Goal: Use online tool/utility: Utilize a website feature to perform a specific function

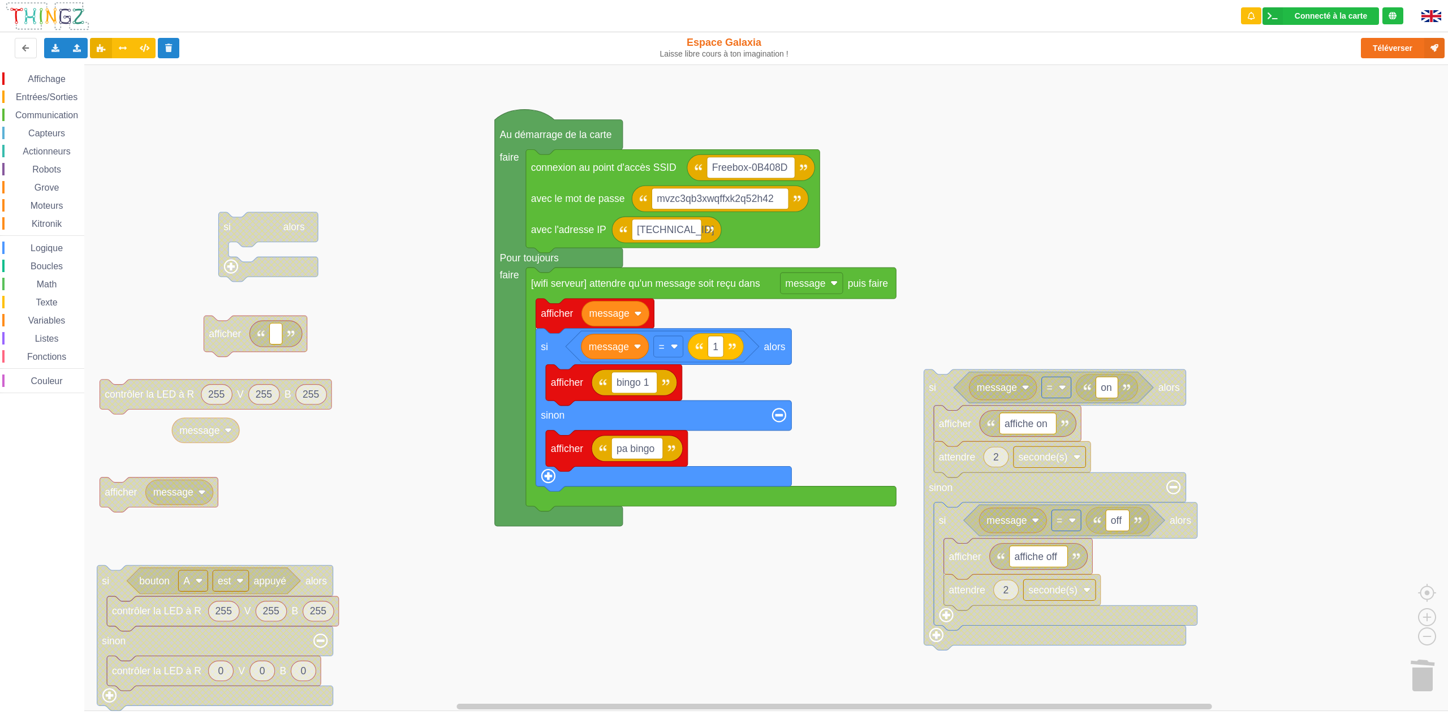
click at [1118, 170] on rect "Espace de travail de Blocky" at bounding box center [728, 387] width 1456 height 647
click at [1018, 256] on rect "Espace de travail de Blocky" at bounding box center [728, 387] width 1456 height 647
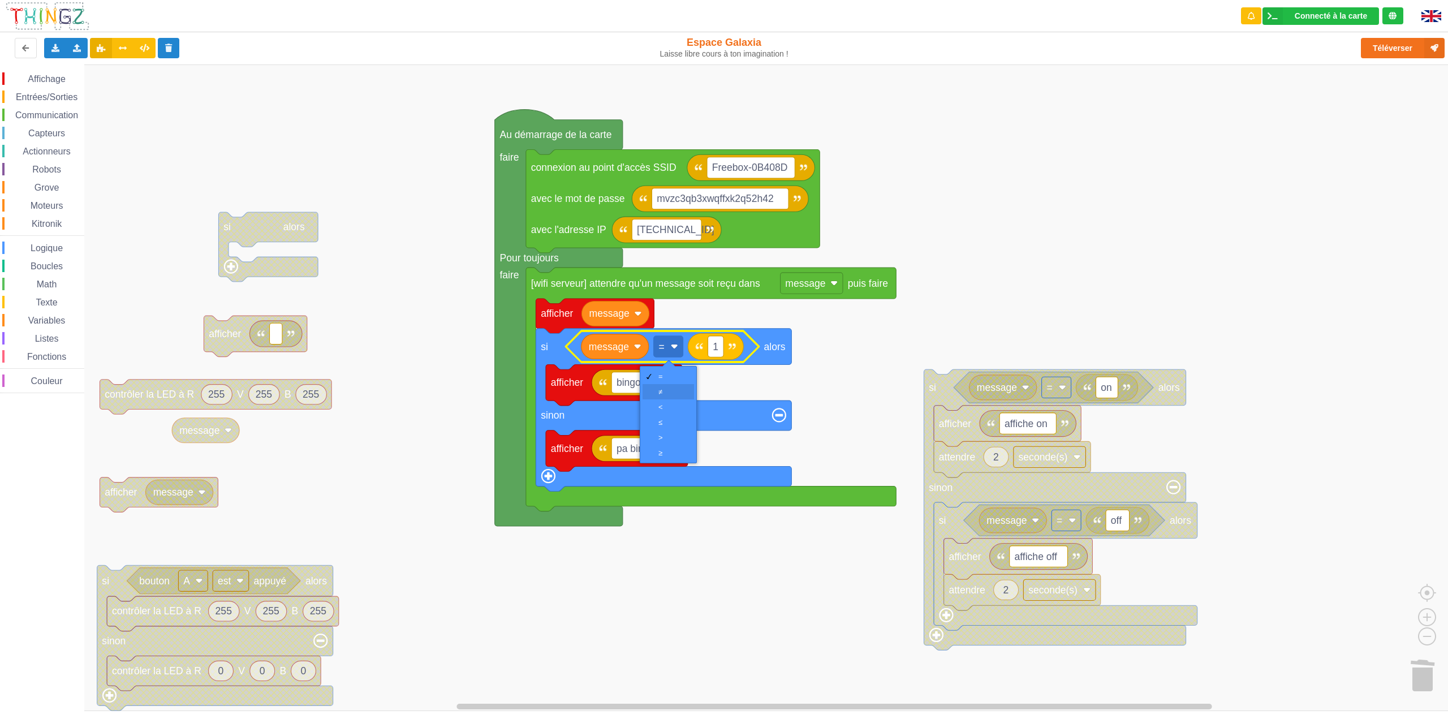
click at [658, 392] on div "≠" at bounding box center [668, 391] width 51 height 15
click at [1379, 49] on button "Téléverser" at bounding box center [1403, 48] width 84 height 20
click at [47, 251] on span "Logique" at bounding box center [47, 248] width 36 height 10
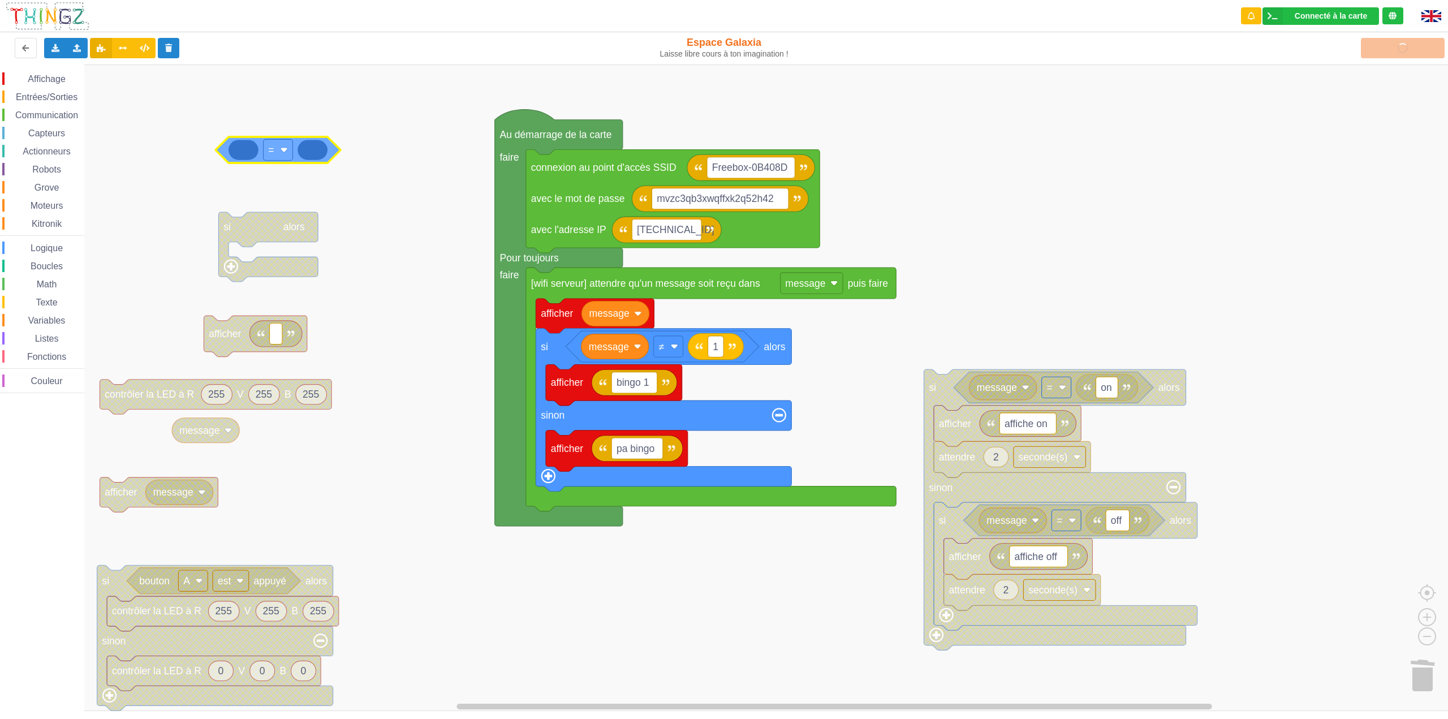
click at [254, 158] on div "Affichage Entrées/Sorties Communication Capteurs Actionneurs Robots Grove Moteu…" at bounding box center [728, 387] width 1456 height 647
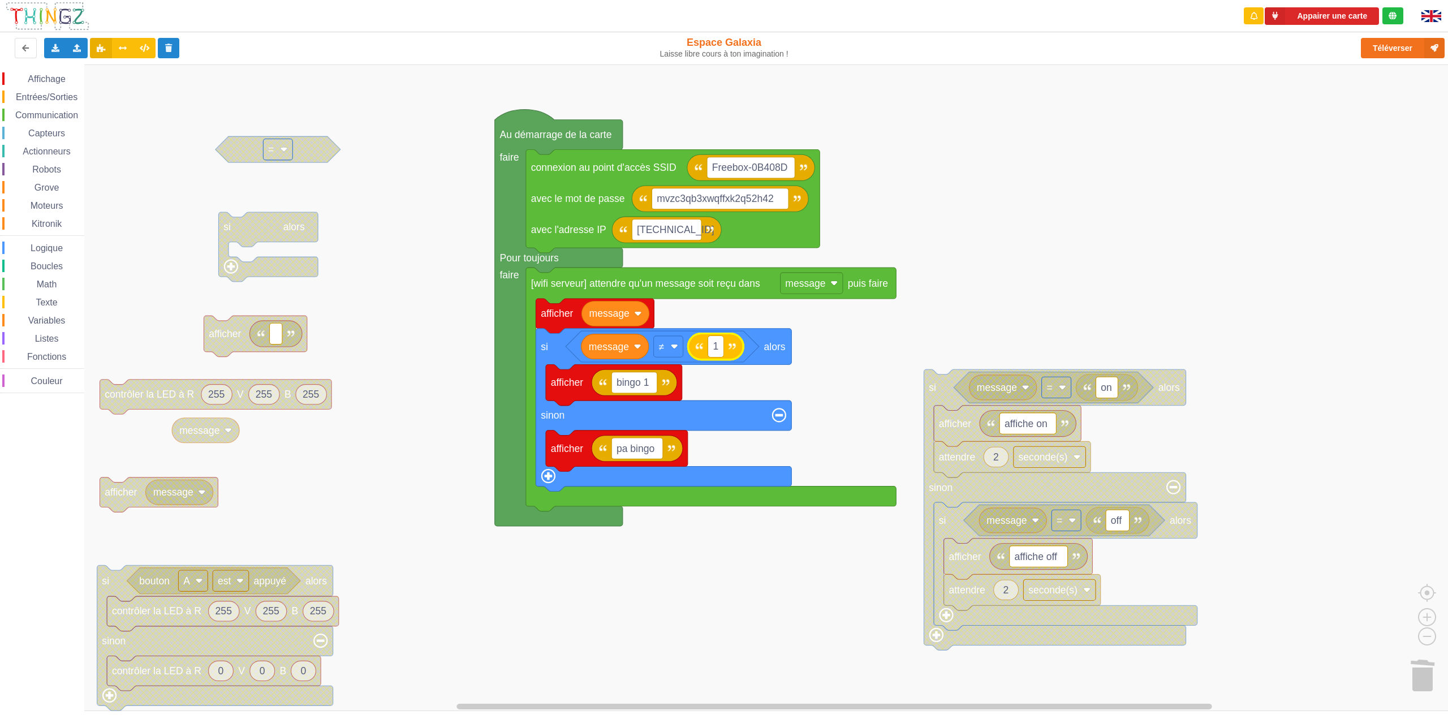
click at [882, 346] on rect "Espace de travail de Blocky" at bounding box center [728, 387] width 1456 height 647
click at [673, 349] on image "Espace de travail de Blocky" at bounding box center [674, 346] width 7 height 7
click at [864, 361] on rect "Espace de travail de Blocky" at bounding box center [728, 387] width 1456 height 647
click at [66, 103] on div "Entrées/Sorties" at bounding box center [43, 97] width 82 height 12
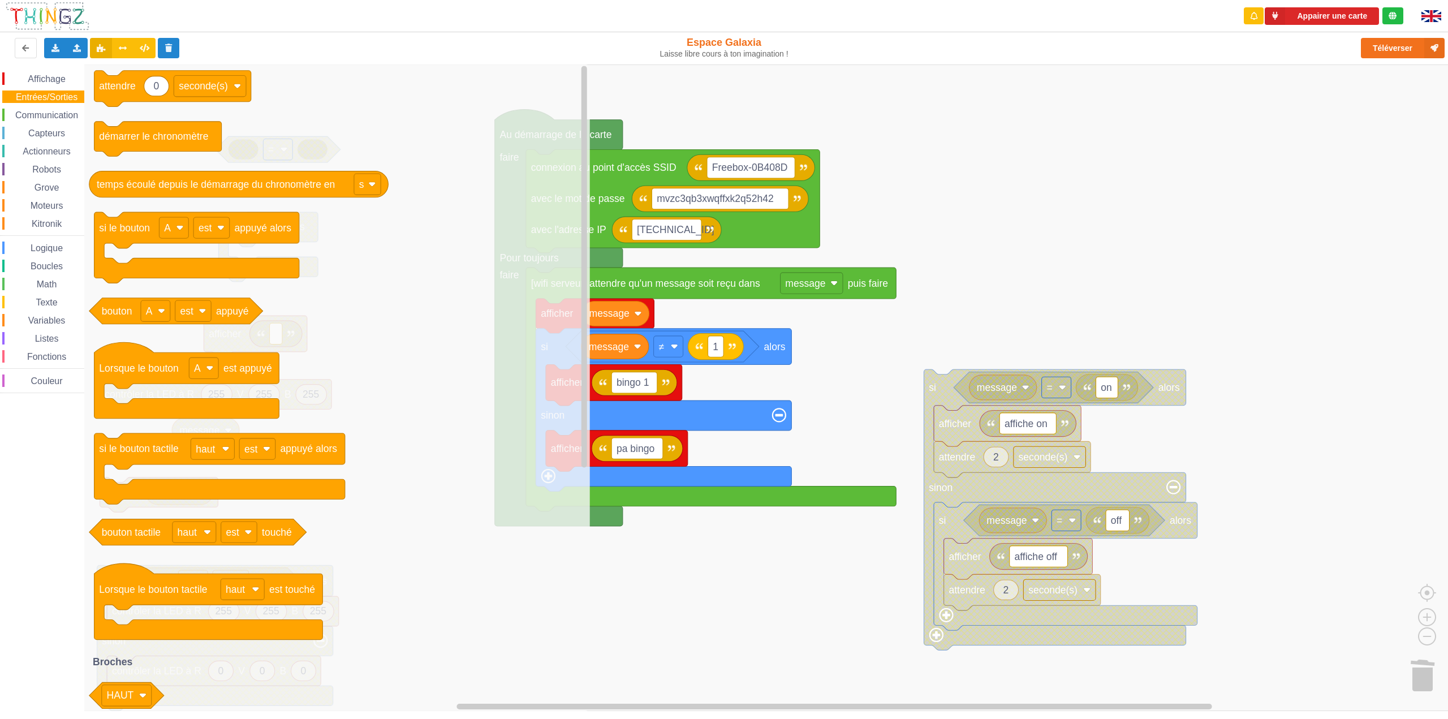
click at [56, 119] on span "Communication" at bounding box center [47, 115] width 66 height 10
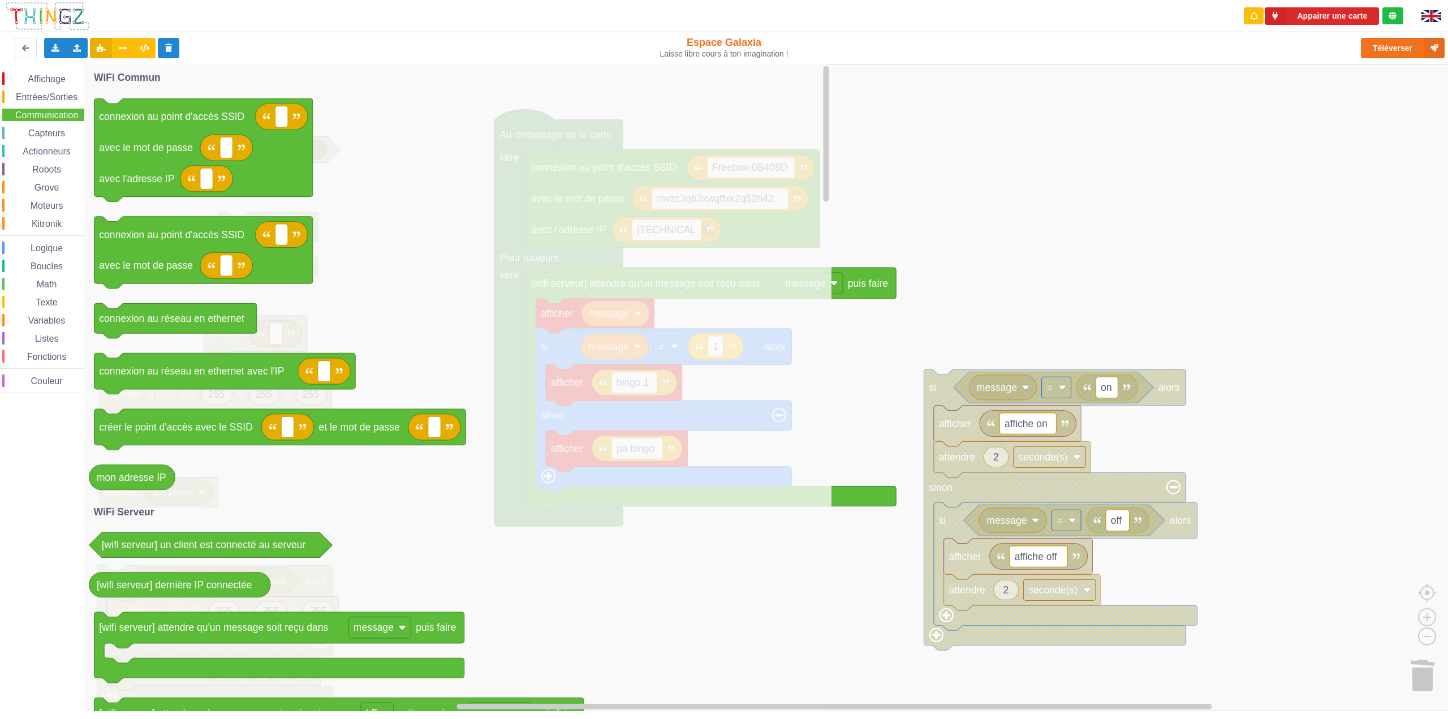
click at [55, 245] on span "Logique" at bounding box center [47, 248] width 36 height 10
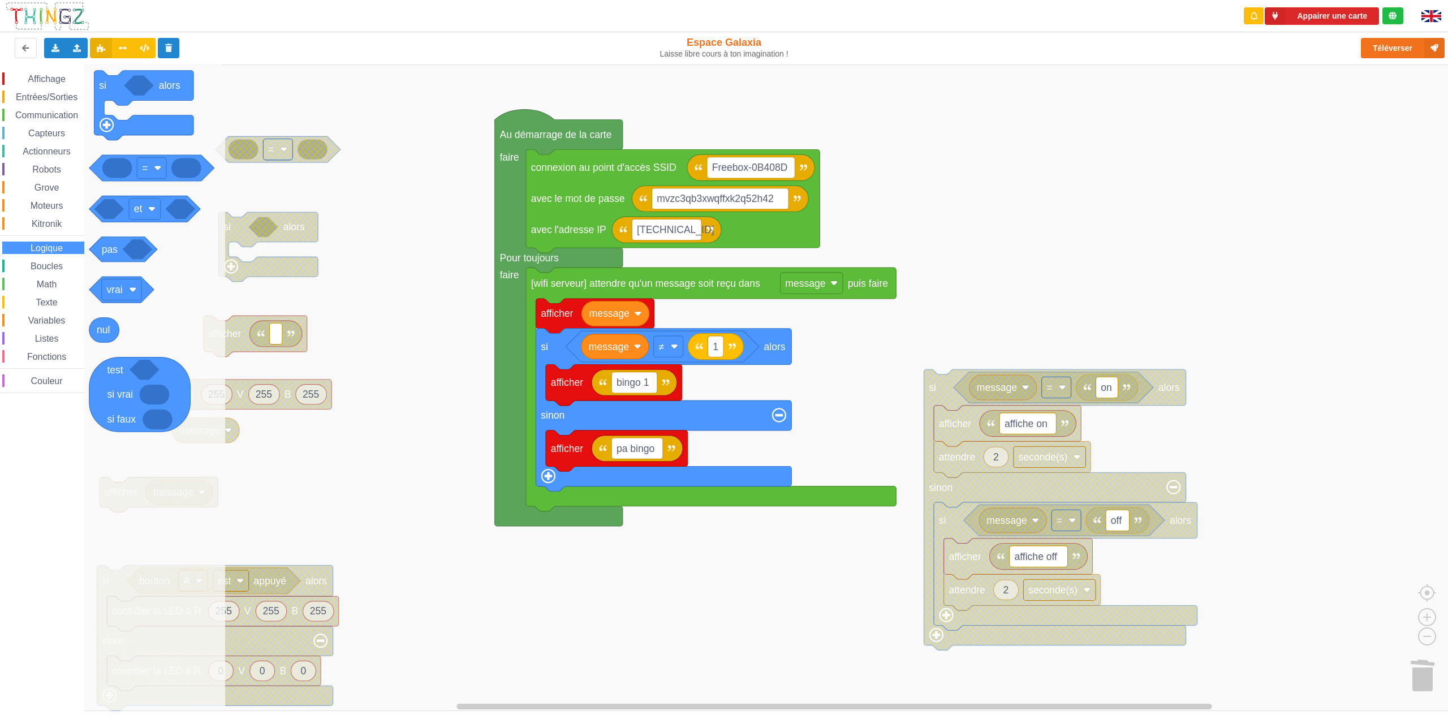
click at [32, 76] on span "Affichage" at bounding box center [46, 79] width 41 height 10
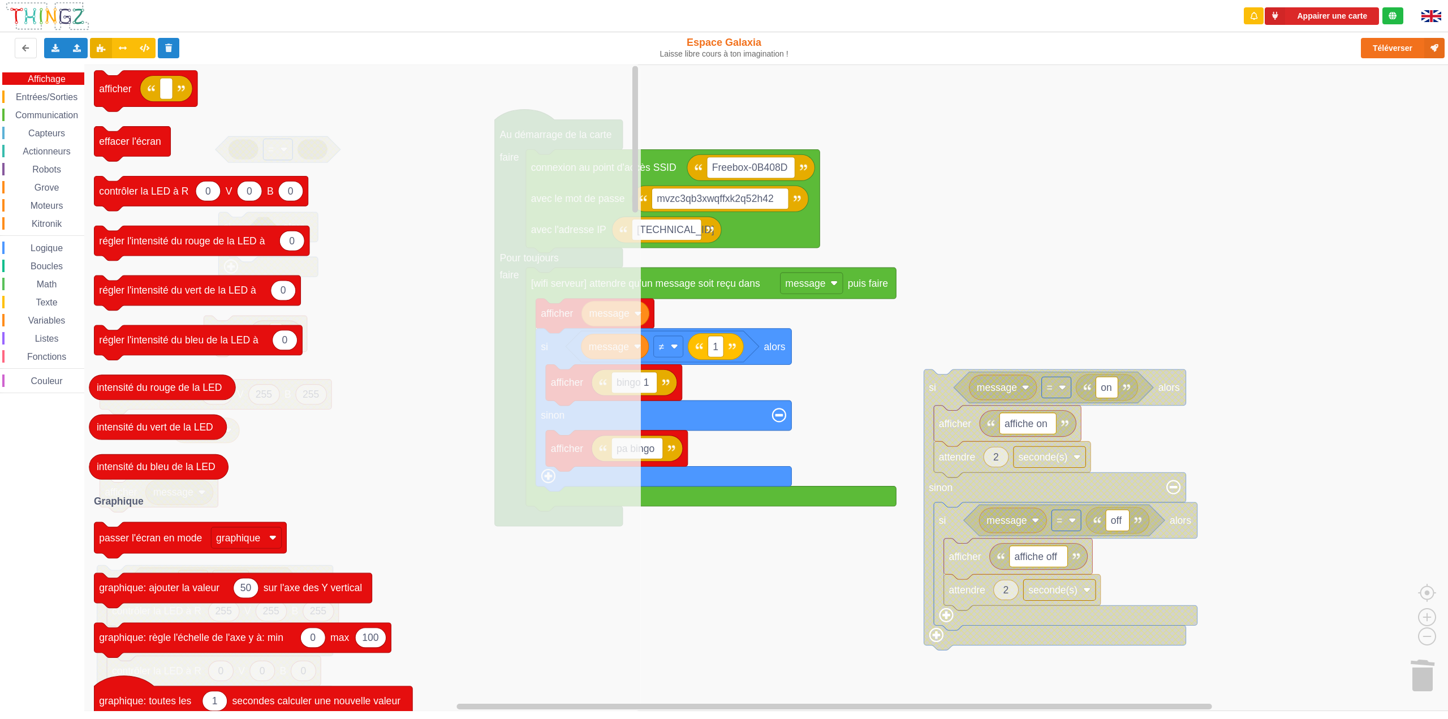
click at [74, 103] on div "Entrées/Sorties" at bounding box center [43, 97] width 82 height 12
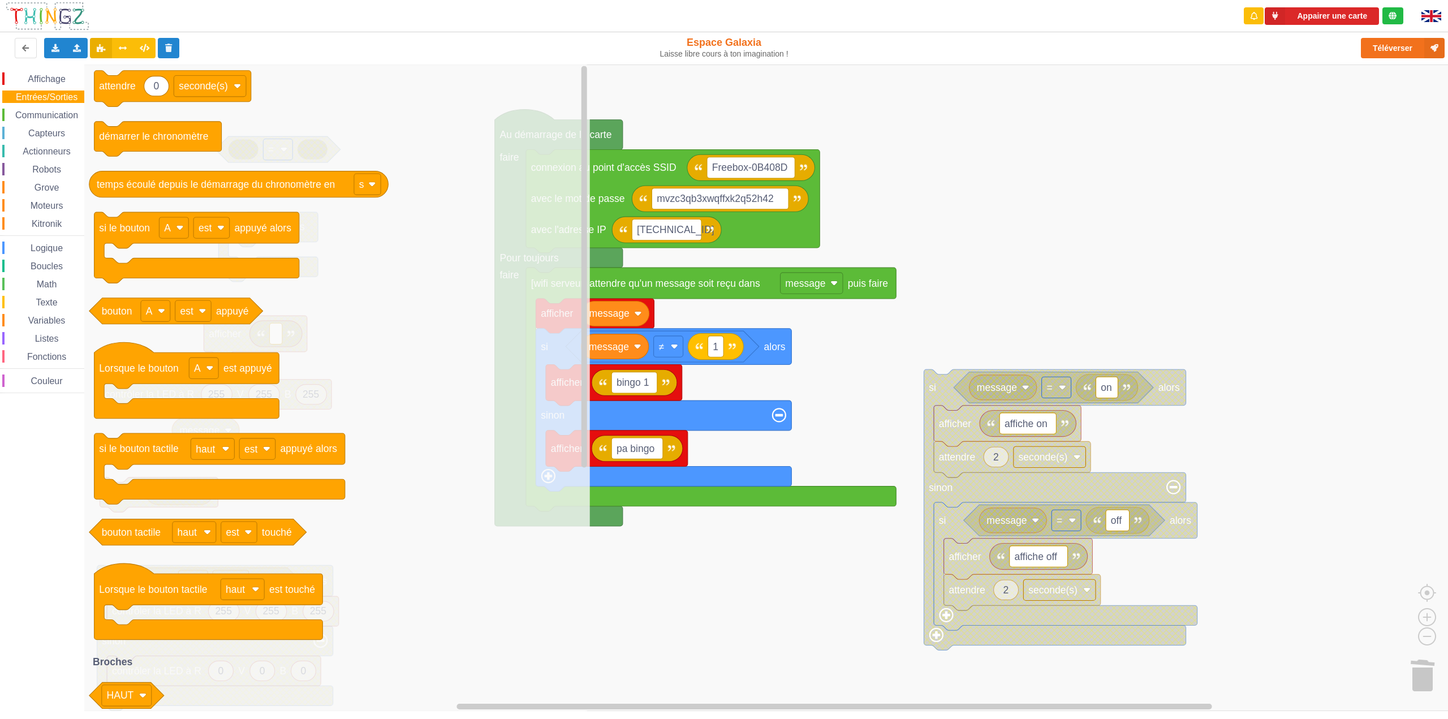
click at [820, 405] on rect "Espace de travail de Blocky" at bounding box center [728, 387] width 1456 height 647
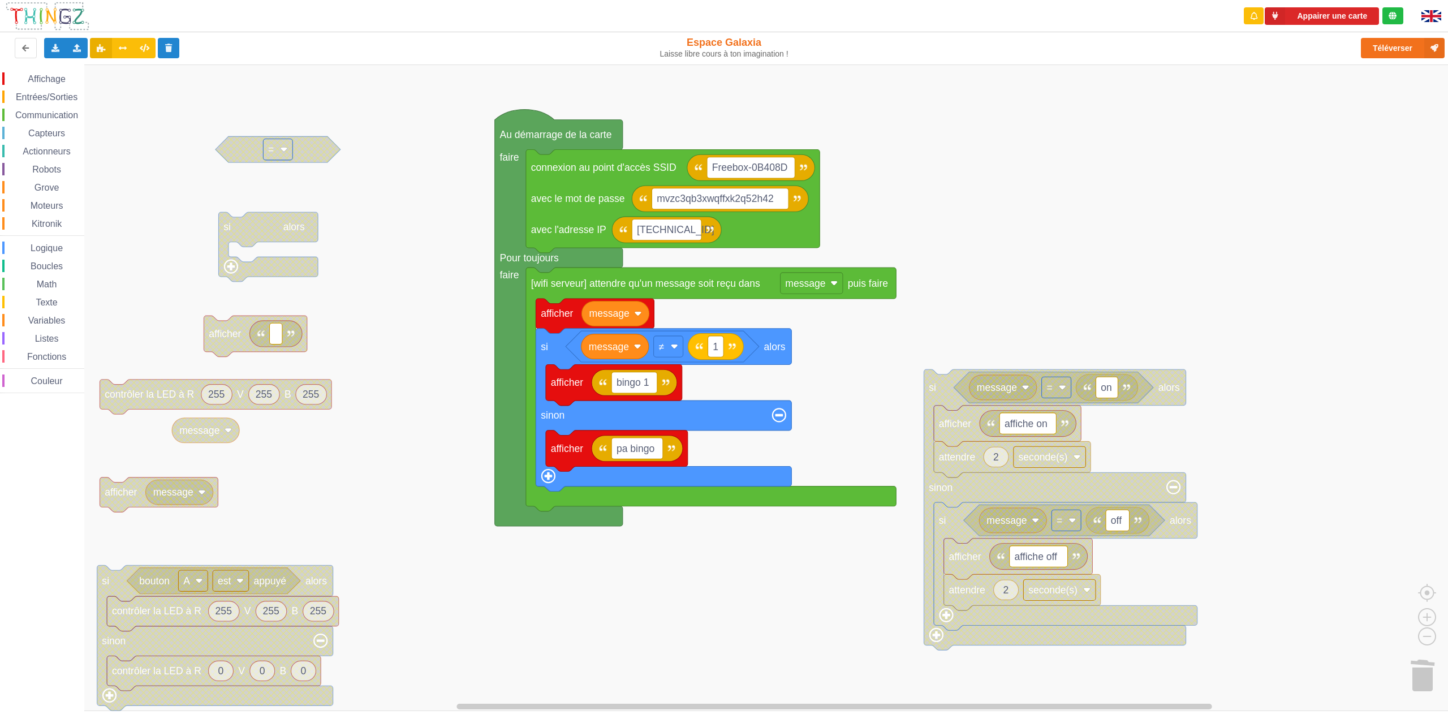
click at [54, 131] on span "Capteurs" at bounding box center [47, 133] width 40 height 10
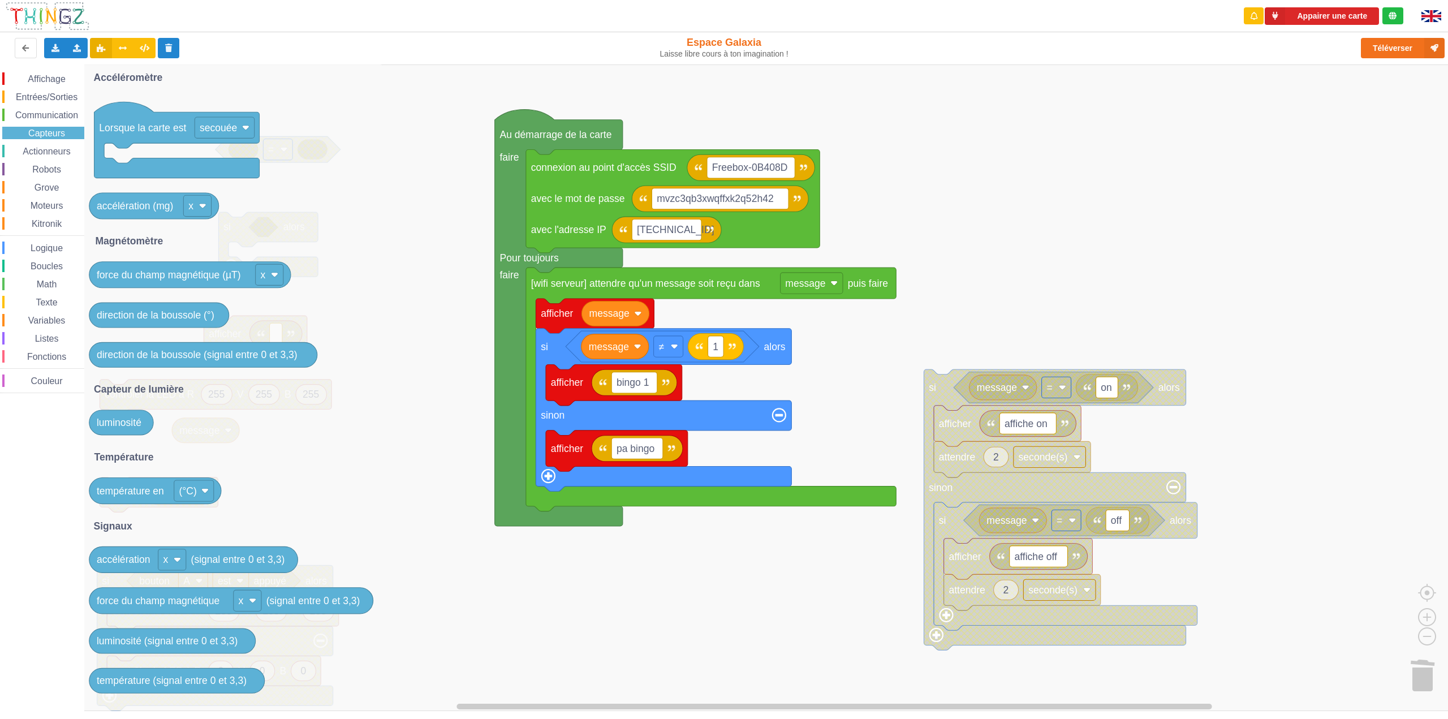
click at [50, 118] on span "Communication" at bounding box center [47, 115] width 66 height 10
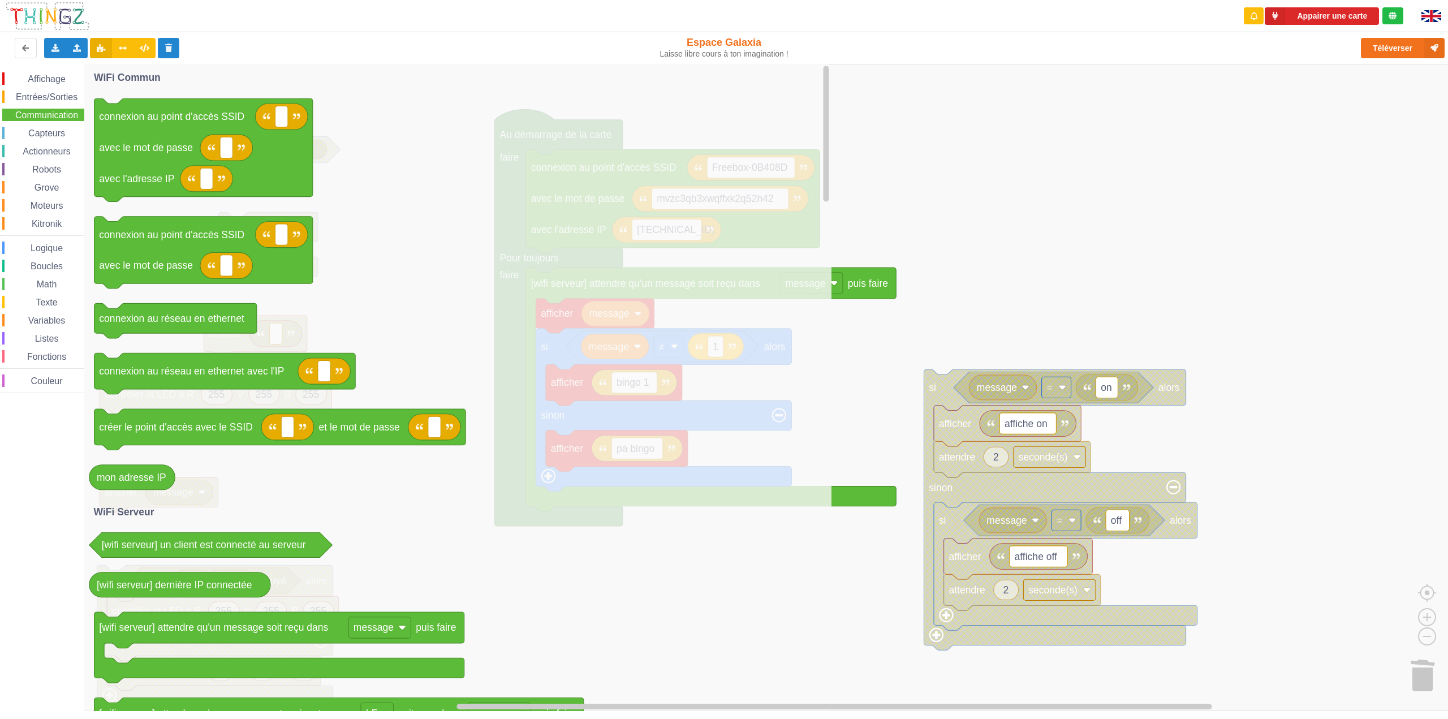
click at [50, 101] on span "Entrées/Sorties" at bounding box center [46, 97] width 65 height 10
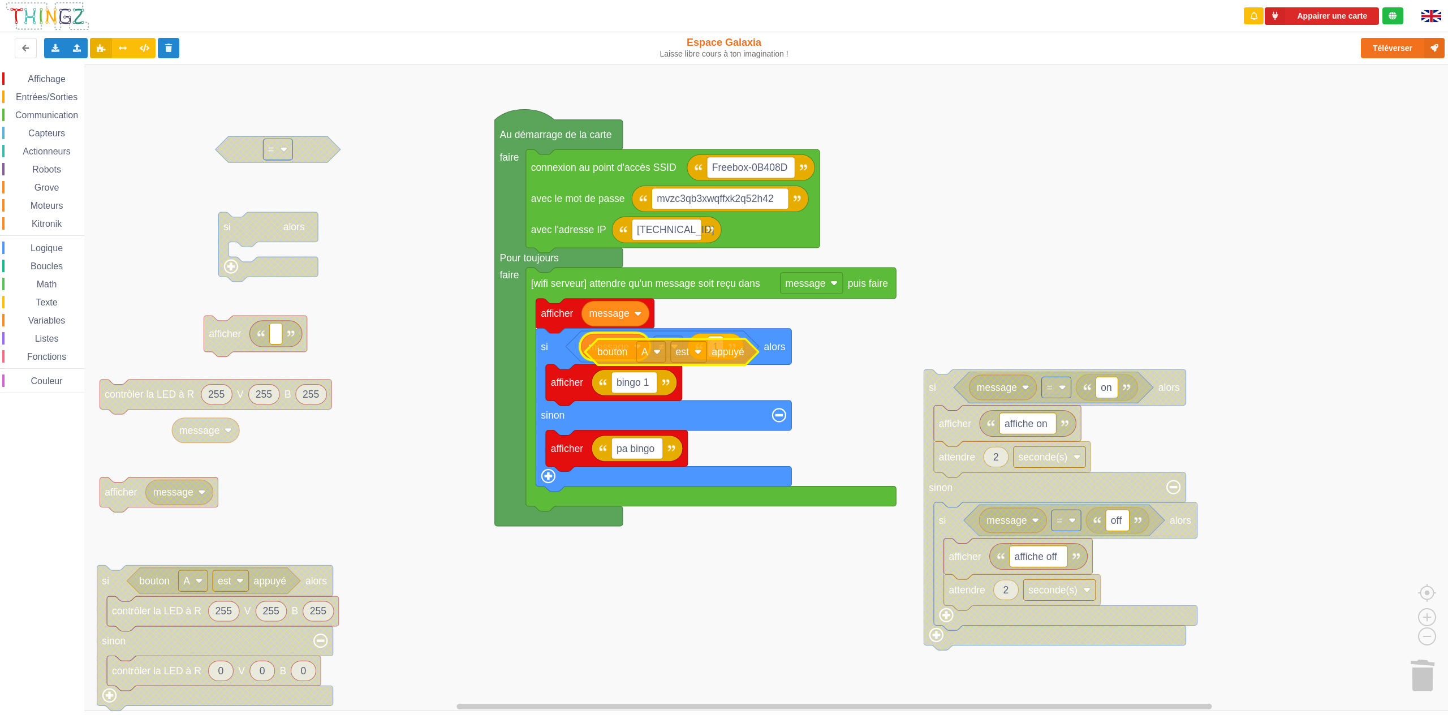
click at [611, 351] on div "Affichage Entrées/Sorties Communication Capteurs Actionneurs Robots Grove Moteu…" at bounding box center [728, 387] width 1456 height 647
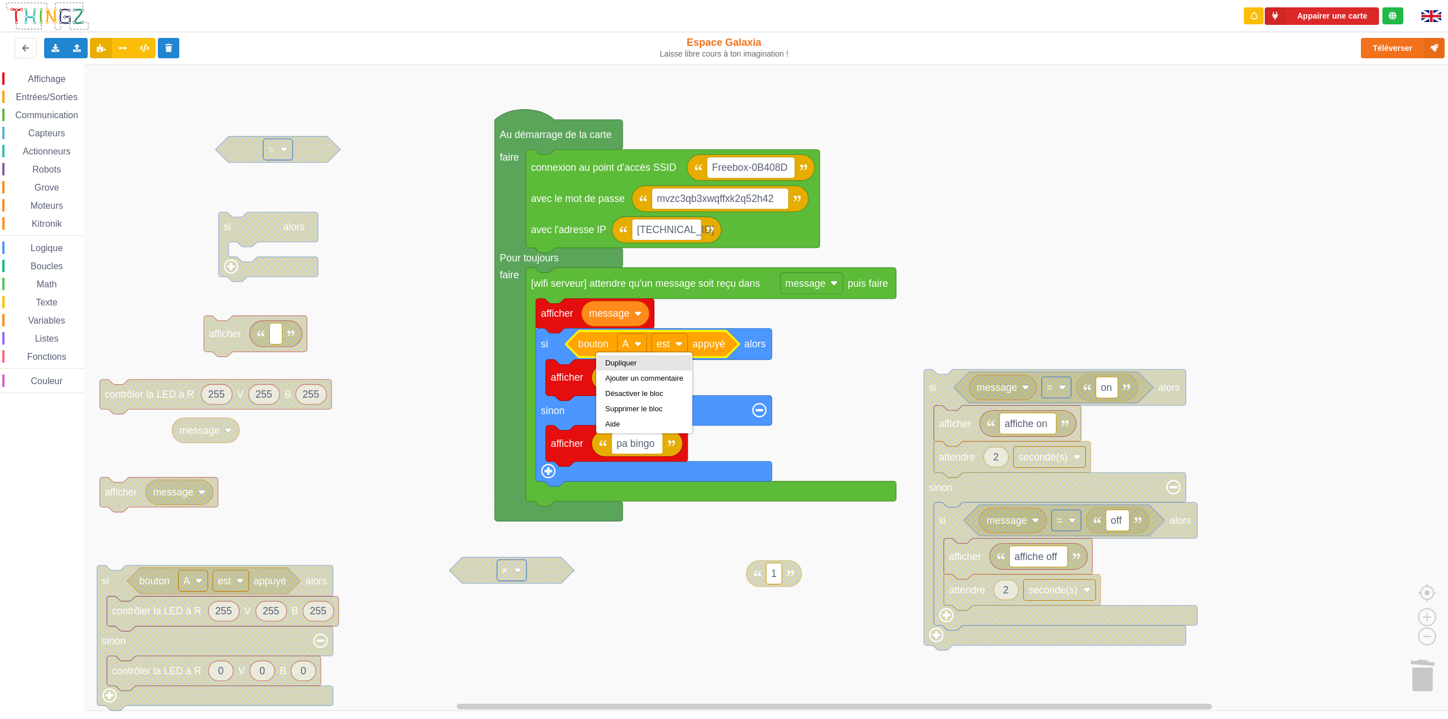
click at [612, 360] on div "Dupliquer" at bounding box center [644, 363] width 78 height 8
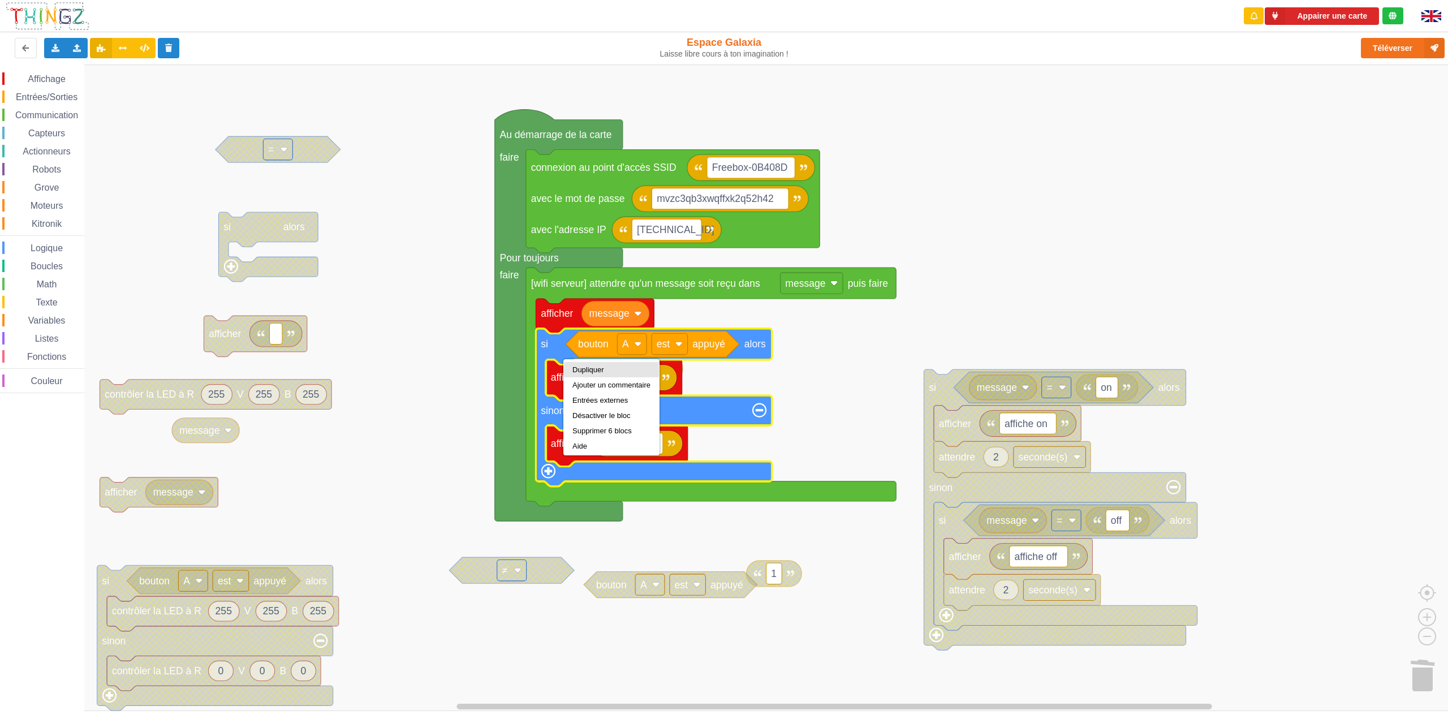
click at [587, 369] on div "Dupliquer" at bounding box center [611, 369] width 78 height 8
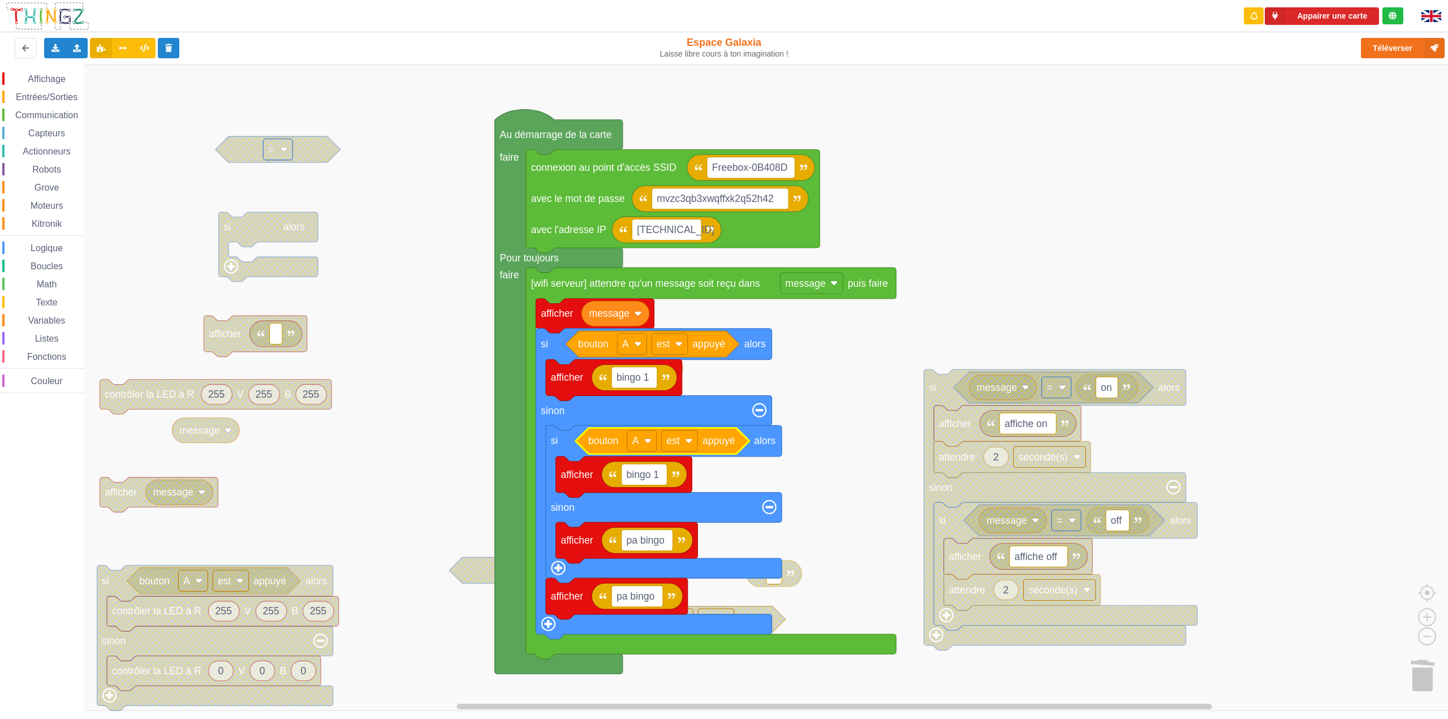
click at [722, 442] on text "appuyé" at bounding box center [719, 440] width 33 height 11
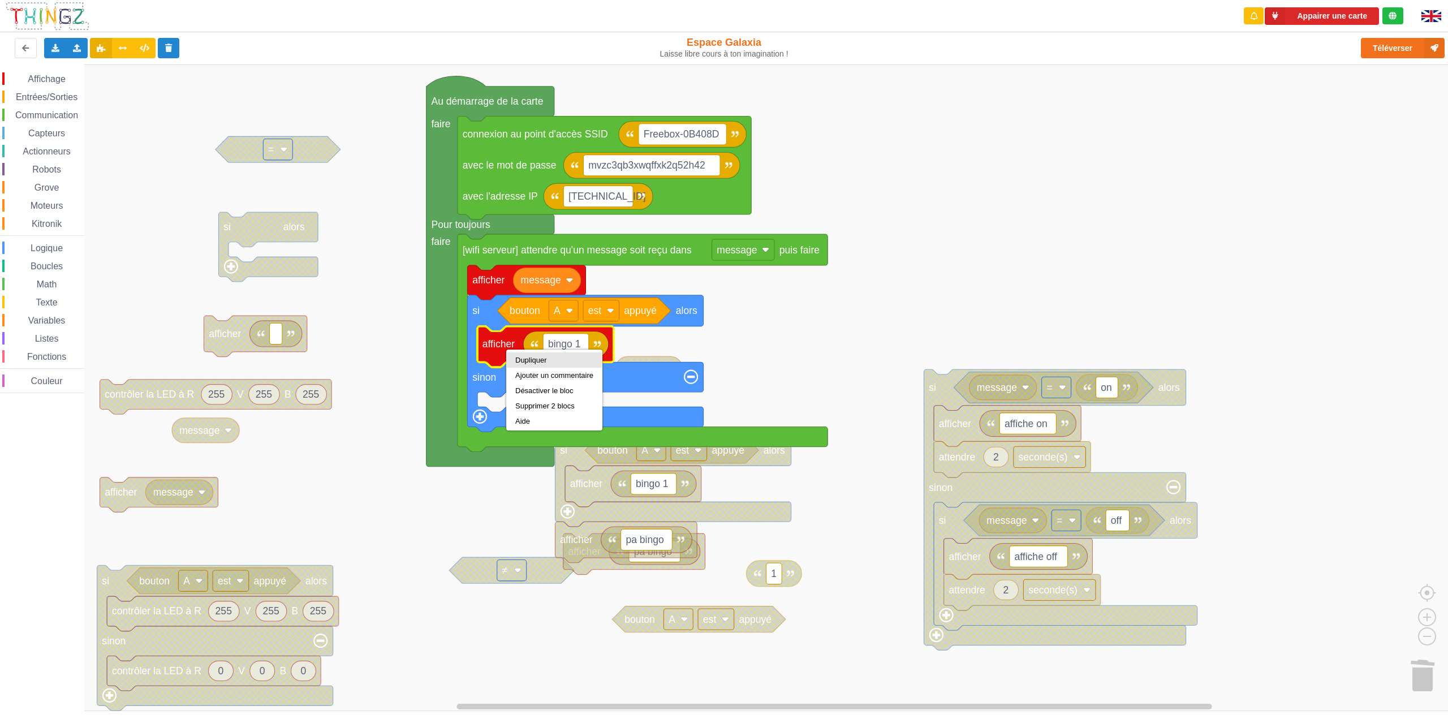
click at [524, 360] on div "Dupliquer" at bounding box center [554, 360] width 78 height 8
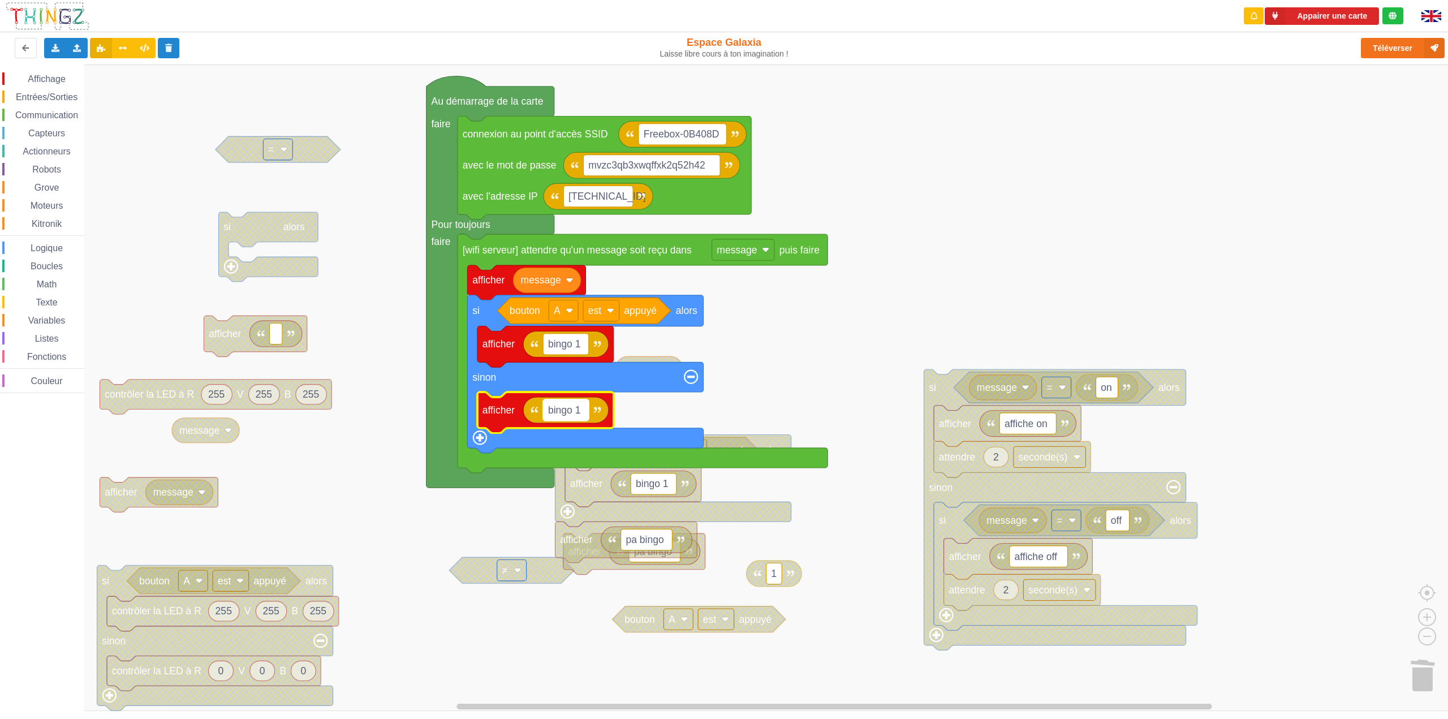
click at [548, 408] on text "bingo 1" at bounding box center [564, 409] width 33 height 11
click at [548, 408] on input "bingo 1" at bounding box center [566, 409] width 46 height 21
type input "pa bingo 1"
click at [832, 403] on rect "Espace de travail de Blocky" at bounding box center [728, 387] width 1456 height 647
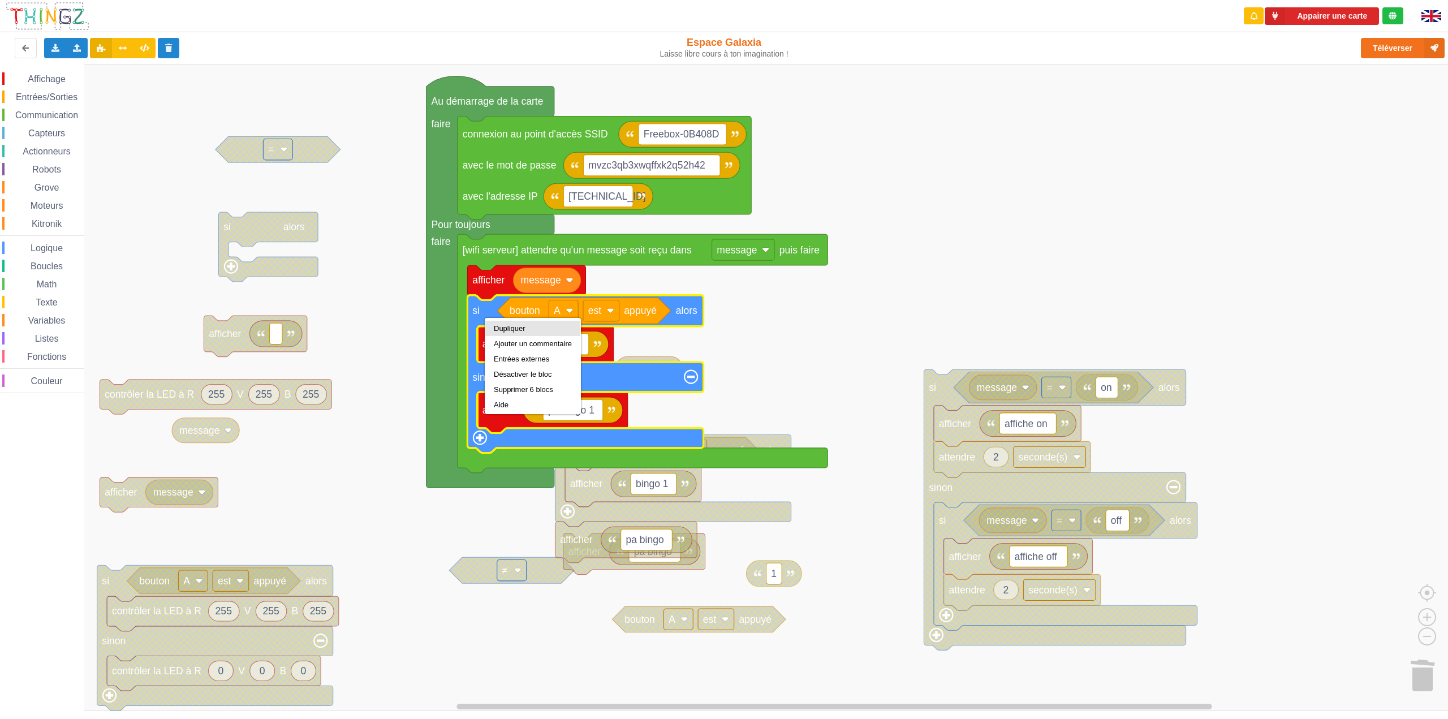
click at [493, 324] on div "Dupliquer" at bounding box center [532, 328] width 95 height 15
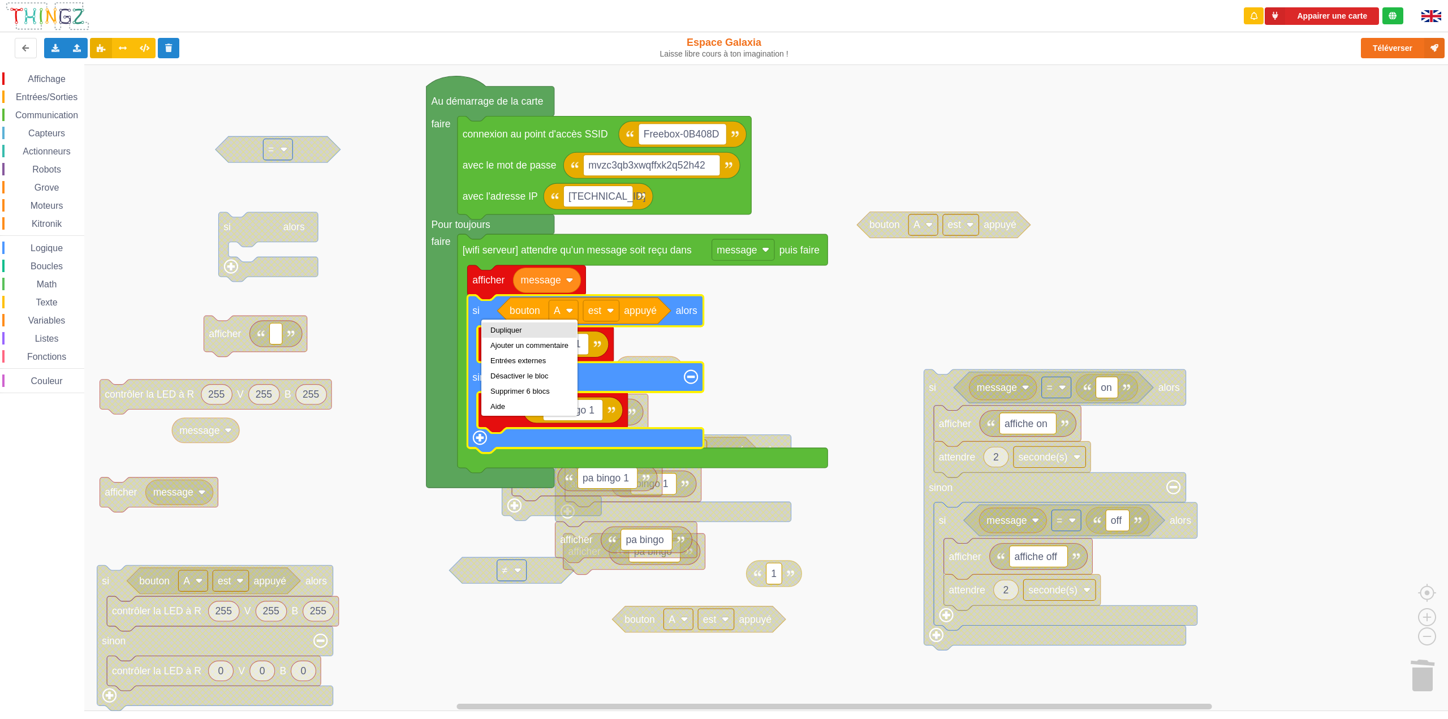
click at [487, 327] on div "Dupliquer" at bounding box center [529, 329] width 95 height 15
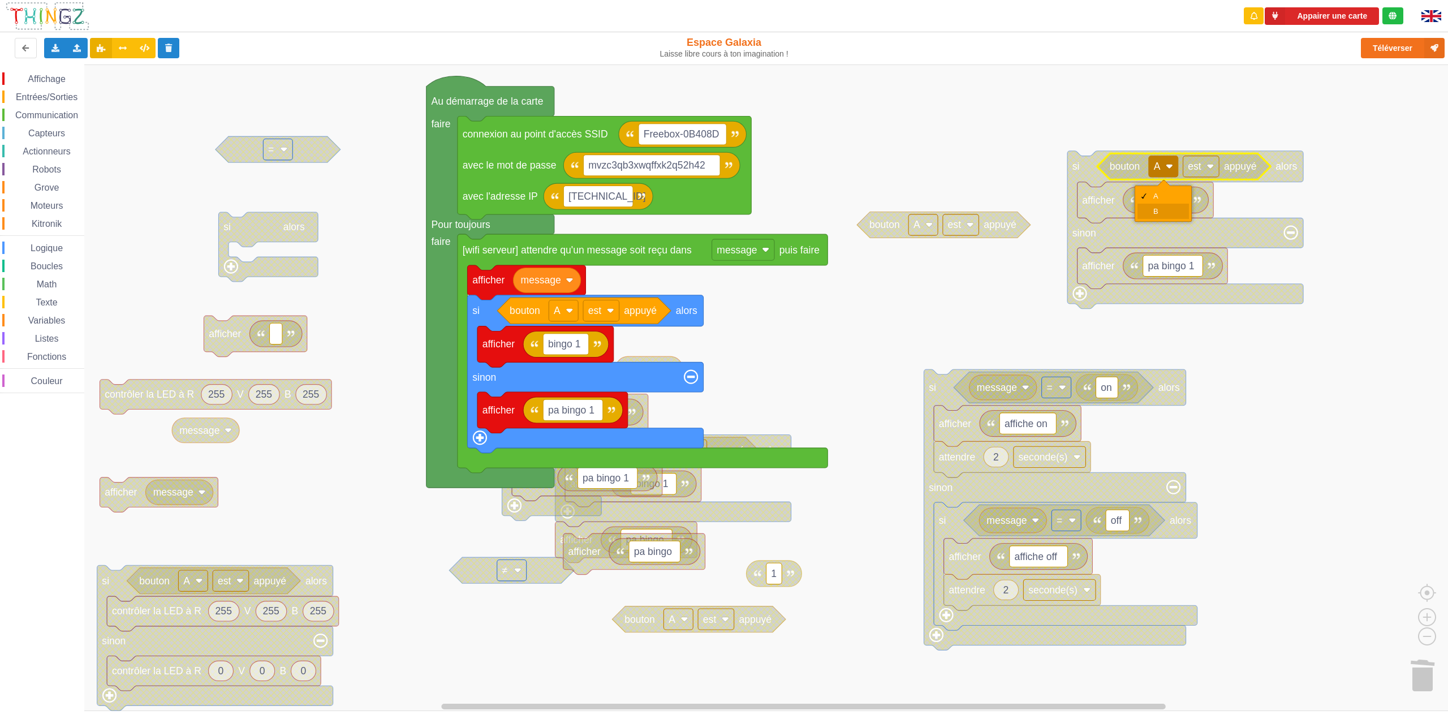
click at [1158, 209] on div "B" at bounding box center [1166, 211] width 27 height 8
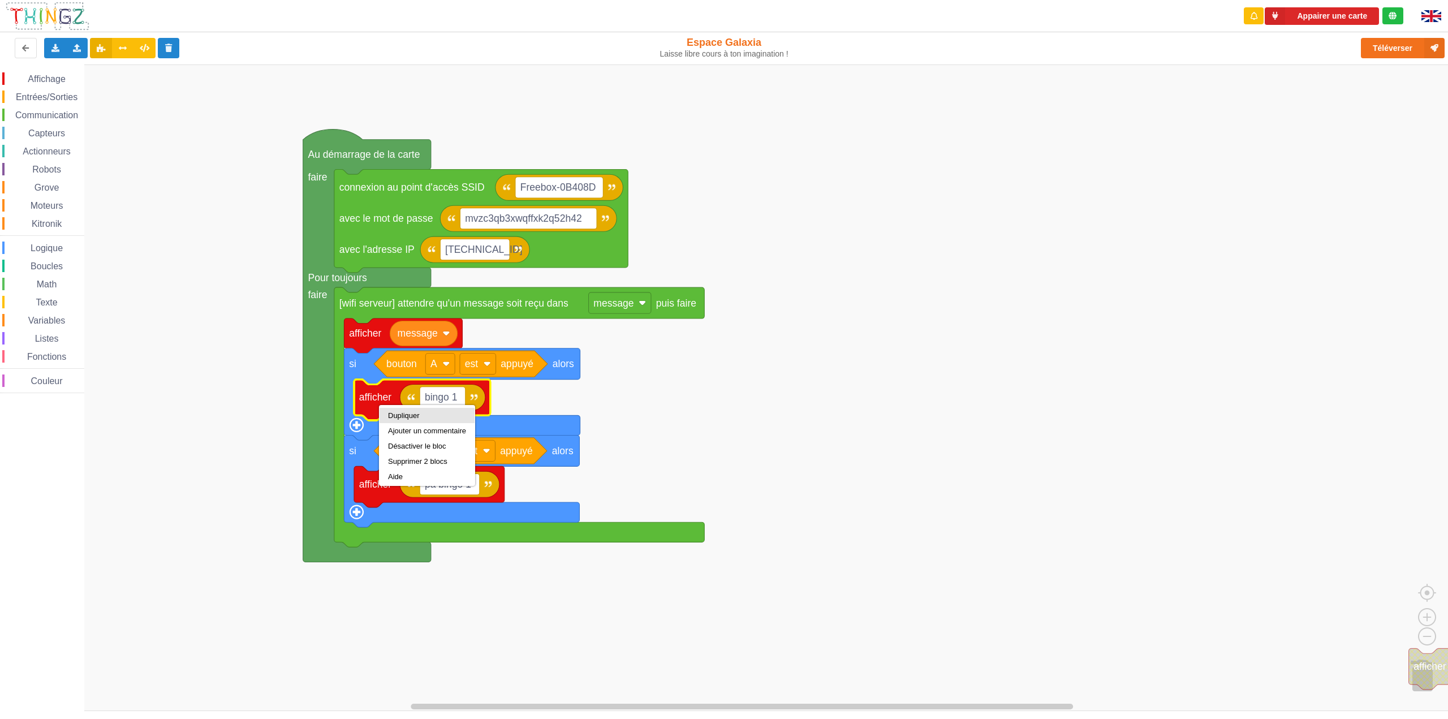
click at [417, 415] on div "Dupliquer" at bounding box center [427, 415] width 78 height 8
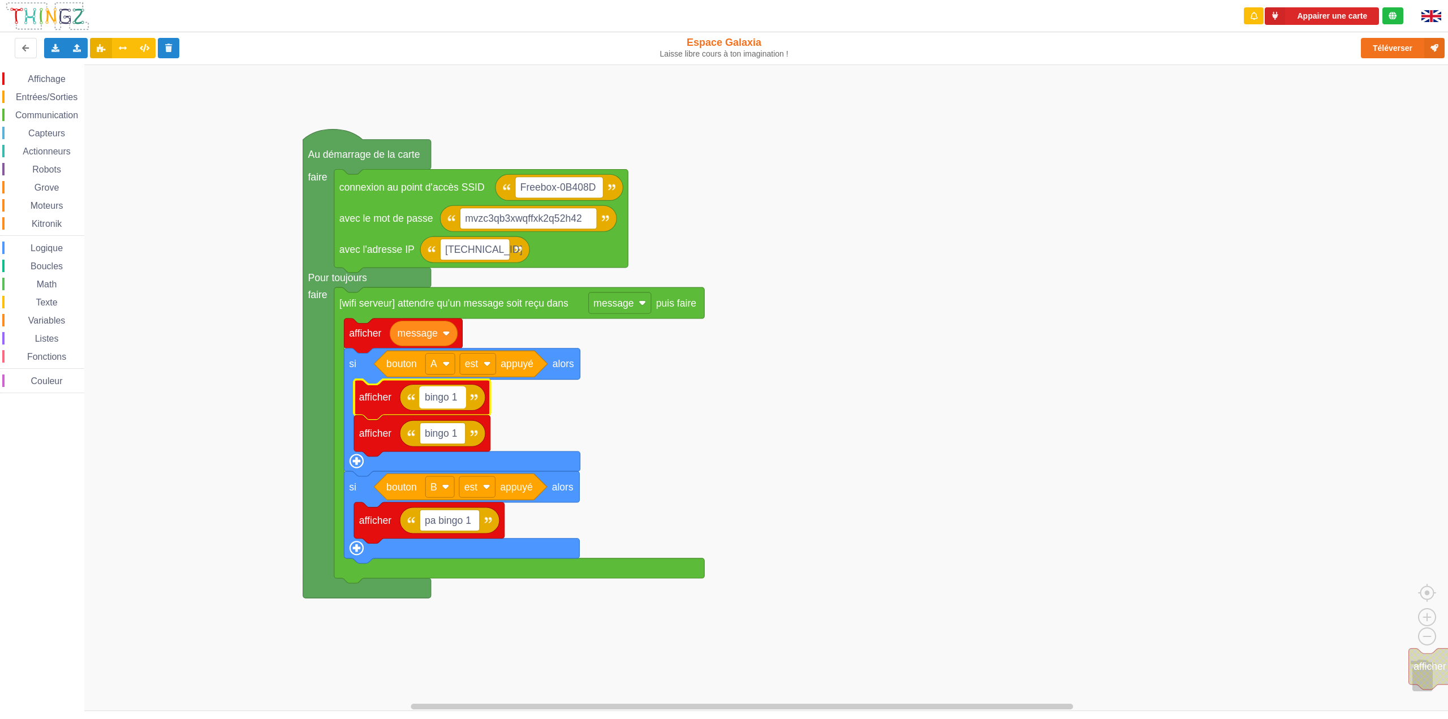
click at [449, 402] on text "bingo 1" at bounding box center [441, 396] width 33 height 11
click at [786, 359] on rect "Espace de travail de Blocky" at bounding box center [728, 387] width 1456 height 647
click at [393, 418] on div "Dupliquer" at bounding box center [429, 423] width 95 height 15
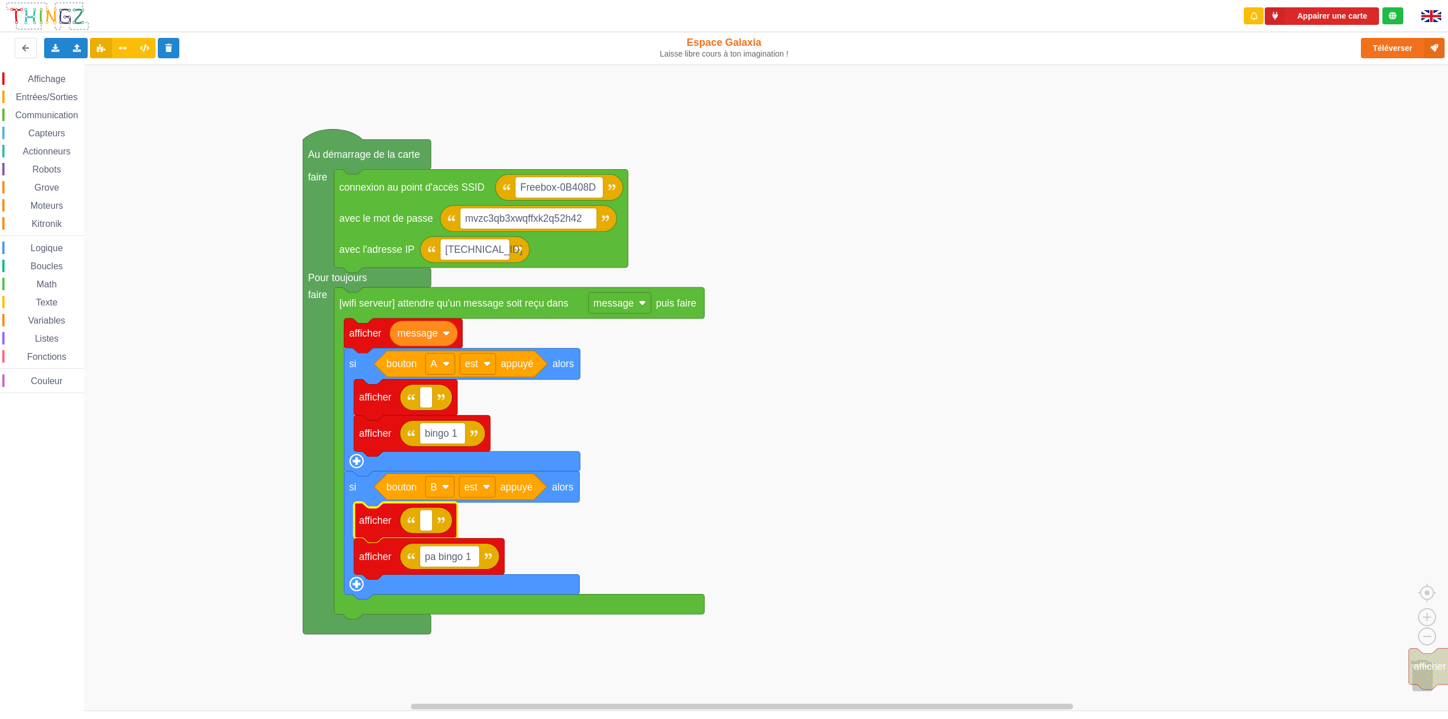
click at [890, 378] on rect "Espace de travail de Blocky" at bounding box center [728, 387] width 1456 height 647
click at [1397, 44] on button "Téléverser" at bounding box center [1403, 48] width 84 height 20
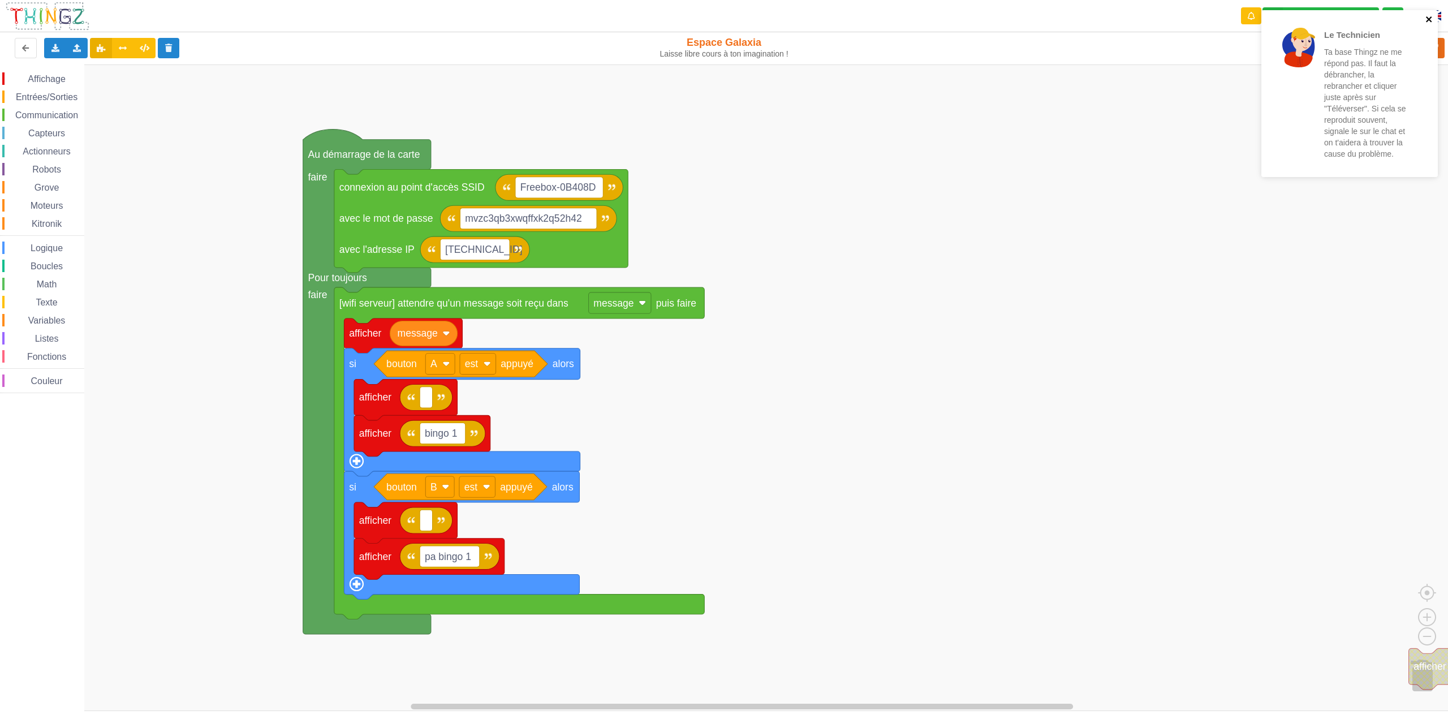
click at [1429, 20] on icon "close" at bounding box center [1429, 19] width 6 height 6
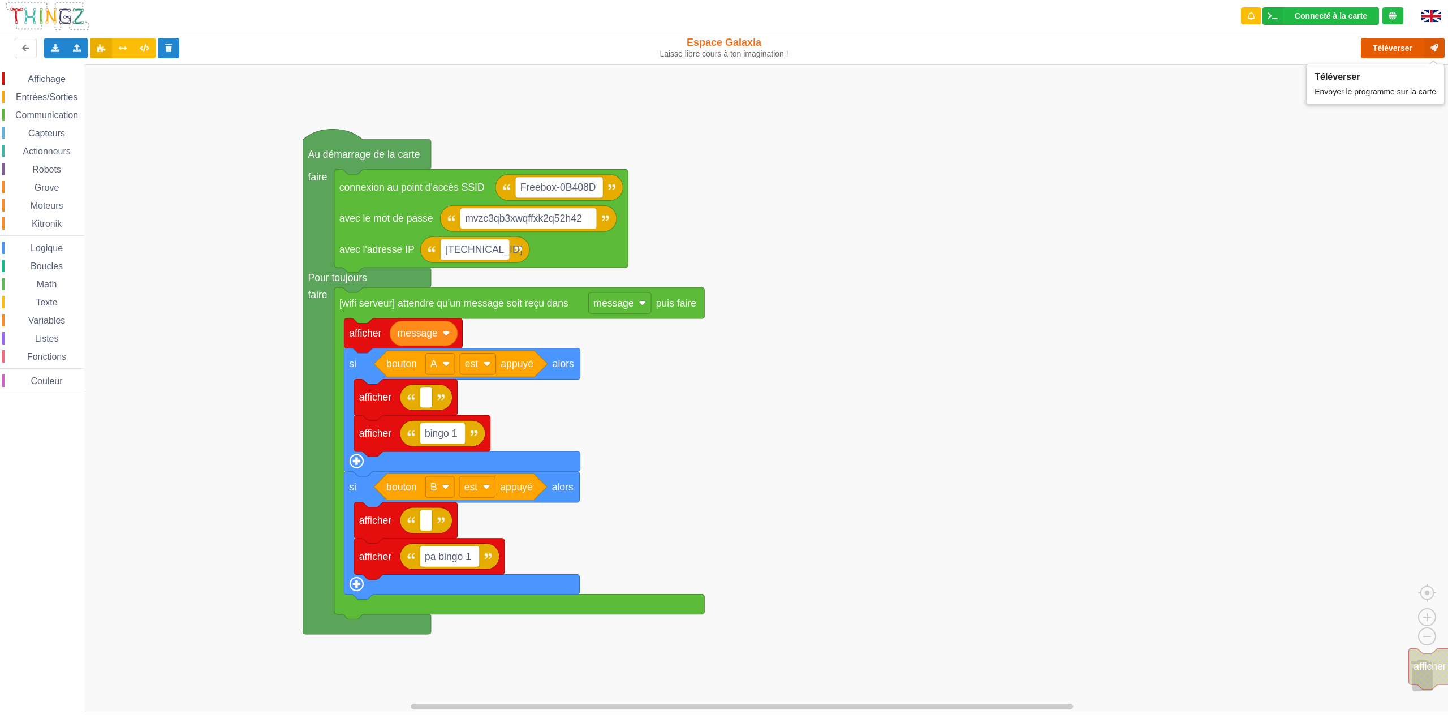
click at [1393, 52] on button "Téléverser" at bounding box center [1403, 48] width 84 height 20
click at [1037, 389] on rect "Espace de travail de Blocky" at bounding box center [728, 387] width 1456 height 647
click at [1386, 41] on button "Téléverser" at bounding box center [1403, 48] width 84 height 20
click at [1077, 244] on div "Affichage Entrées/Sorties Communication Capteurs Actionneurs Robots Grove Moteu…" at bounding box center [728, 387] width 1456 height 647
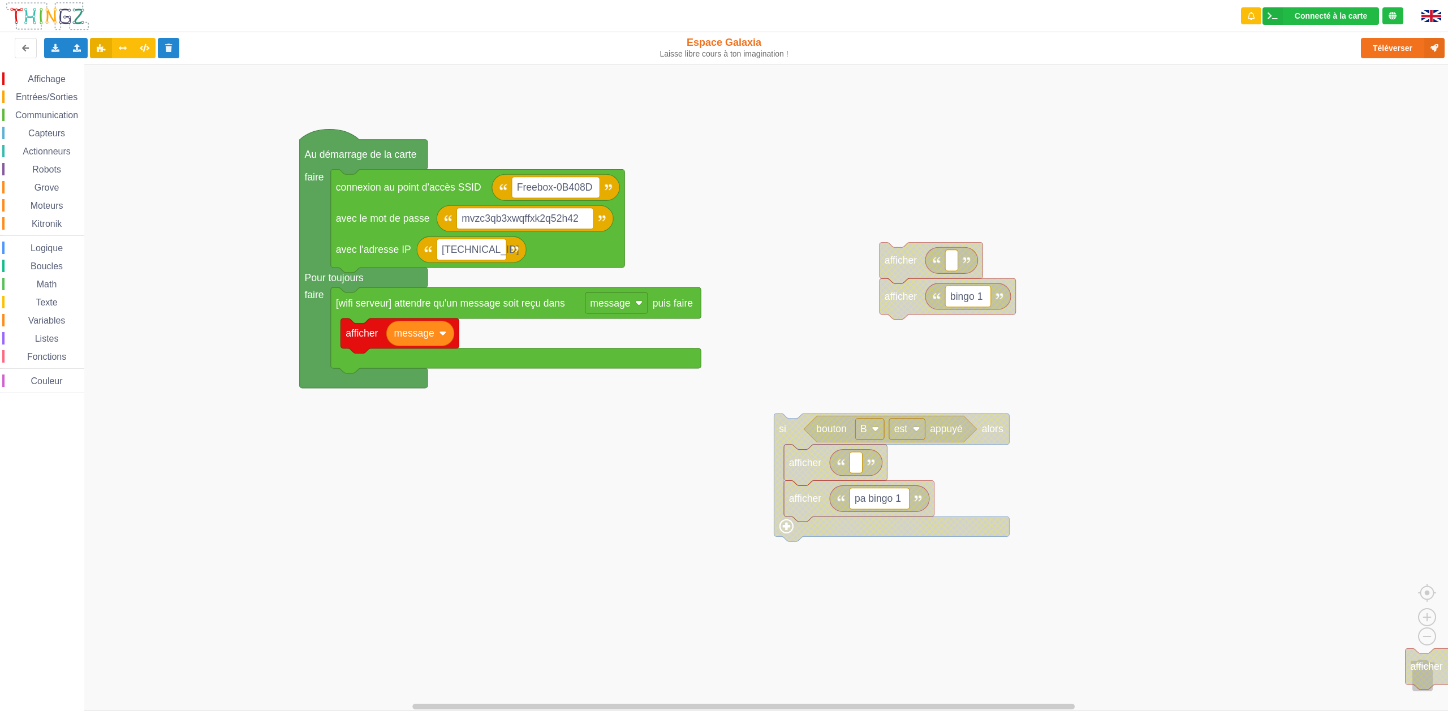
click at [34, 244] on span "Logique" at bounding box center [47, 248] width 36 height 10
click at [112, 120] on div "Affichage Entrées/Sorties Communication Capteurs Actionneurs Robots Grove Moteu…" at bounding box center [728, 387] width 1456 height 647
drag, startPoint x: 45, startPoint y: 240, endPoint x: 43, endPoint y: 247, distance: 6.4
click at [44, 243] on div "Affichage Entrées/Sorties Communication Capteurs Actionneurs Robots Grove Moteu…" at bounding box center [42, 232] width 84 height 321
click at [43, 247] on span "Logique" at bounding box center [47, 248] width 36 height 10
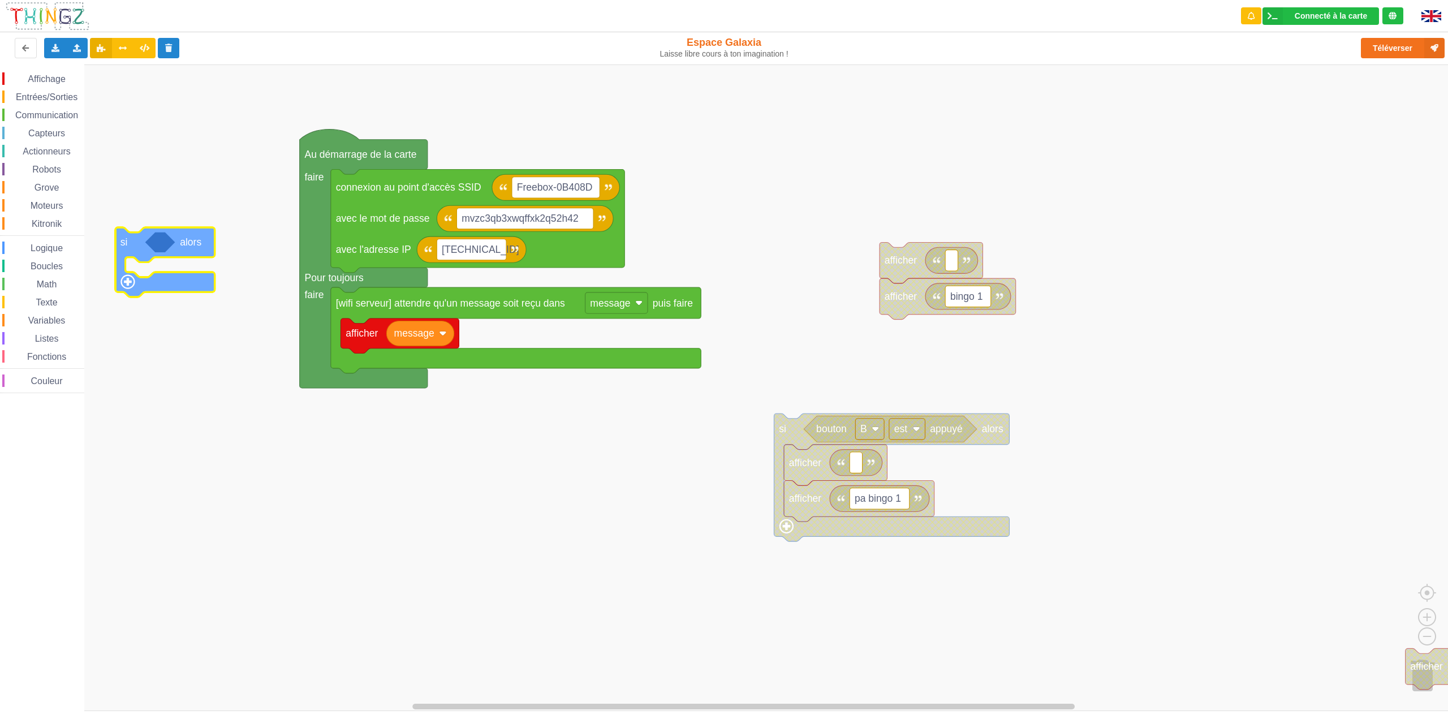
click at [139, 256] on div "Affichage Entrées/Sorties Communication Capteurs Actionneurs Robots Grove Moteu…" at bounding box center [728, 387] width 1456 height 647
click at [38, 248] on span "Logique" at bounding box center [47, 248] width 36 height 10
click at [167, 252] on div "Affichage Entrées/Sorties Communication Capteurs Actionneurs Robots Grove Moteu…" at bounding box center [728, 387] width 1456 height 647
click at [44, 248] on span "Logique" at bounding box center [47, 248] width 36 height 10
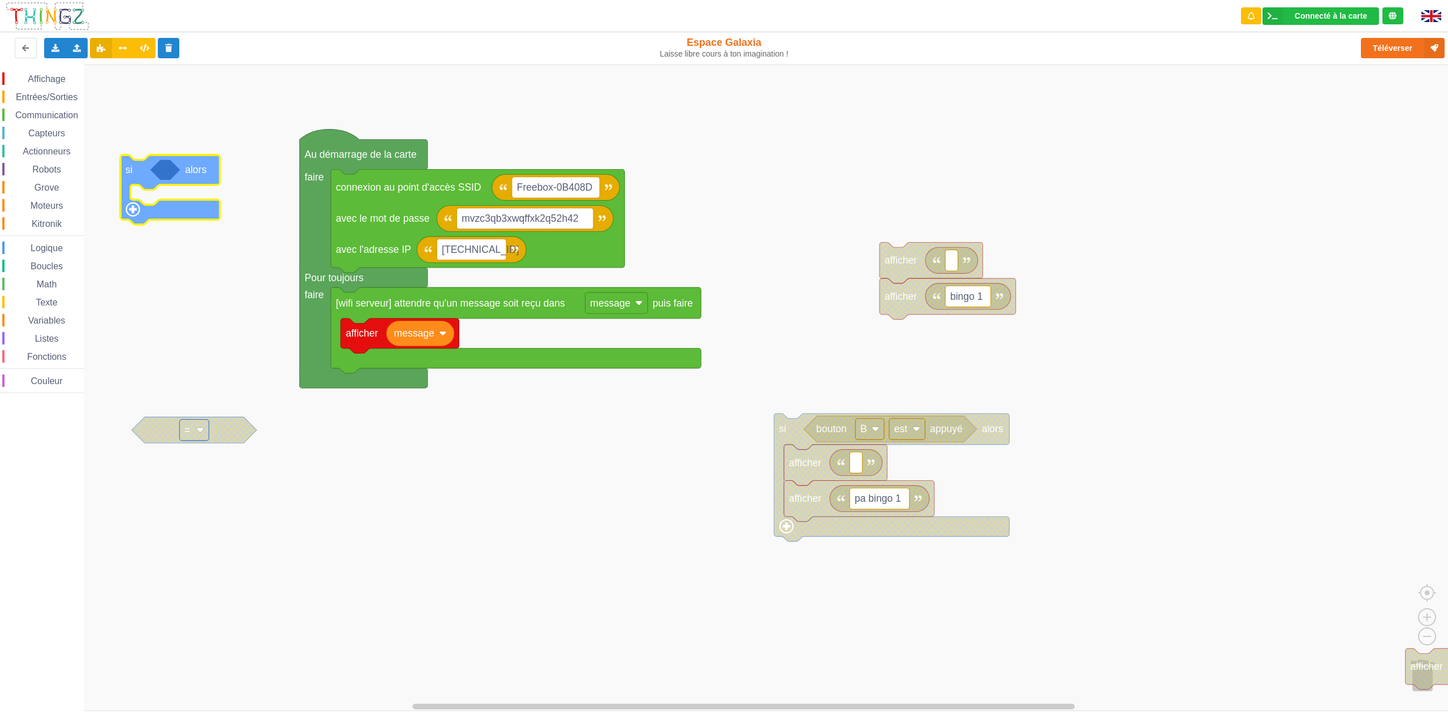
click at [142, 179] on div "Affichage Entrées/Sorties Communication Capteurs Actionneurs Robots Grove Moteu…" at bounding box center [728, 387] width 1456 height 647
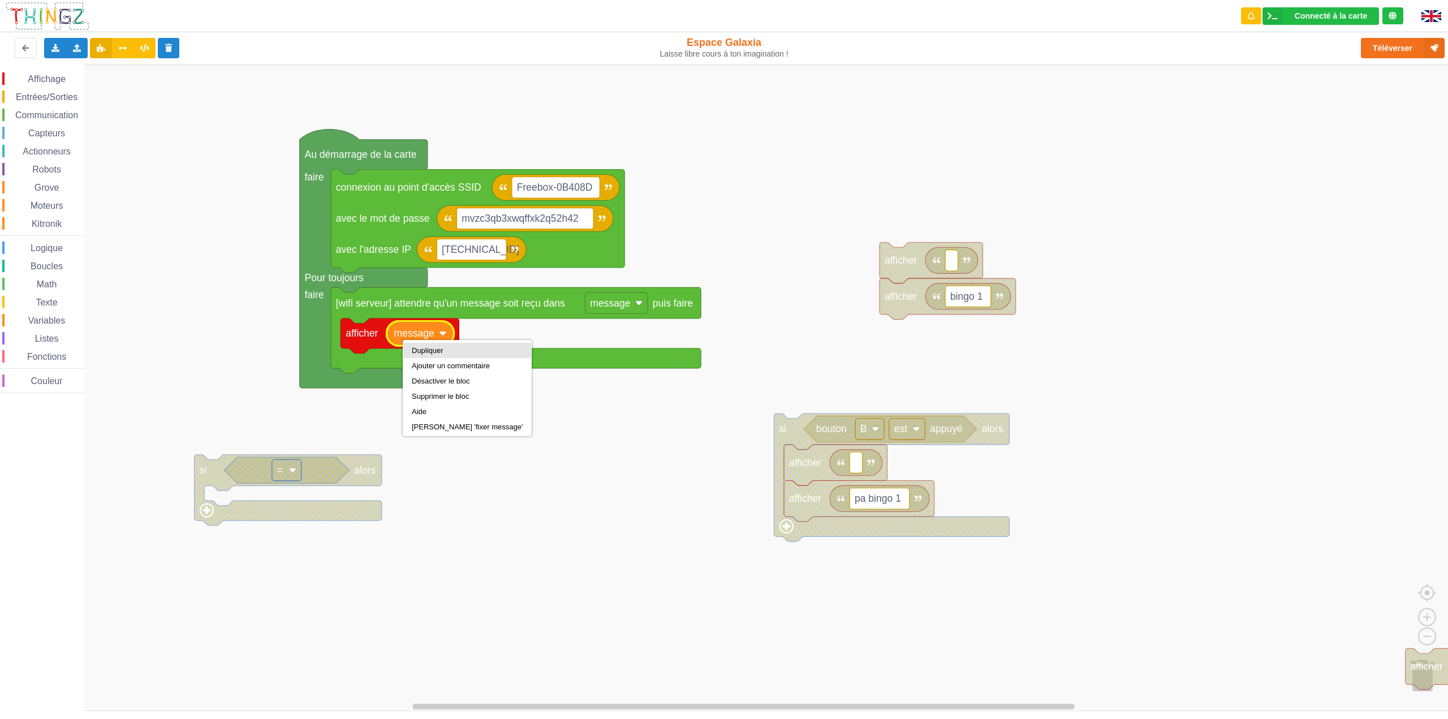
click at [419, 351] on div "Dupliquer" at bounding box center [467, 350] width 111 height 8
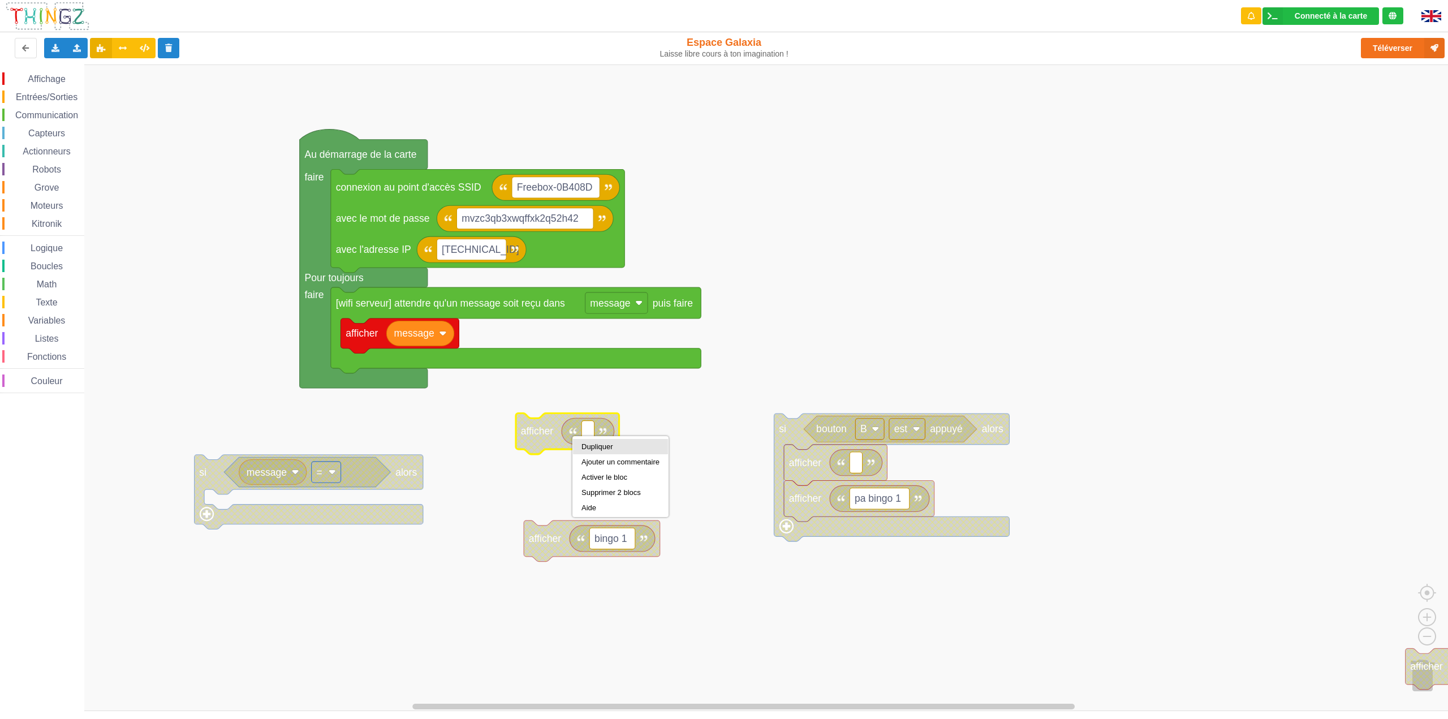
click at [580, 446] on div "Dupliquer" at bounding box center [620, 446] width 95 height 15
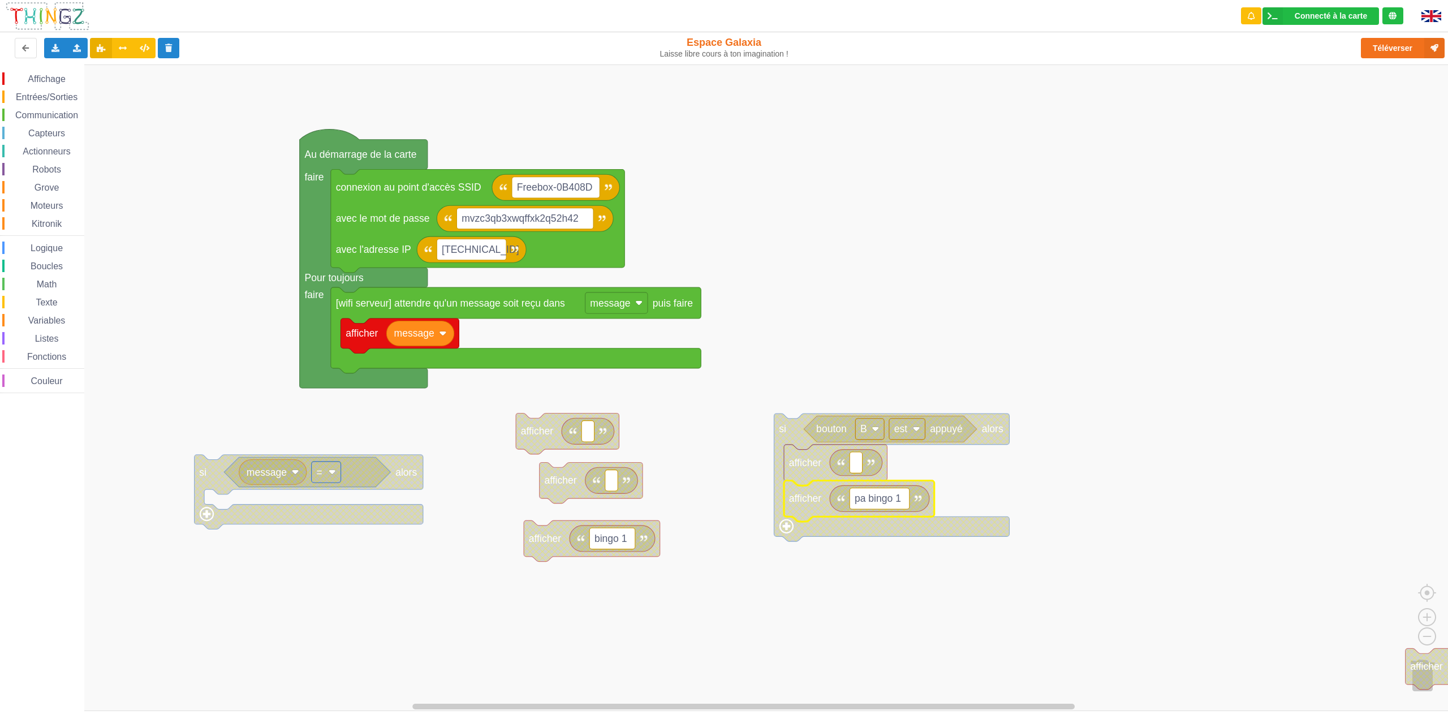
click at [837, 503] on icon "Espace de travail de Blocky" at bounding box center [880, 498] width 100 height 26
click at [842, 504] on icon "Espace de travail de Blocky" at bounding box center [880, 498] width 100 height 26
click at [852, 512] on div "Dupliquer" at bounding box center [891, 513] width 78 height 8
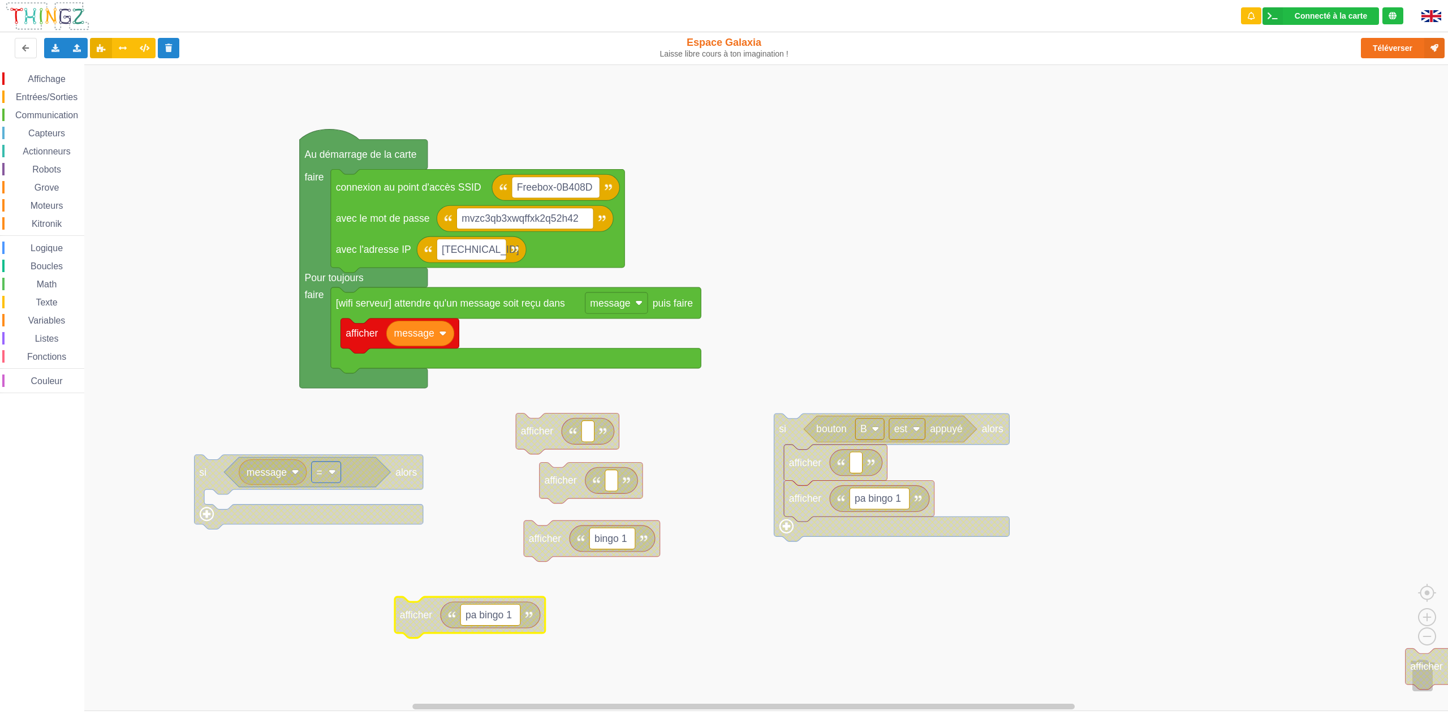
click at [44, 75] on span "Affichage" at bounding box center [46, 79] width 41 height 10
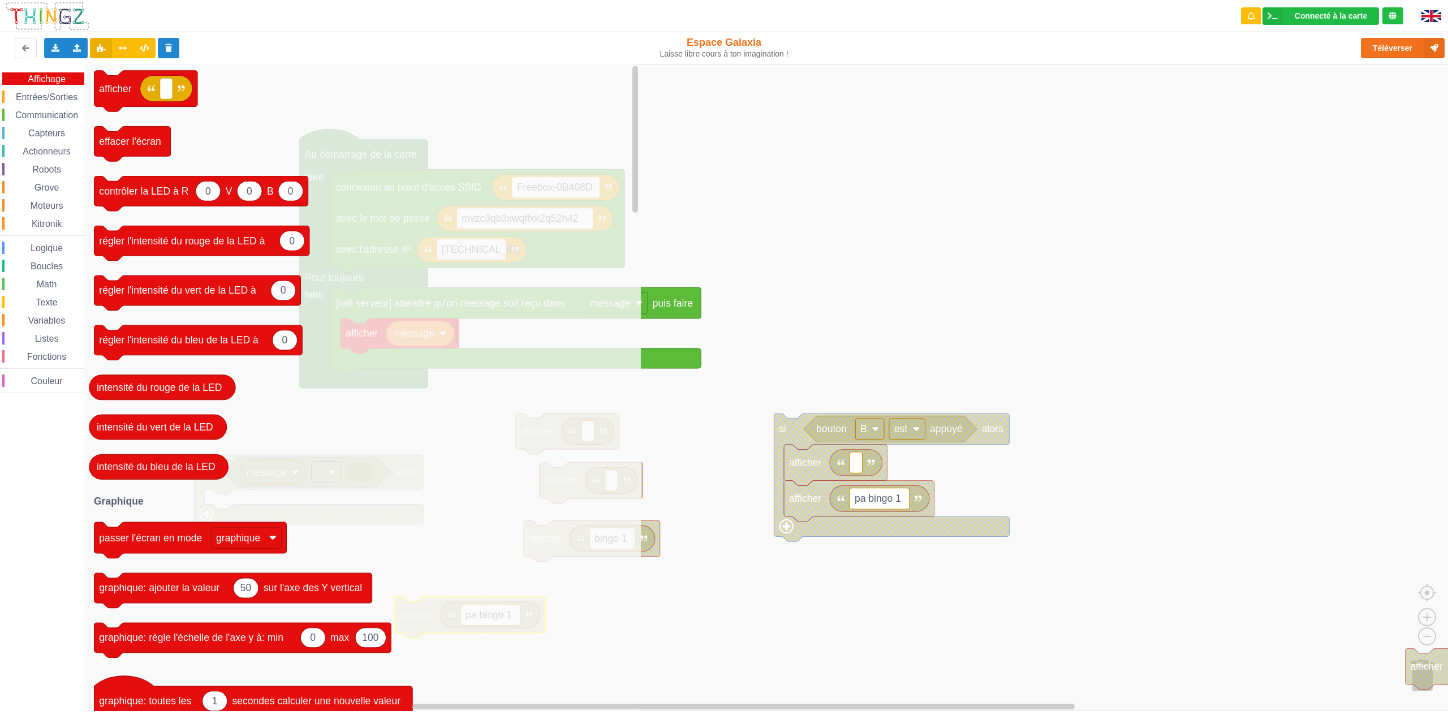
click at [66, 95] on span "Entrées/Sorties" at bounding box center [46, 97] width 65 height 10
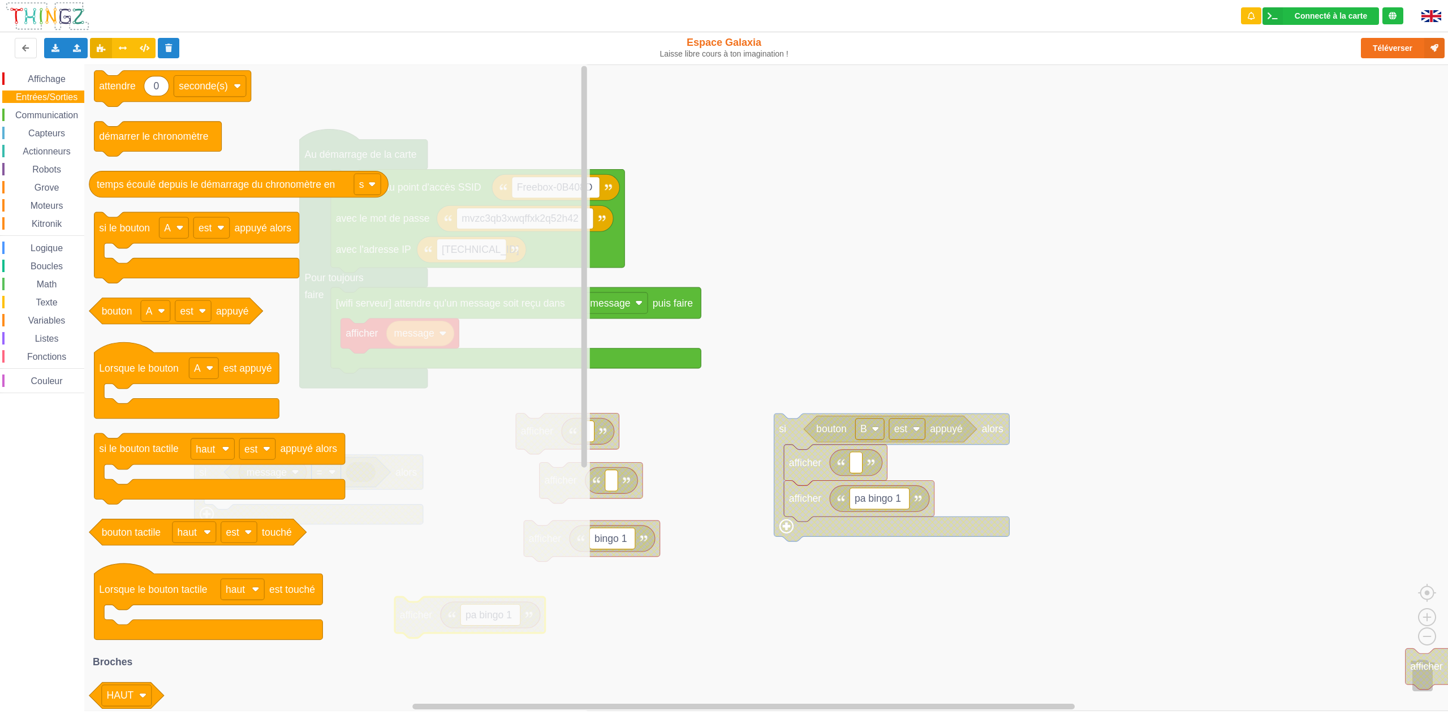
click at [50, 119] on span "Communication" at bounding box center [47, 115] width 66 height 10
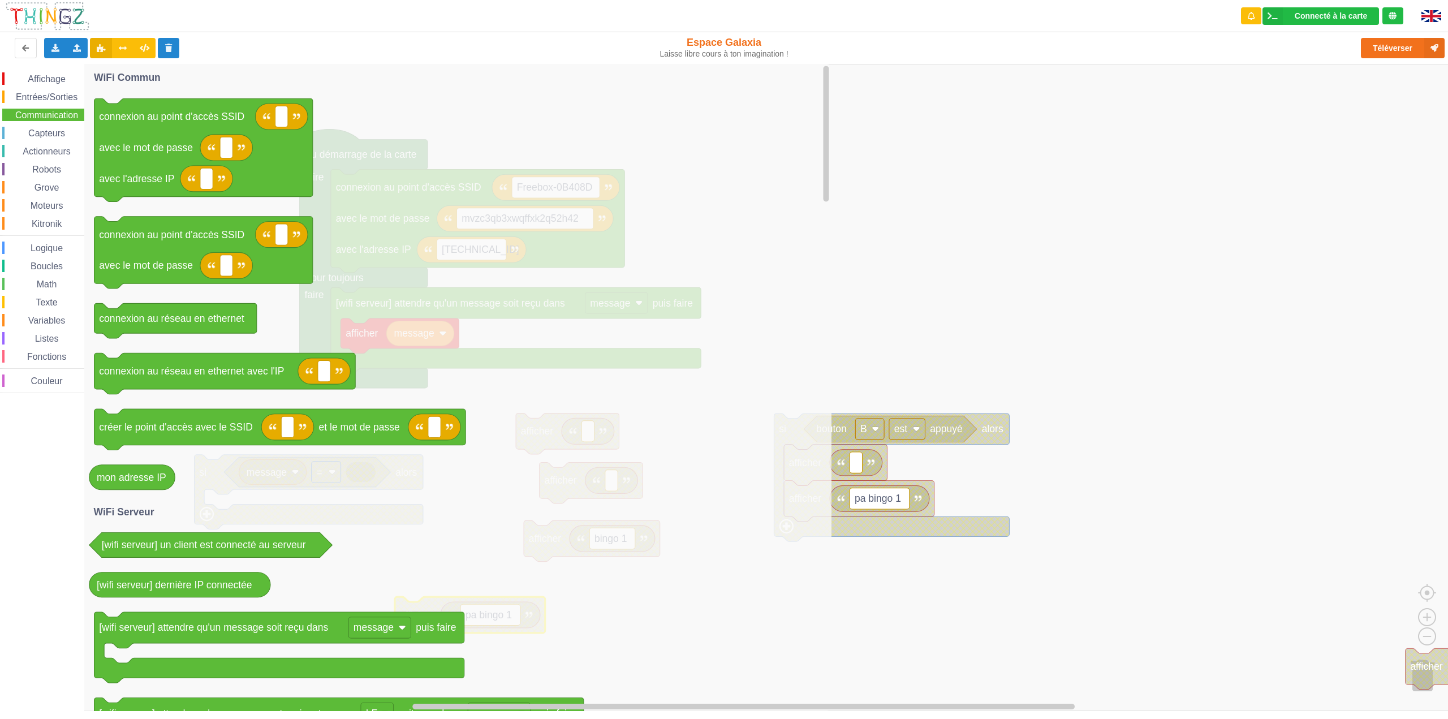
click at [45, 304] on span "Texte" at bounding box center [46, 303] width 25 height 10
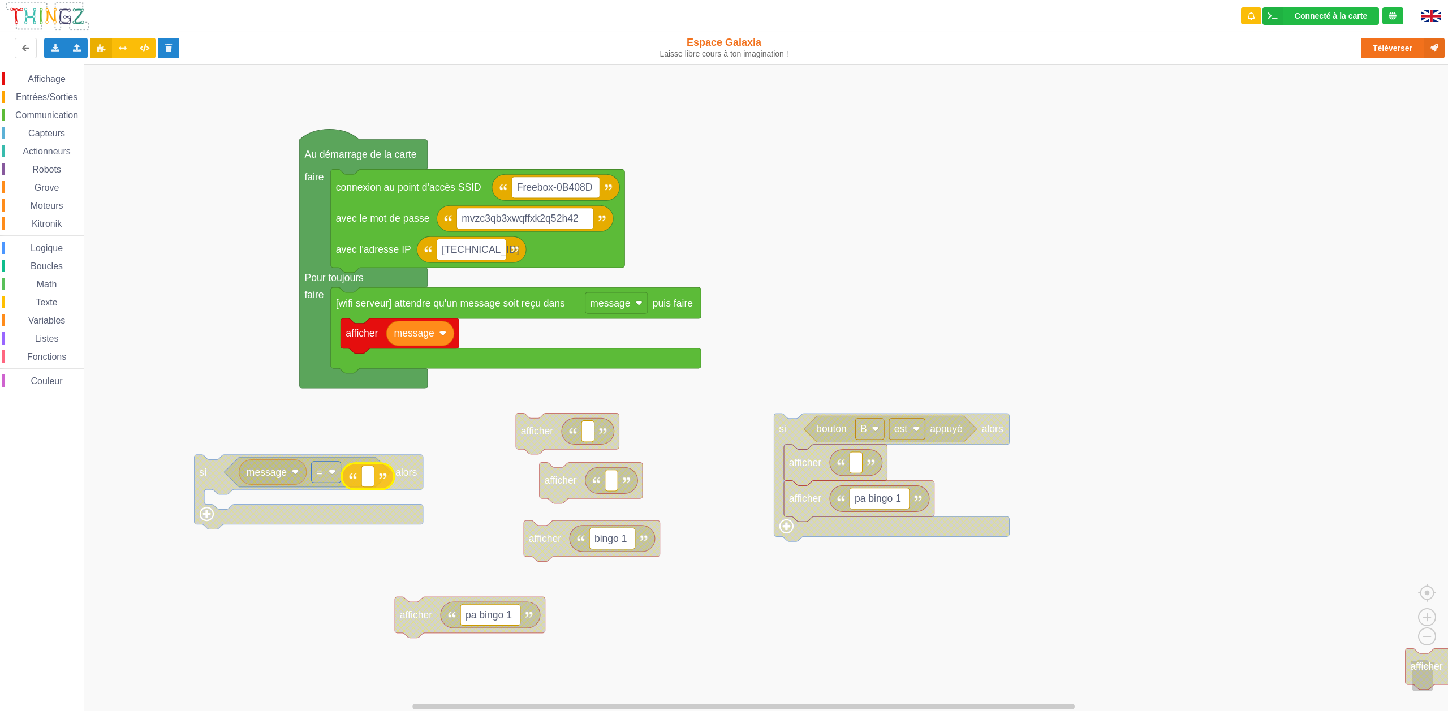
click at [351, 485] on div "Affichage Entrées/Sorties Communication Capteurs Actionneurs Robots Grove Moteu…" at bounding box center [728, 387] width 1456 height 647
click at [372, 477] on text "Espace de travail de Blocky" at bounding box center [372, 472] width 3 height 11
type input "1"
click at [292, 587] on rect "Espace de travail de Blocky" at bounding box center [728, 387] width 1456 height 647
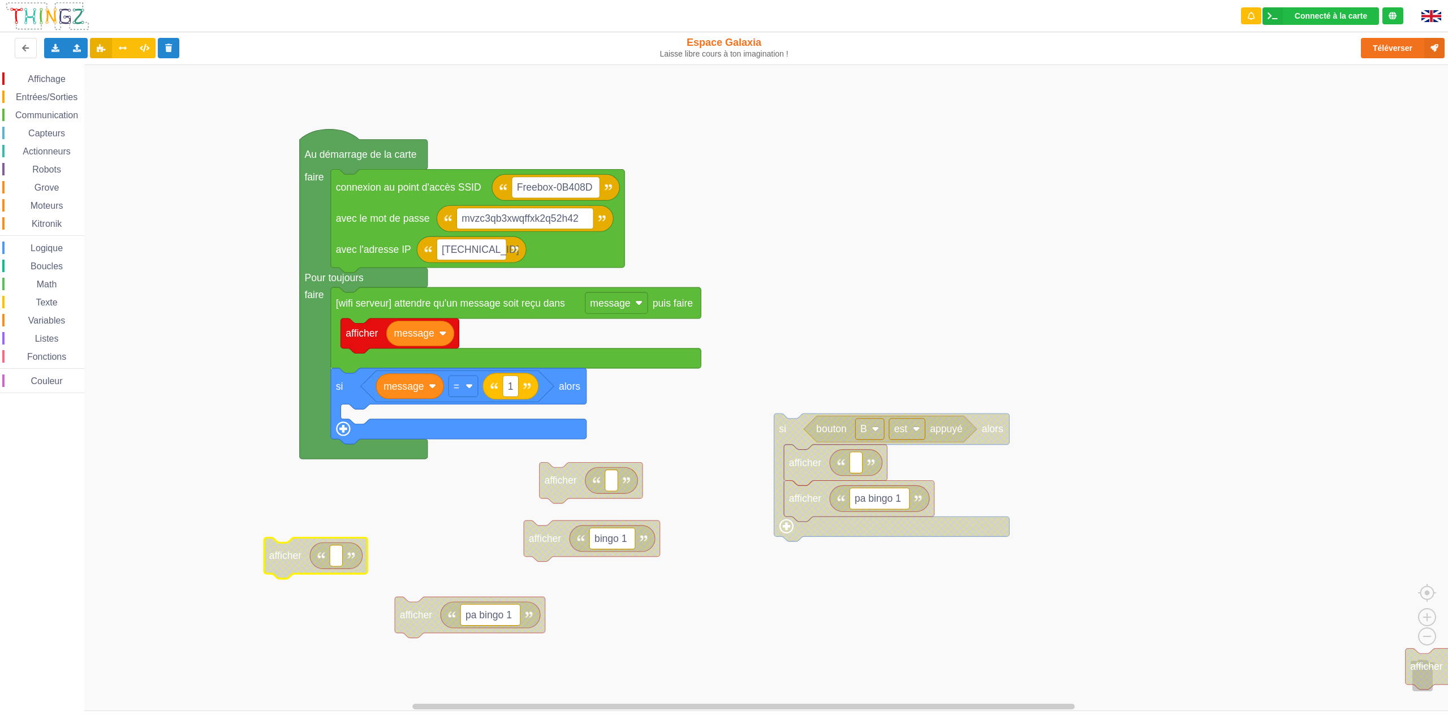
click at [47, 81] on span "Affichage" at bounding box center [46, 79] width 41 height 10
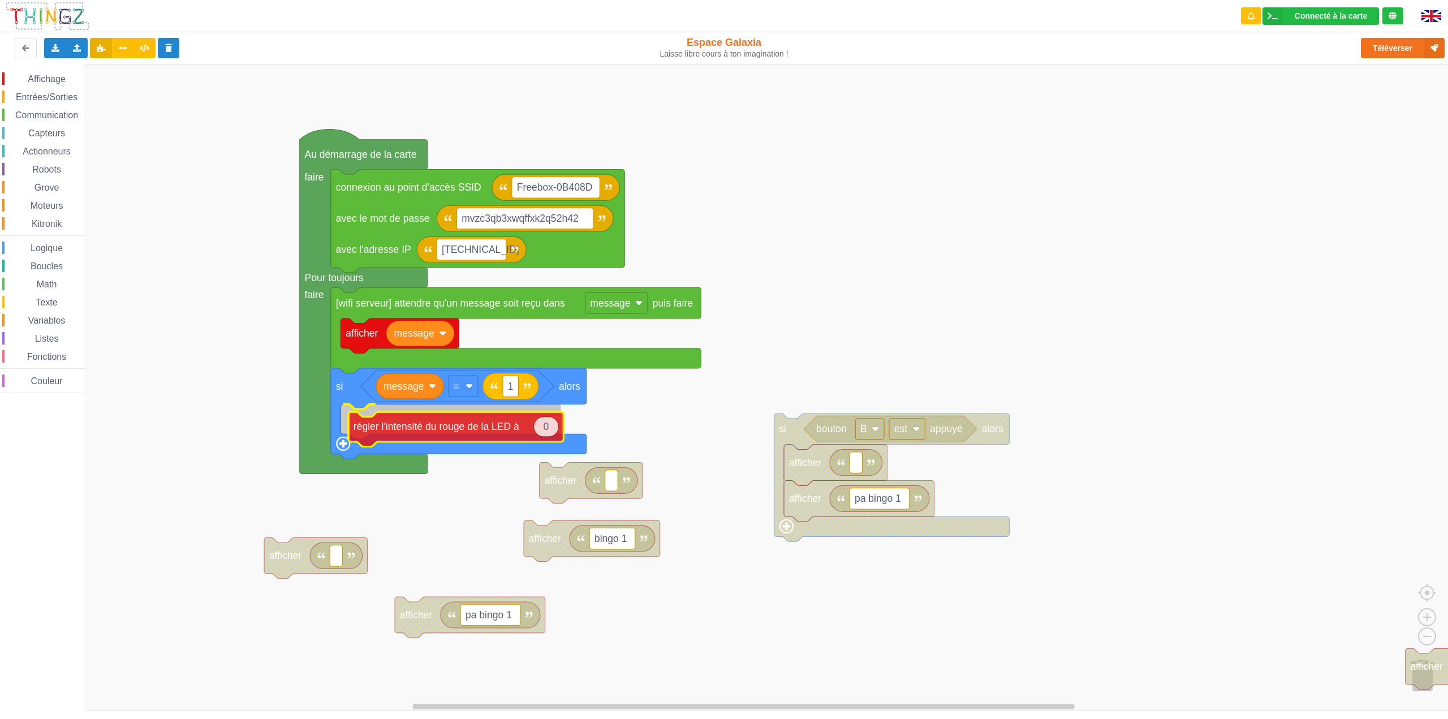
click at [408, 430] on div "Affichage Entrées/Sorties Communication Capteurs Actionneurs Robots Grove Moteu…" at bounding box center [728, 387] width 1456 height 647
click at [539, 421] on text "0" at bounding box center [539, 419] width 6 height 11
type input "255"
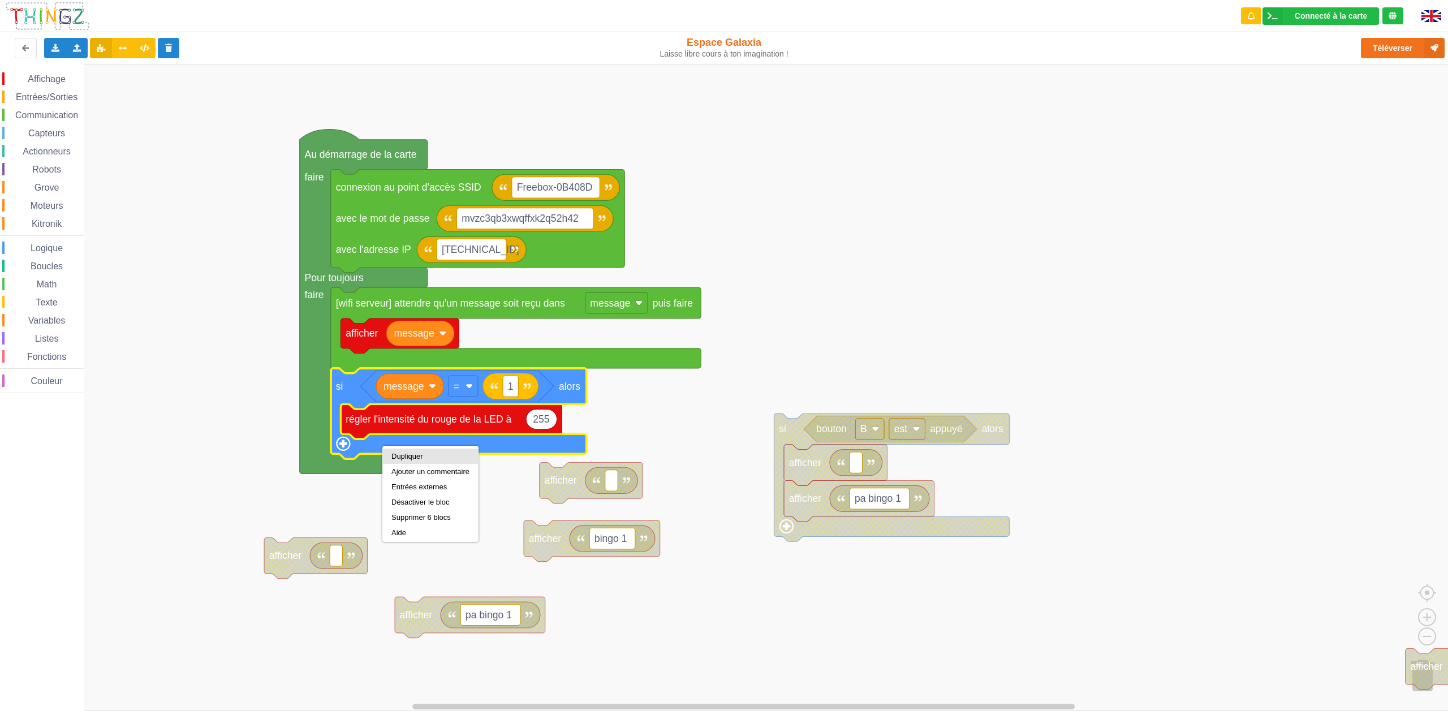
click at [399, 455] on div "Dupliquer" at bounding box center [430, 456] width 78 height 8
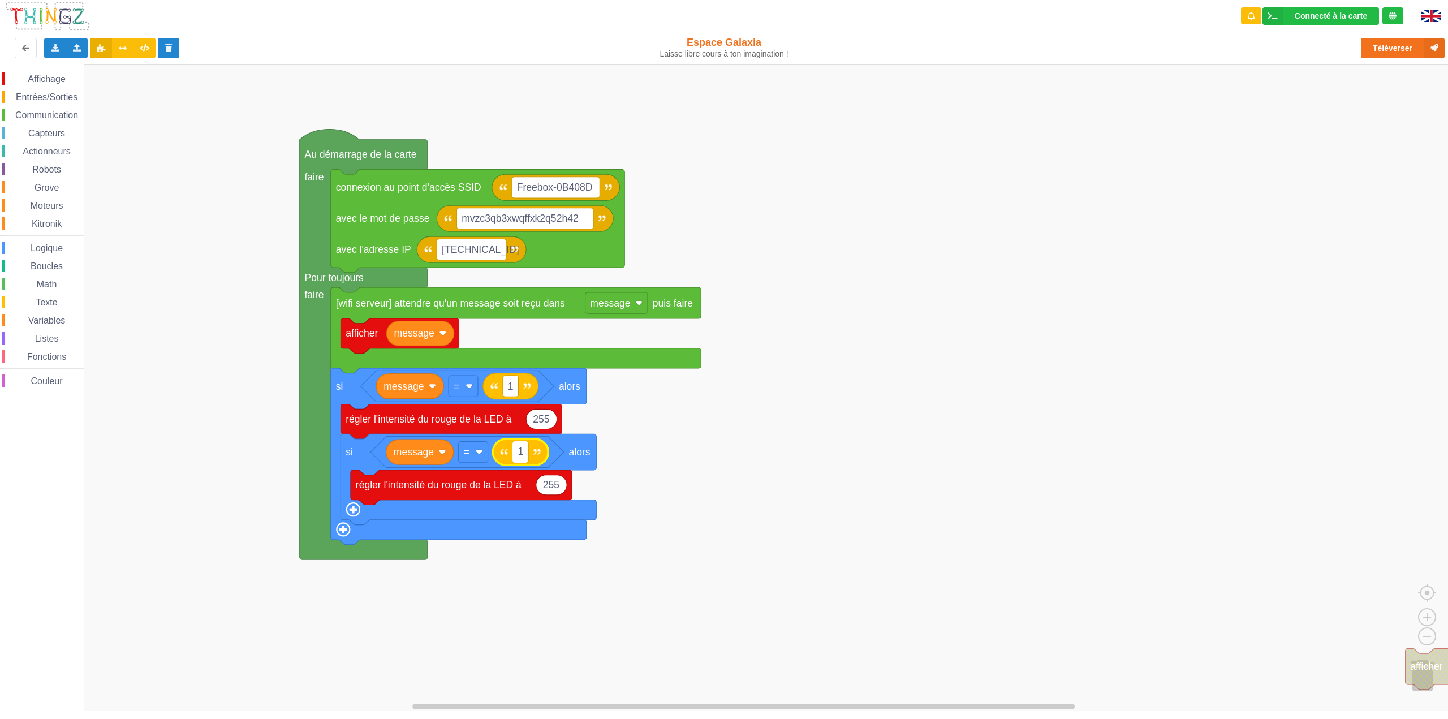
type input "2"
type input "0"
click at [843, 409] on rect "Espace de travail de Blocky" at bounding box center [728, 387] width 1456 height 647
type input "0"
click at [833, 290] on rect "Espace de travail de Blocky" at bounding box center [728, 387] width 1456 height 647
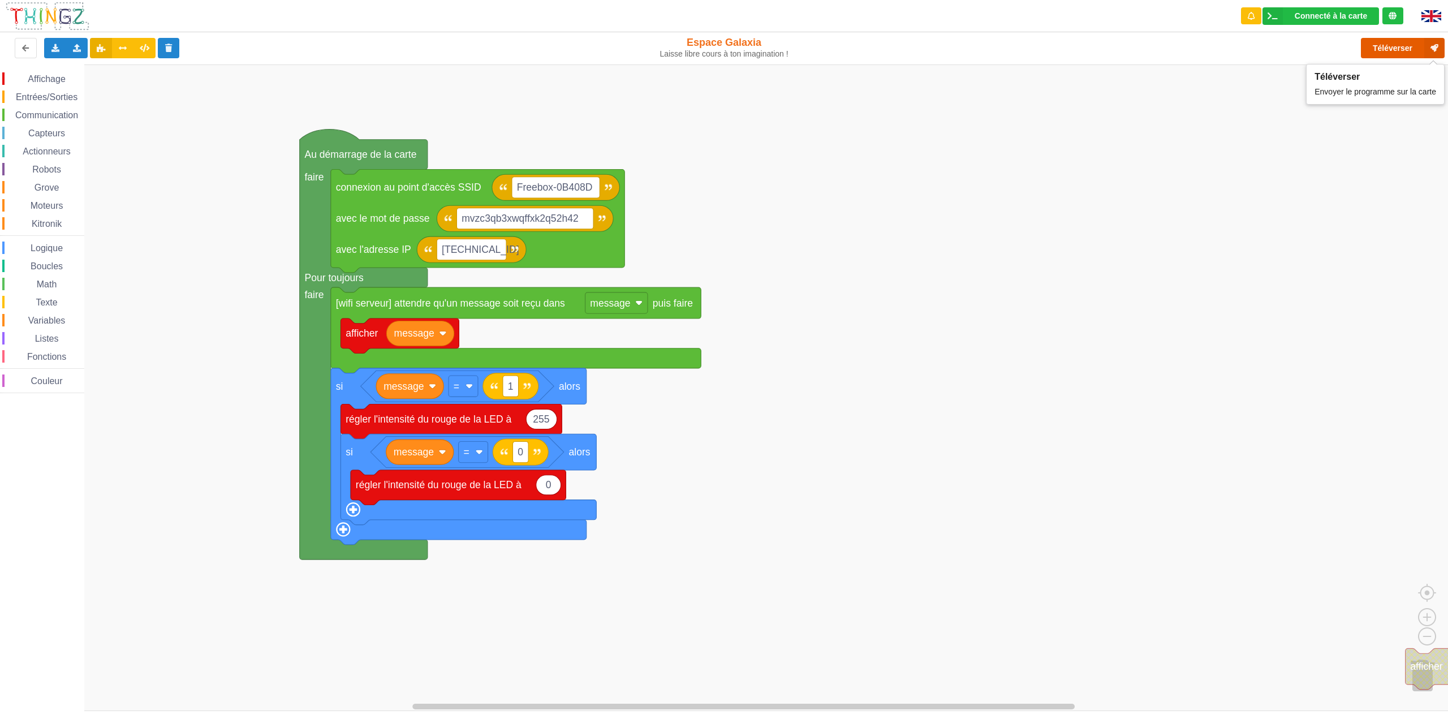
drag, startPoint x: 1406, startPoint y: 51, endPoint x: 1394, endPoint y: 61, distance: 15.3
click at [1406, 51] on button "Téléverser" at bounding box center [1403, 48] width 84 height 20
click at [46, 324] on span "Variables" at bounding box center [47, 321] width 41 height 10
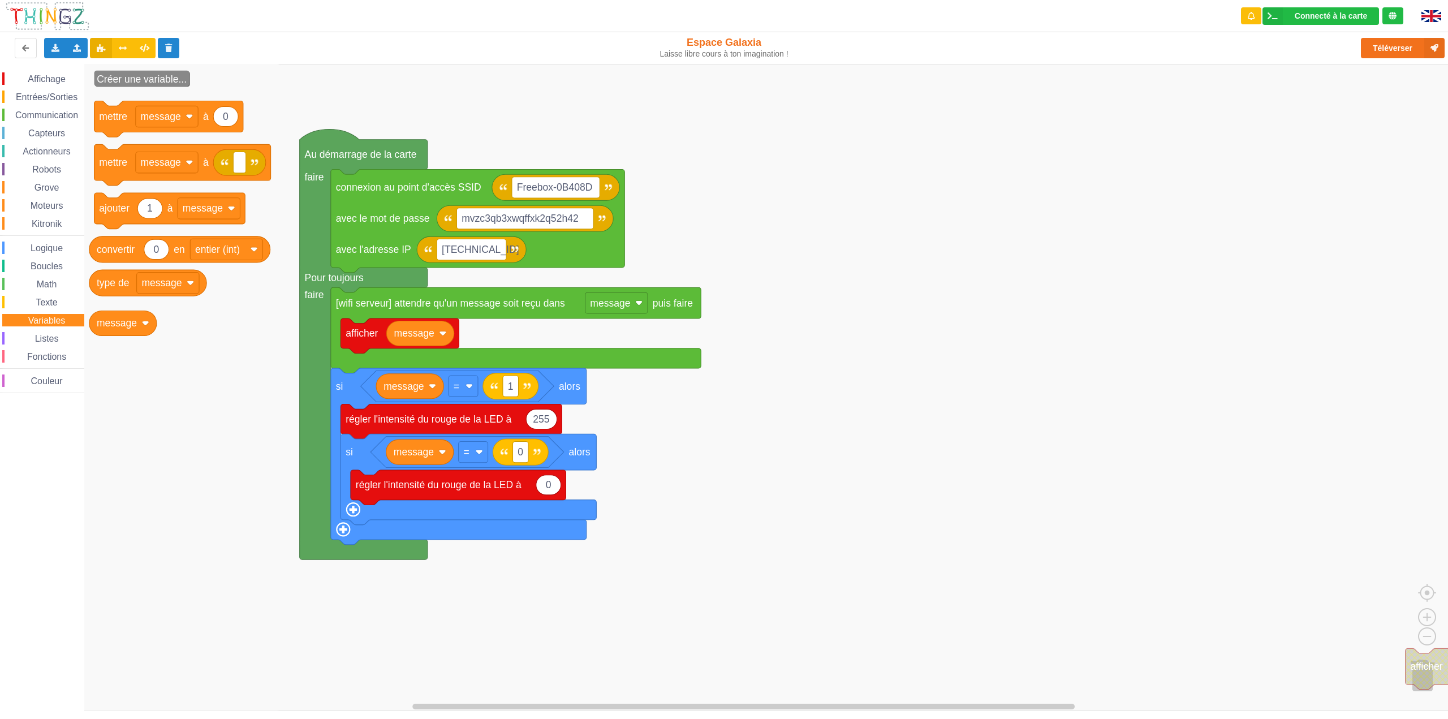
click at [54, 286] on span "Math" at bounding box center [47, 284] width 24 height 10
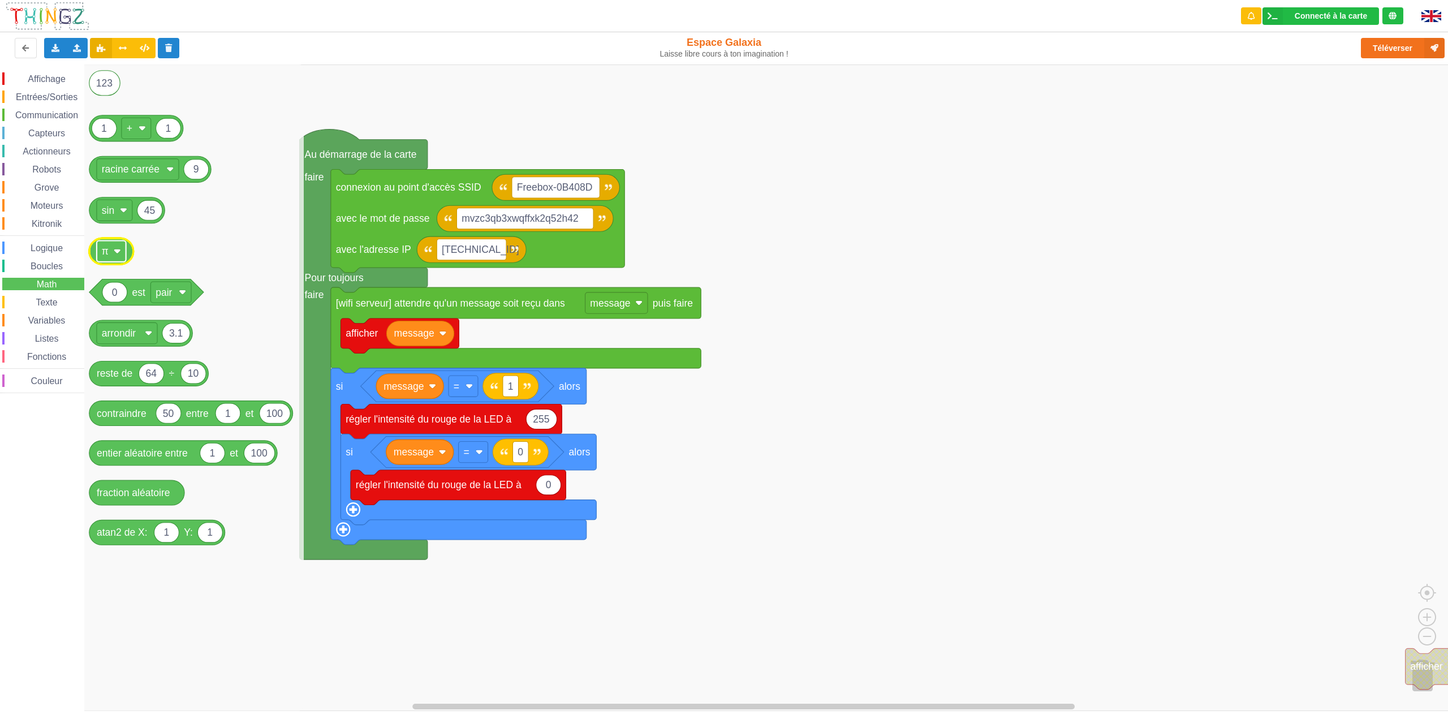
click at [114, 251] on image "Espace de travail de Blocky" at bounding box center [117, 251] width 7 height 7
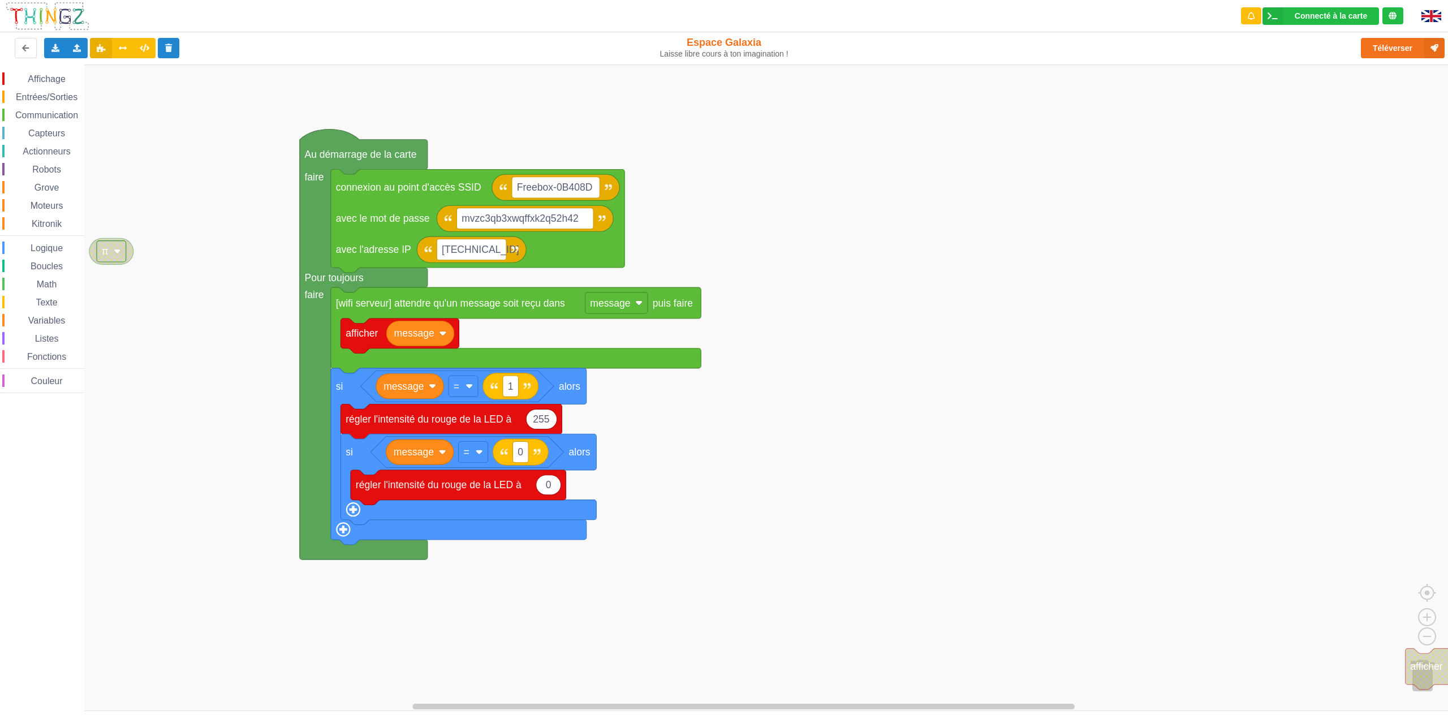
click at [116, 251] on image "Espace de travail de Blocky" at bounding box center [117, 251] width 7 height 7
click at [139, 212] on rect "Espace de travail de Blocky" at bounding box center [728, 387] width 1456 height 647
click at [50, 321] on span "Variables" at bounding box center [47, 321] width 41 height 10
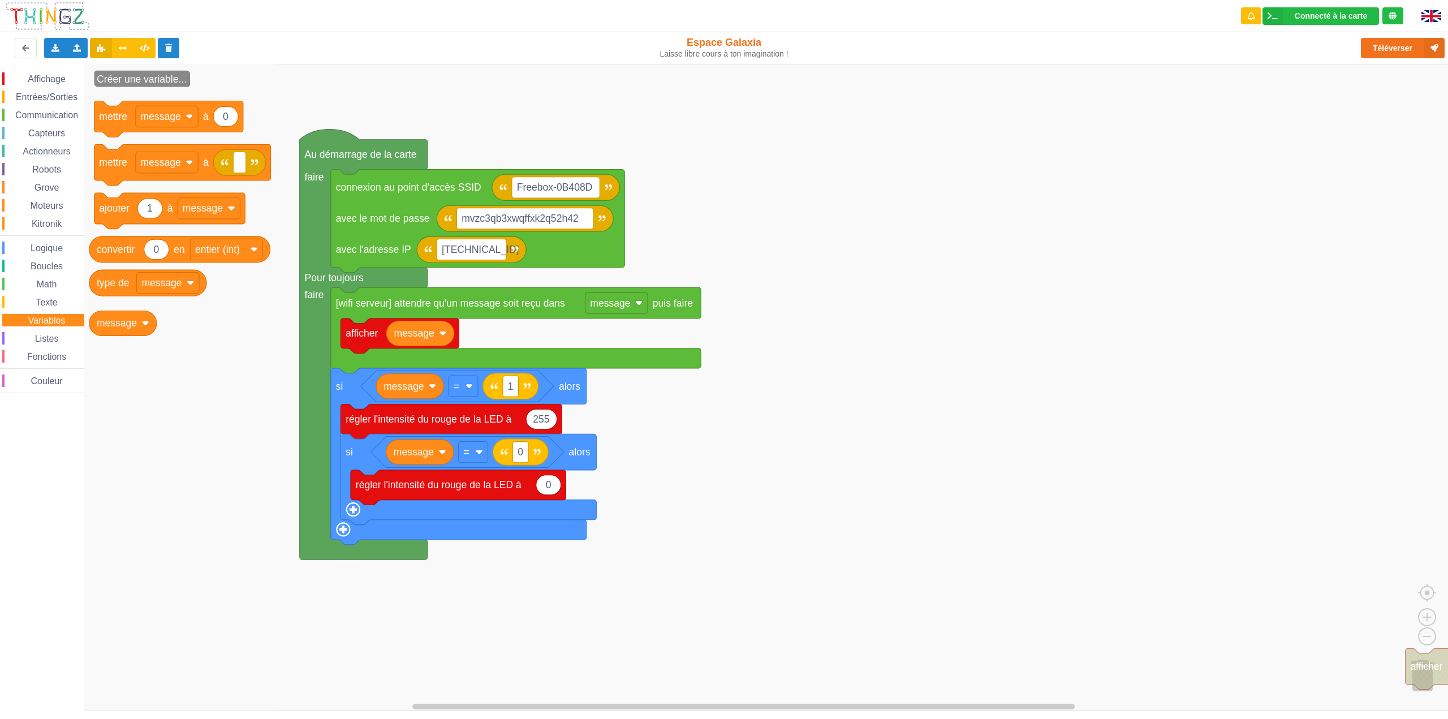
click at [54, 75] on span "Affichage" at bounding box center [46, 79] width 41 height 10
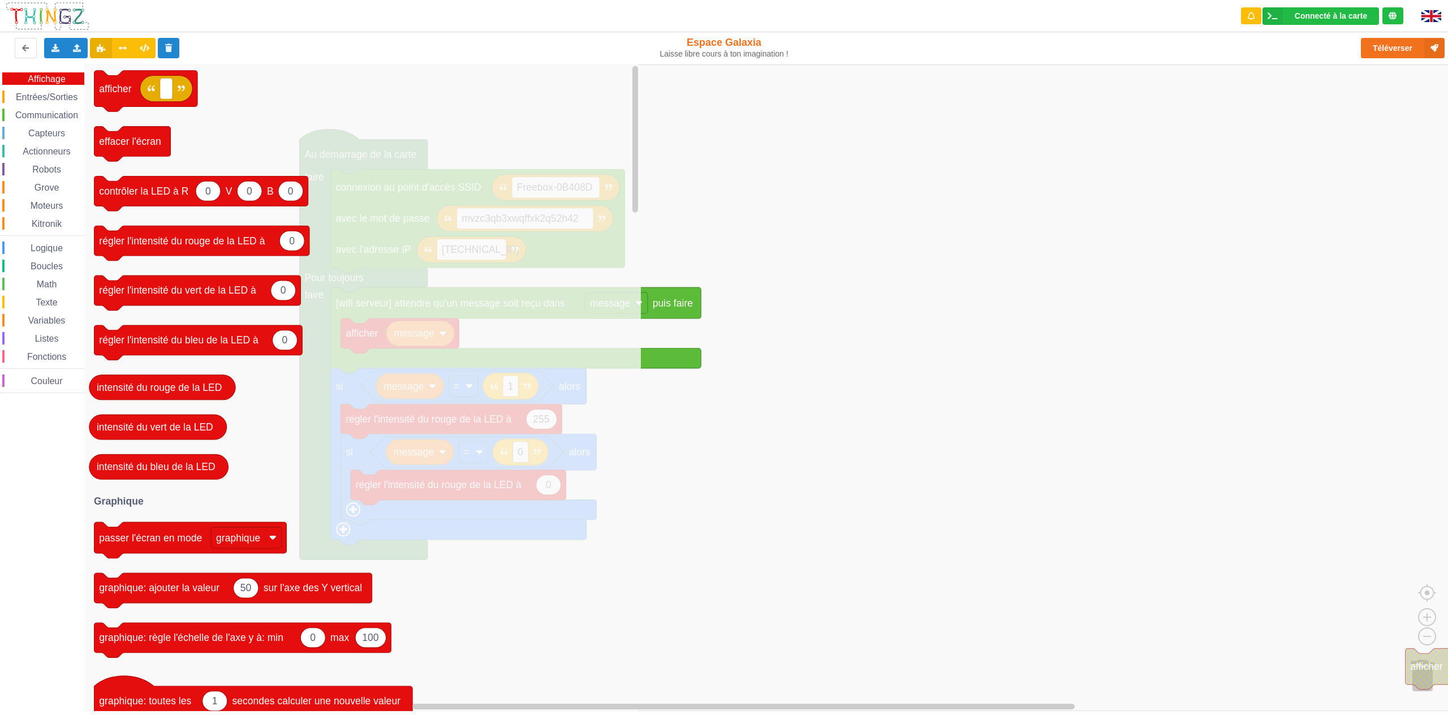
click at [49, 100] on span "Entrées/Sorties" at bounding box center [46, 97] width 65 height 10
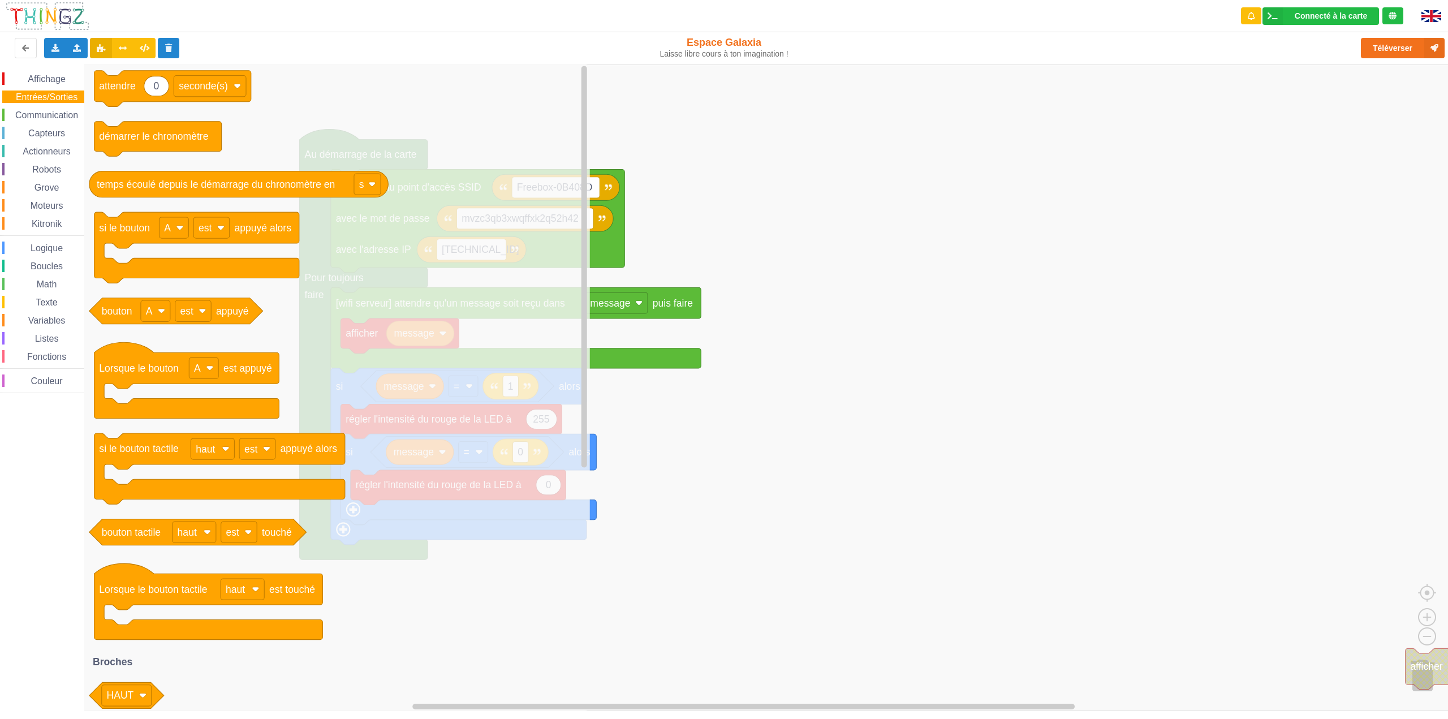
click at [49, 114] on span "Communication" at bounding box center [47, 115] width 66 height 10
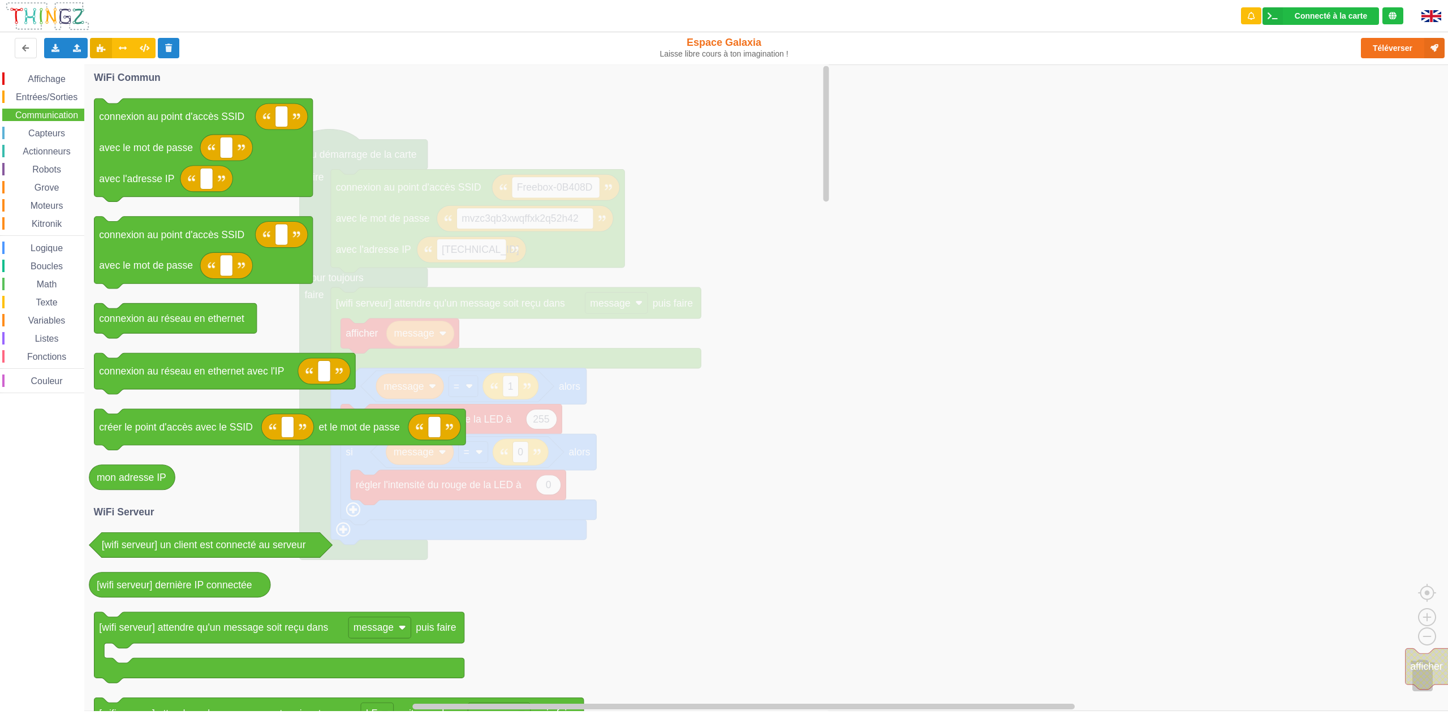
click at [49, 136] on span "Capteurs" at bounding box center [47, 133] width 40 height 10
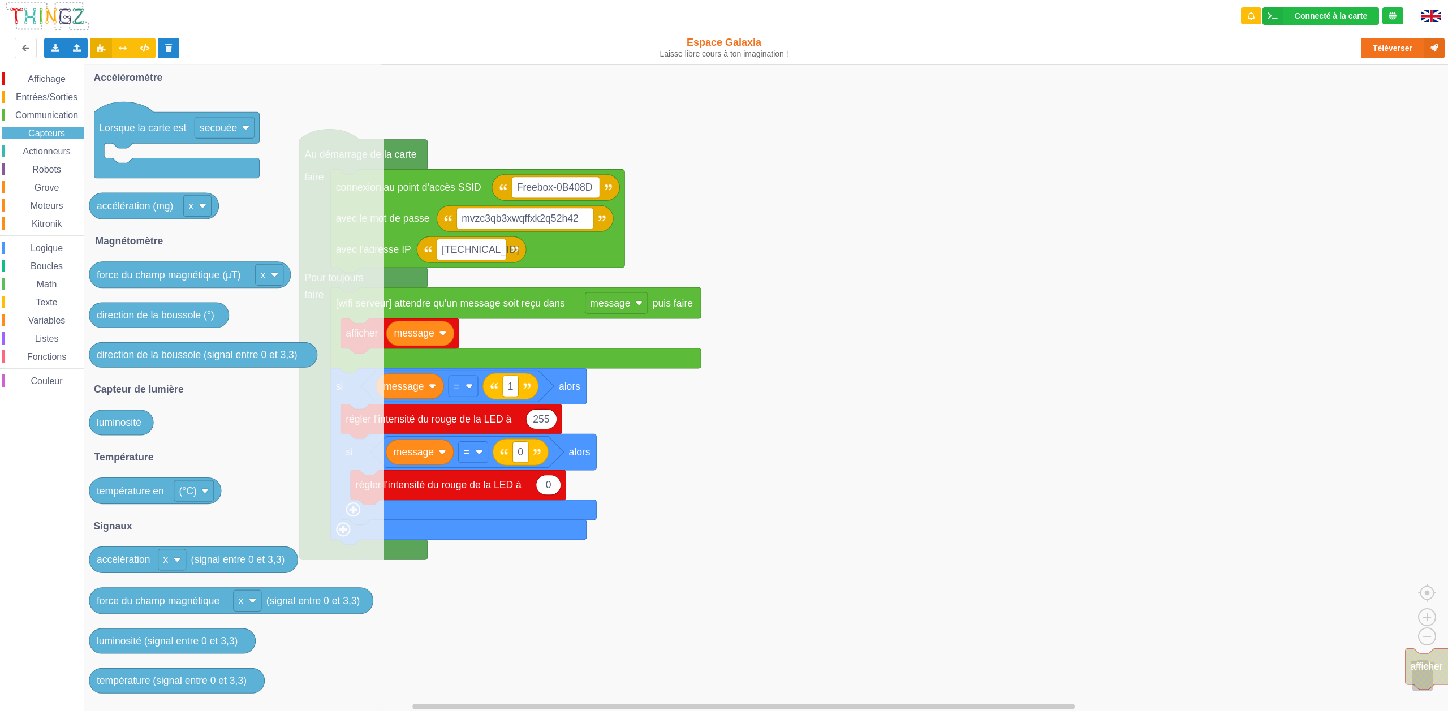
click at [49, 154] on span "Actionneurs" at bounding box center [46, 152] width 51 height 10
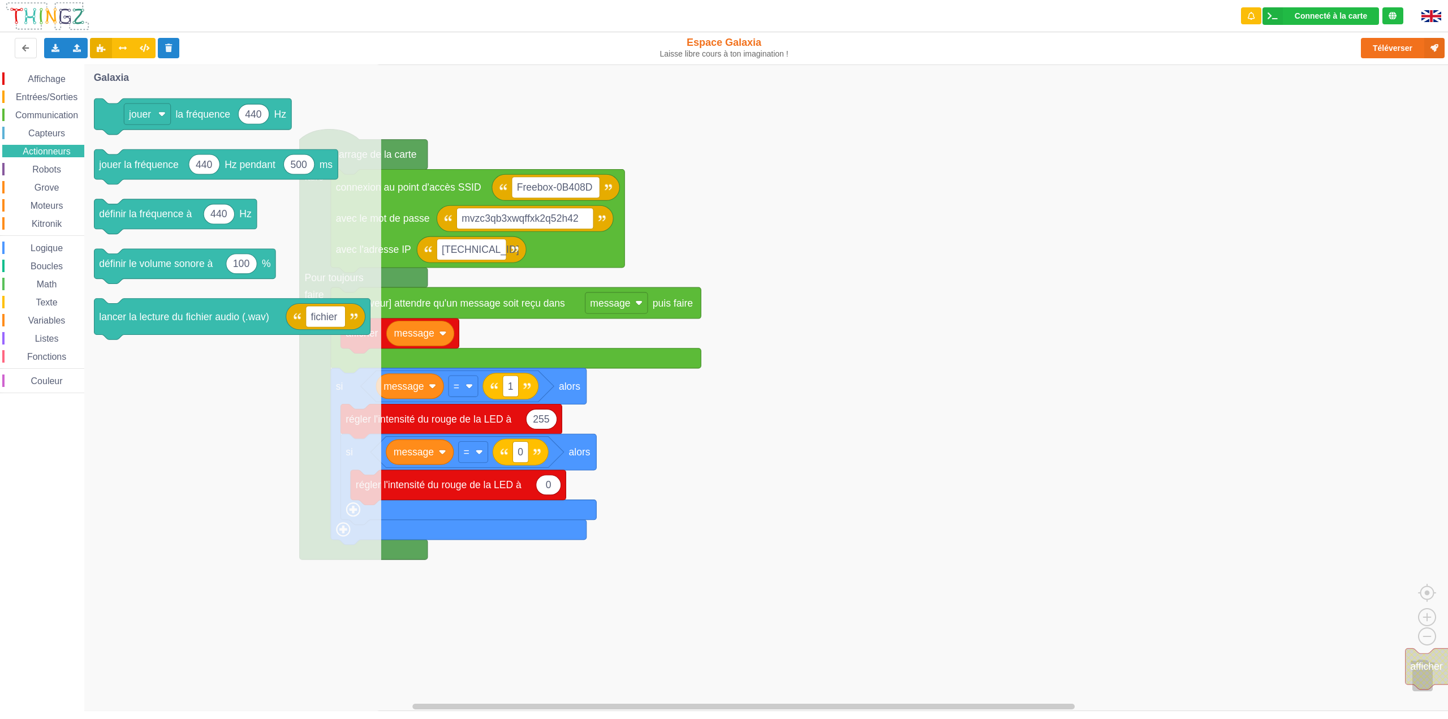
click at [48, 171] on span "Robots" at bounding box center [47, 170] width 32 height 10
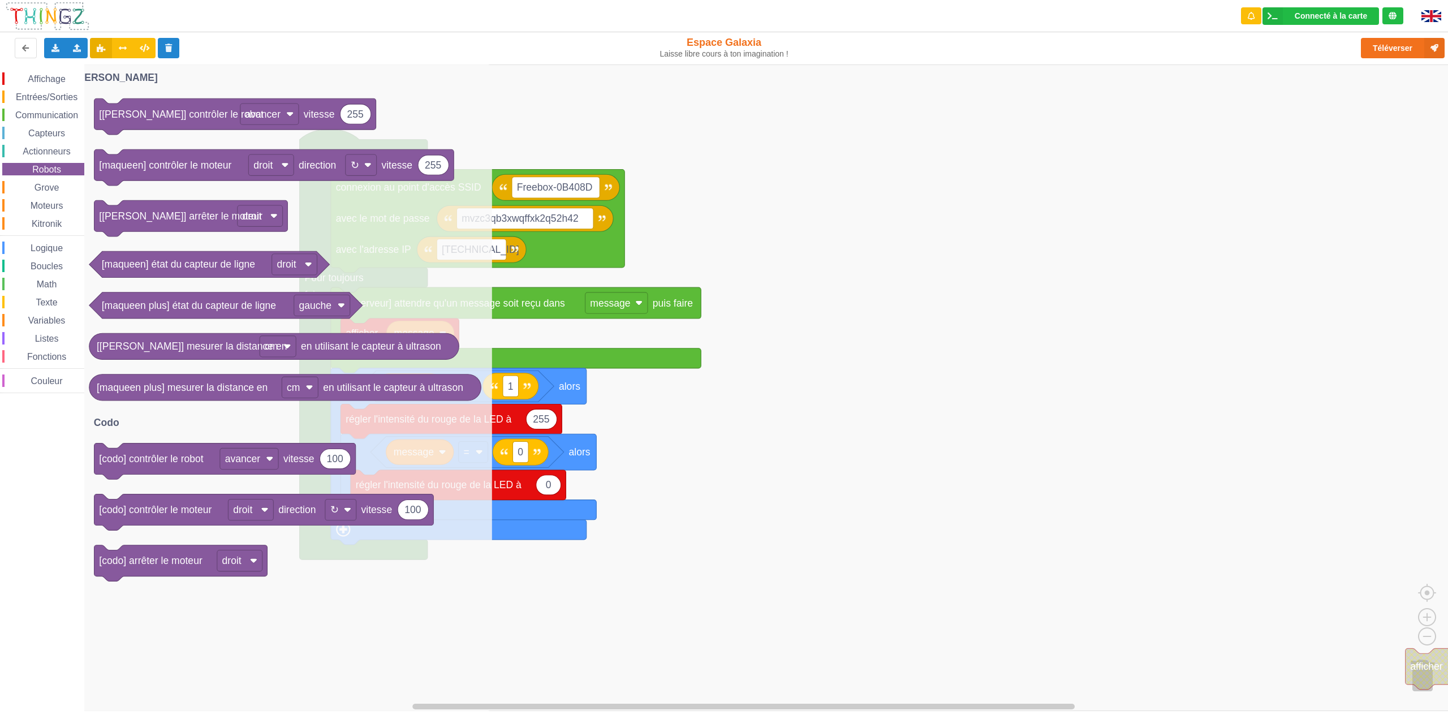
click at [52, 206] on span "Moteurs" at bounding box center [47, 206] width 36 height 10
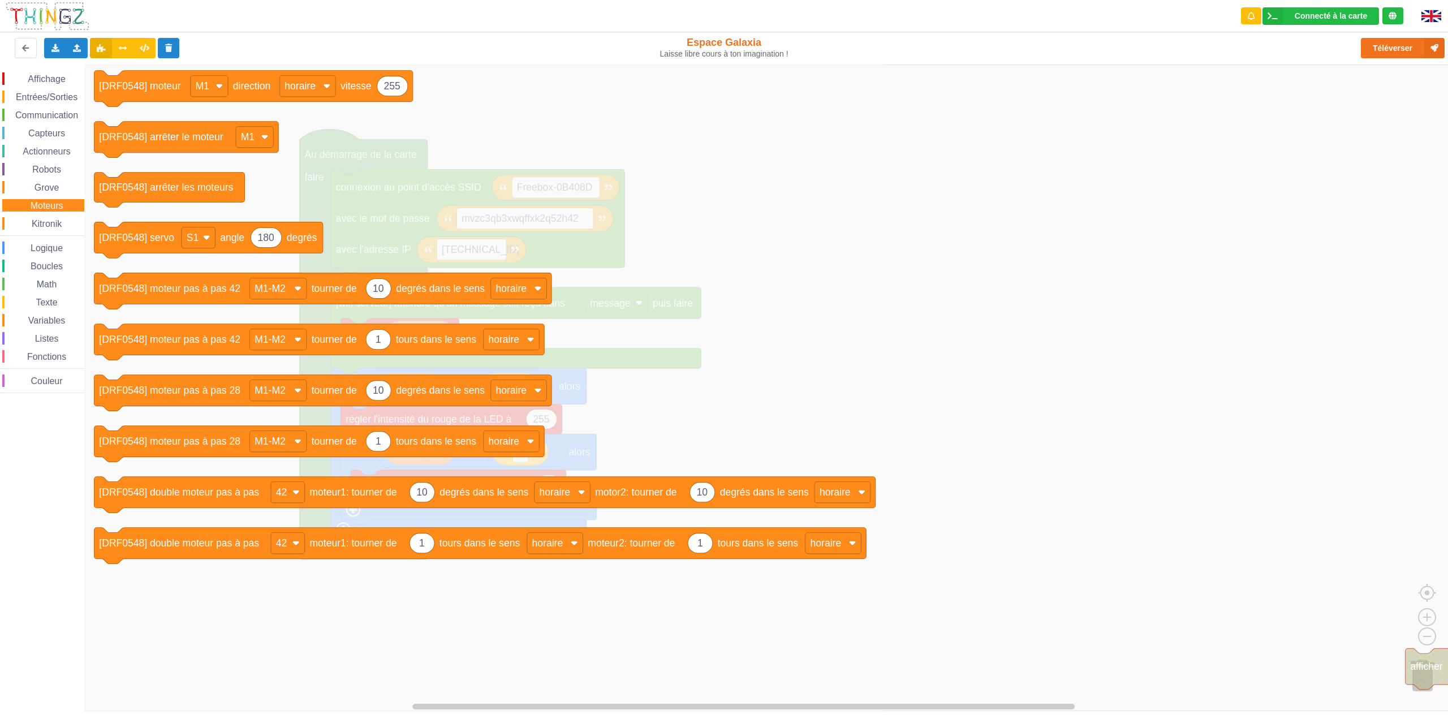
click at [39, 223] on span "Kitronik" at bounding box center [46, 224] width 33 height 10
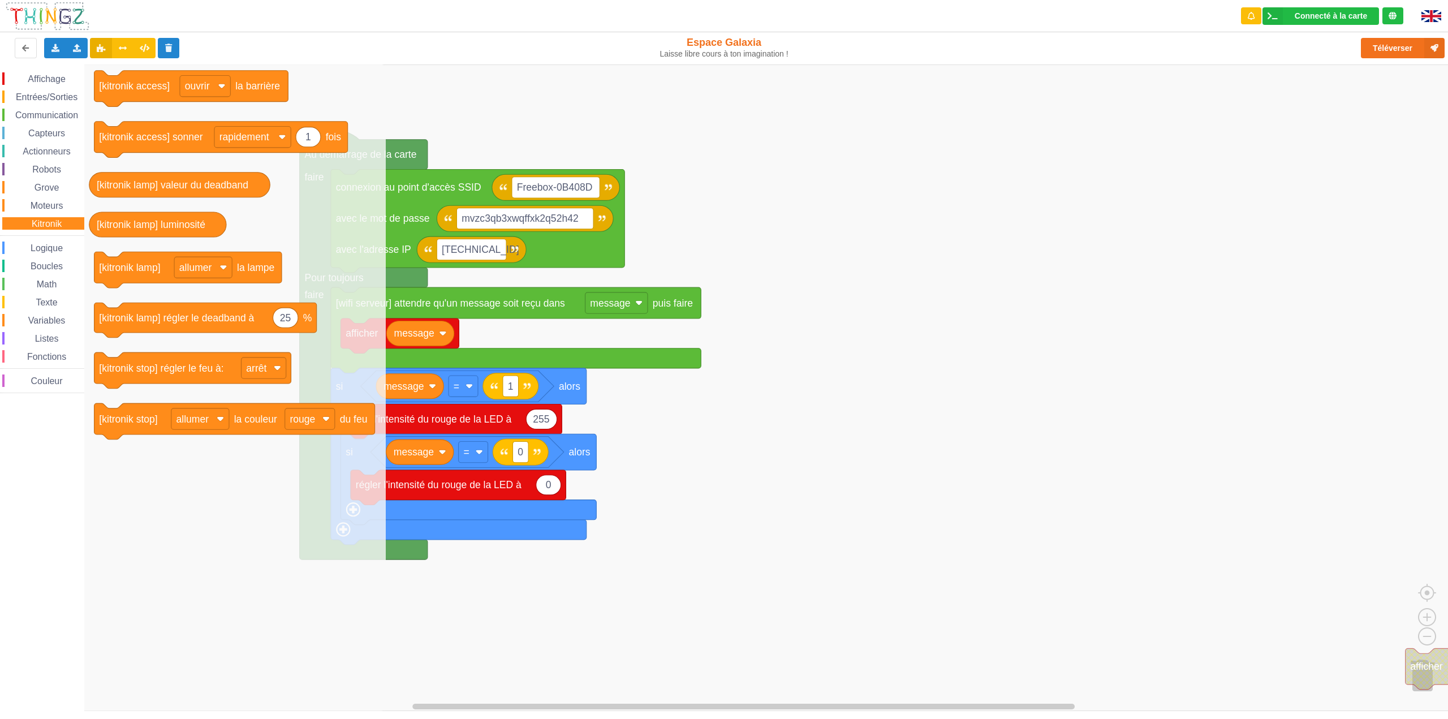
click at [53, 252] on span "Logique" at bounding box center [47, 248] width 36 height 10
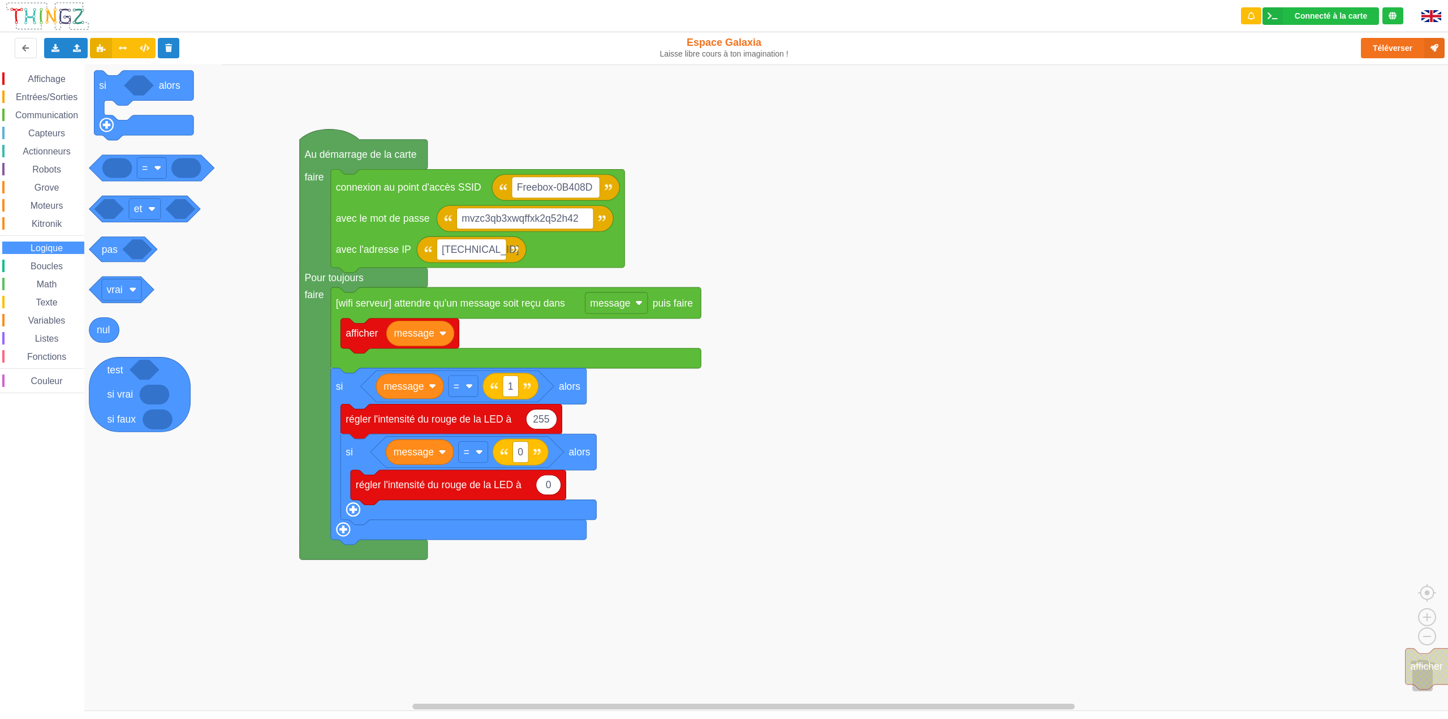
click at [51, 267] on span "Boucles" at bounding box center [47, 266] width 36 height 10
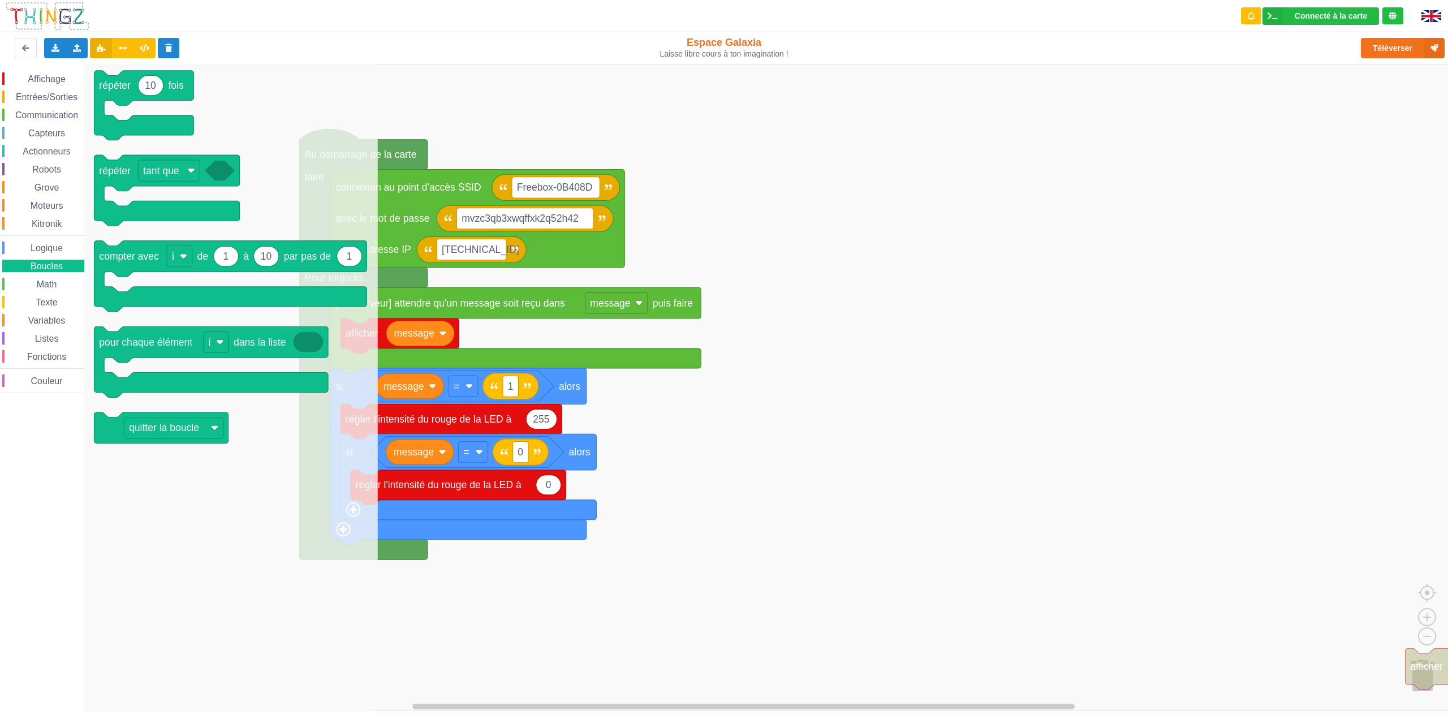
click at [52, 282] on span "Math" at bounding box center [47, 284] width 24 height 10
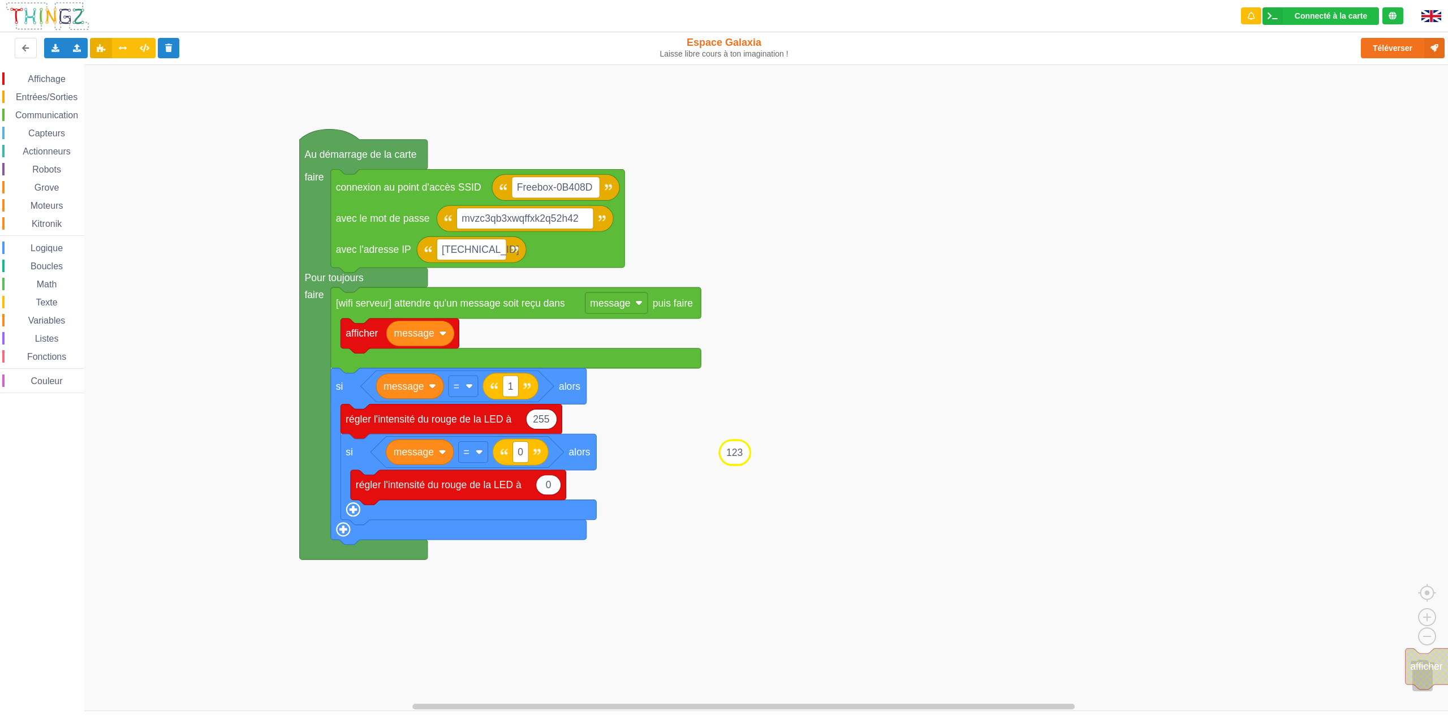
click at [731, 454] on div "Affichage Entrées/Sorties Communication Capteurs Actionneurs Robots Grove Moteu…" at bounding box center [728, 387] width 1456 height 647
click at [736, 449] on text "123" at bounding box center [734, 452] width 16 height 11
type input "1"
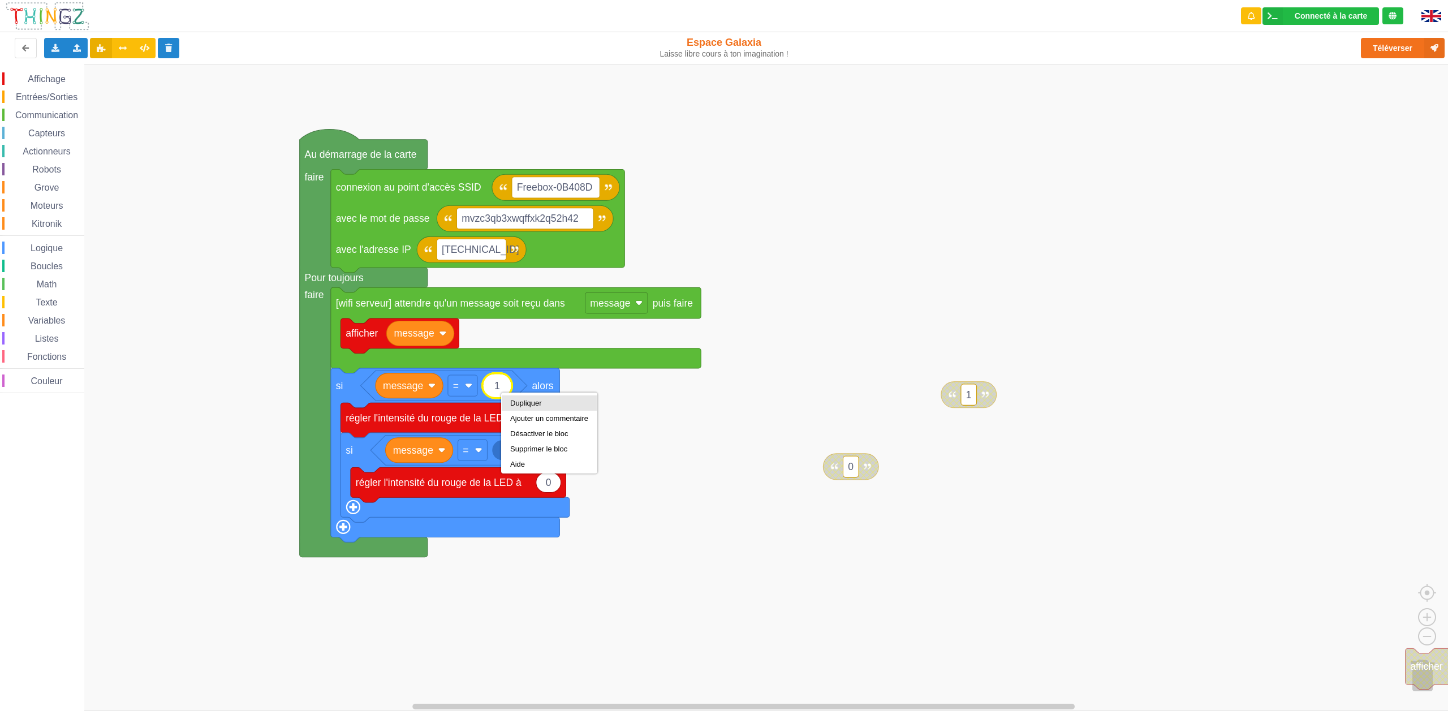
click at [514, 403] on div "Dupliquer" at bounding box center [549, 403] width 78 height 8
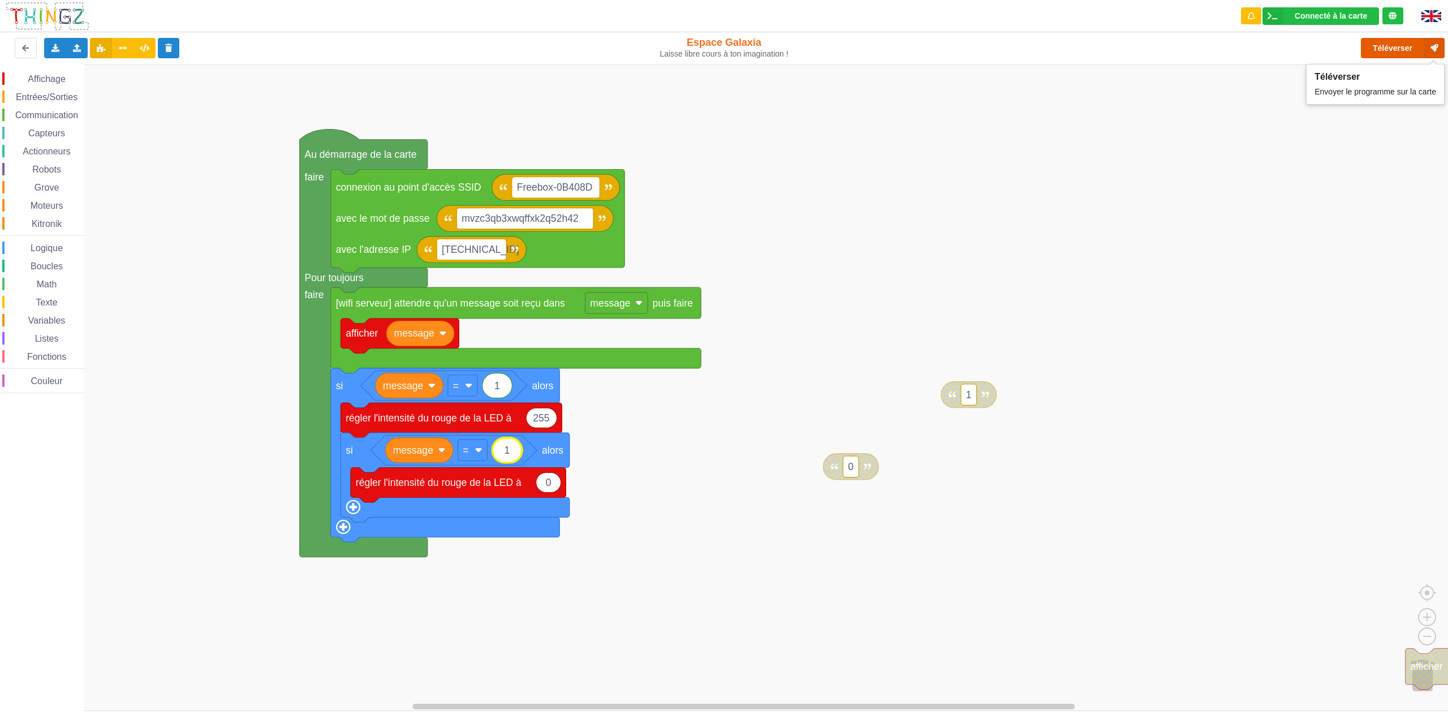
click at [1378, 54] on button "Téléverser" at bounding box center [1403, 48] width 84 height 20
click at [50, 323] on span "Variables" at bounding box center [47, 321] width 41 height 10
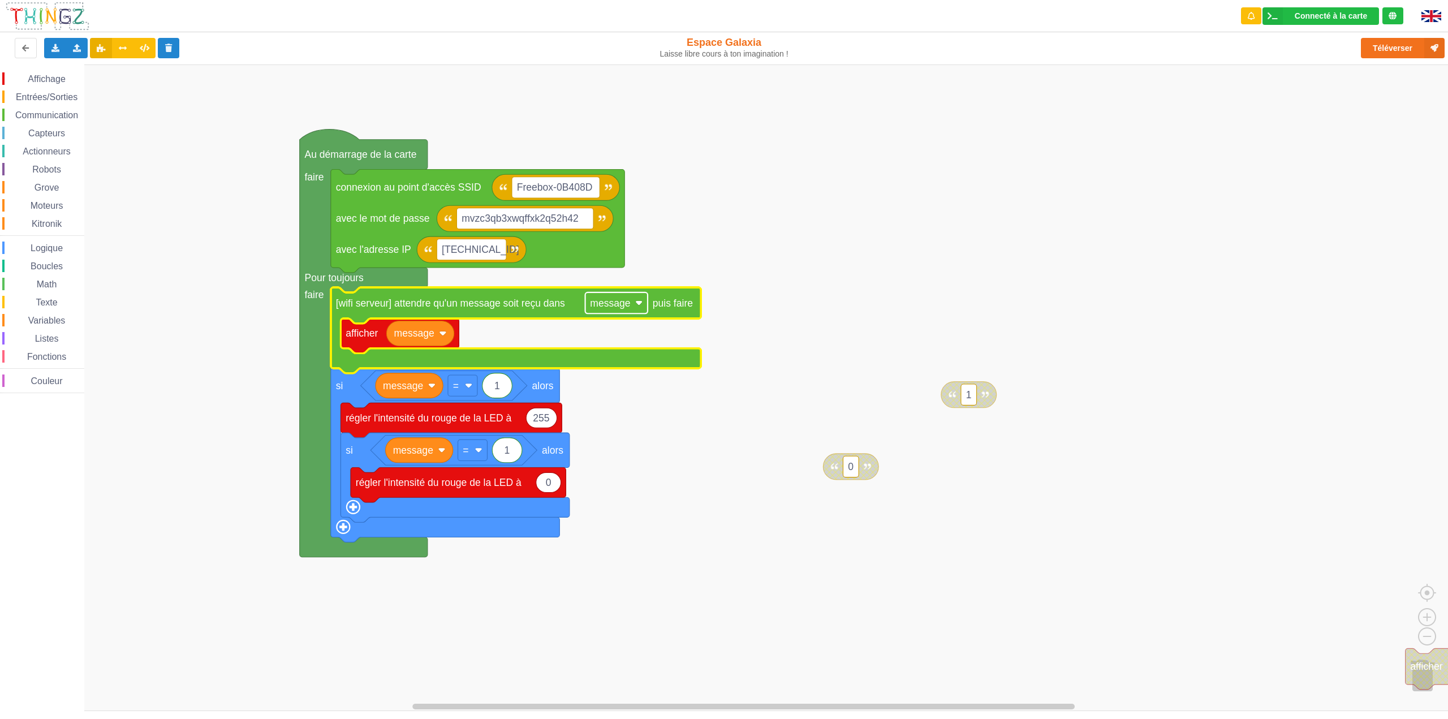
click at [638, 303] on image "Espace de travail de Blocky" at bounding box center [638, 302] width 7 height 7
click at [761, 232] on rect "Espace de travail de Blocky" at bounding box center [728, 387] width 1456 height 647
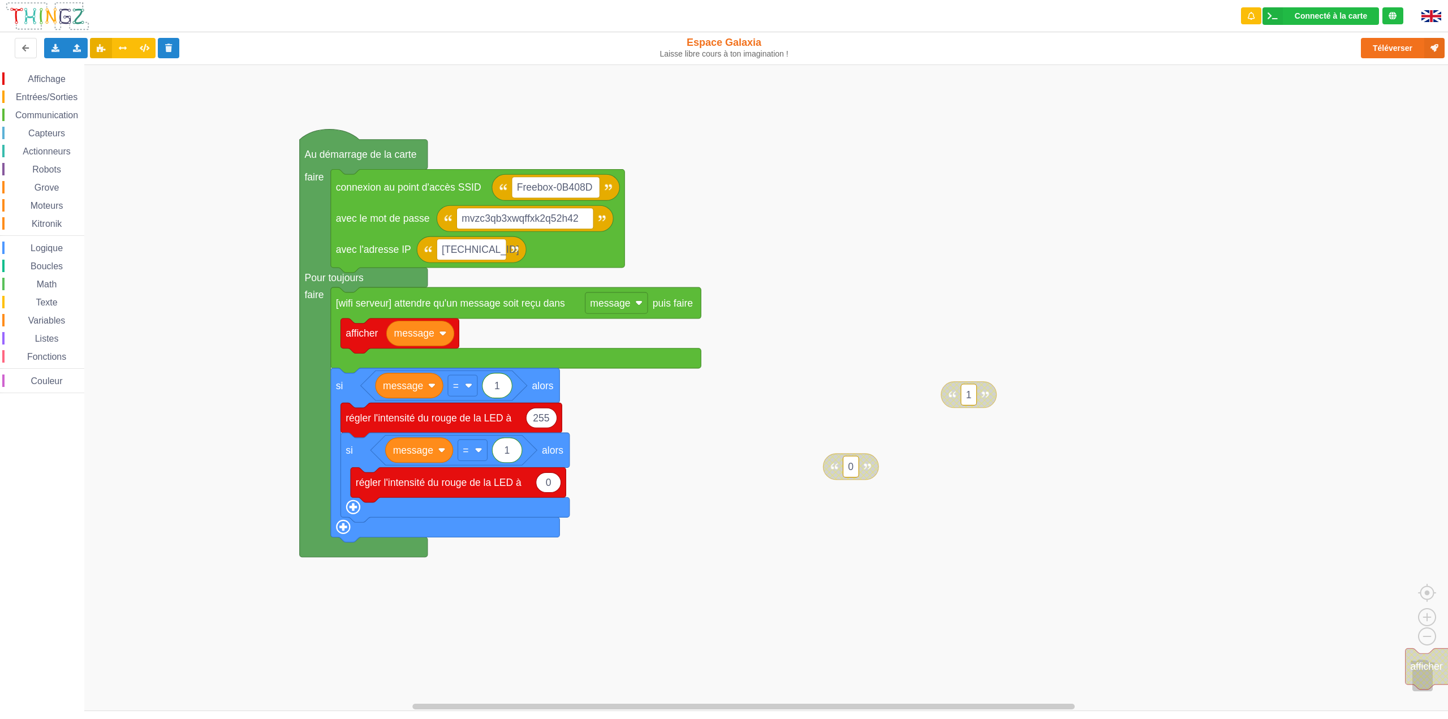
click at [57, 115] on span "Communication" at bounding box center [47, 115] width 66 height 10
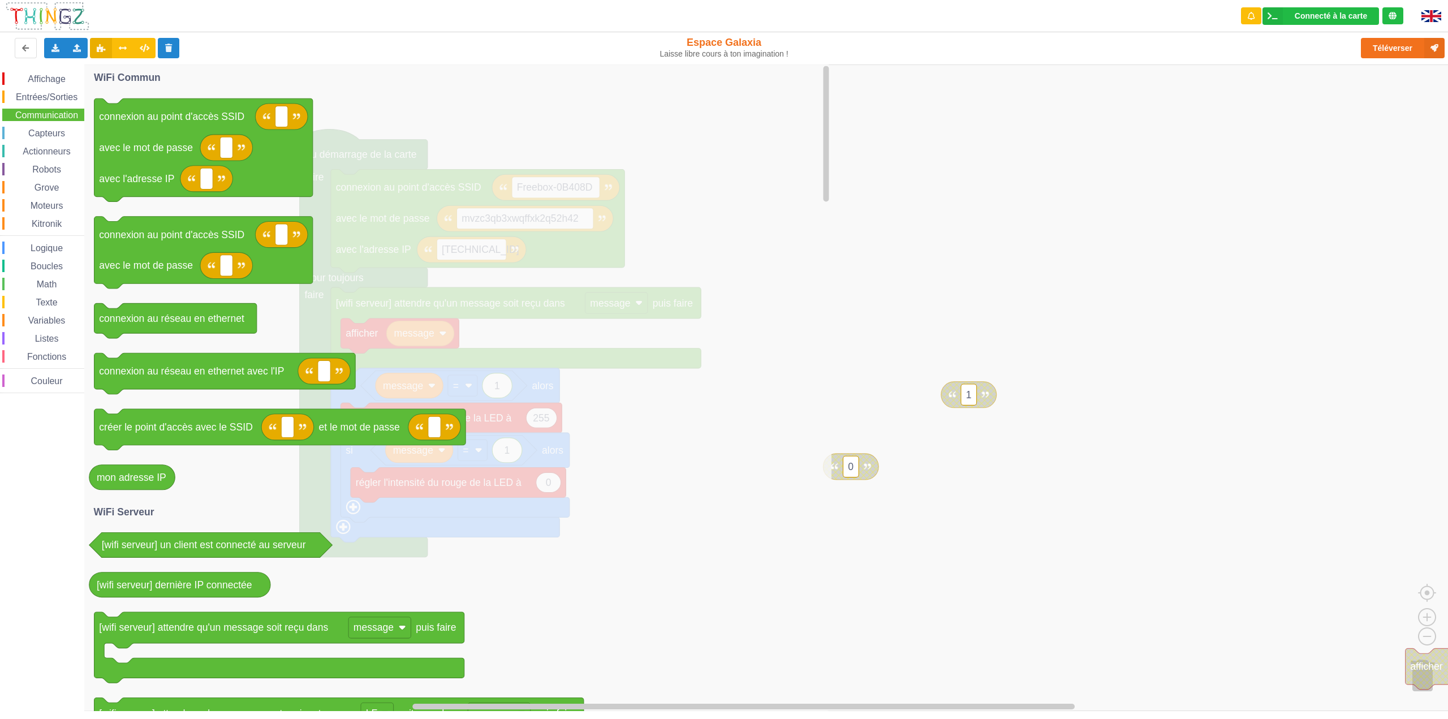
click at [55, 131] on span "Capteurs" at bounding box center [47, 133] width 40 height 10
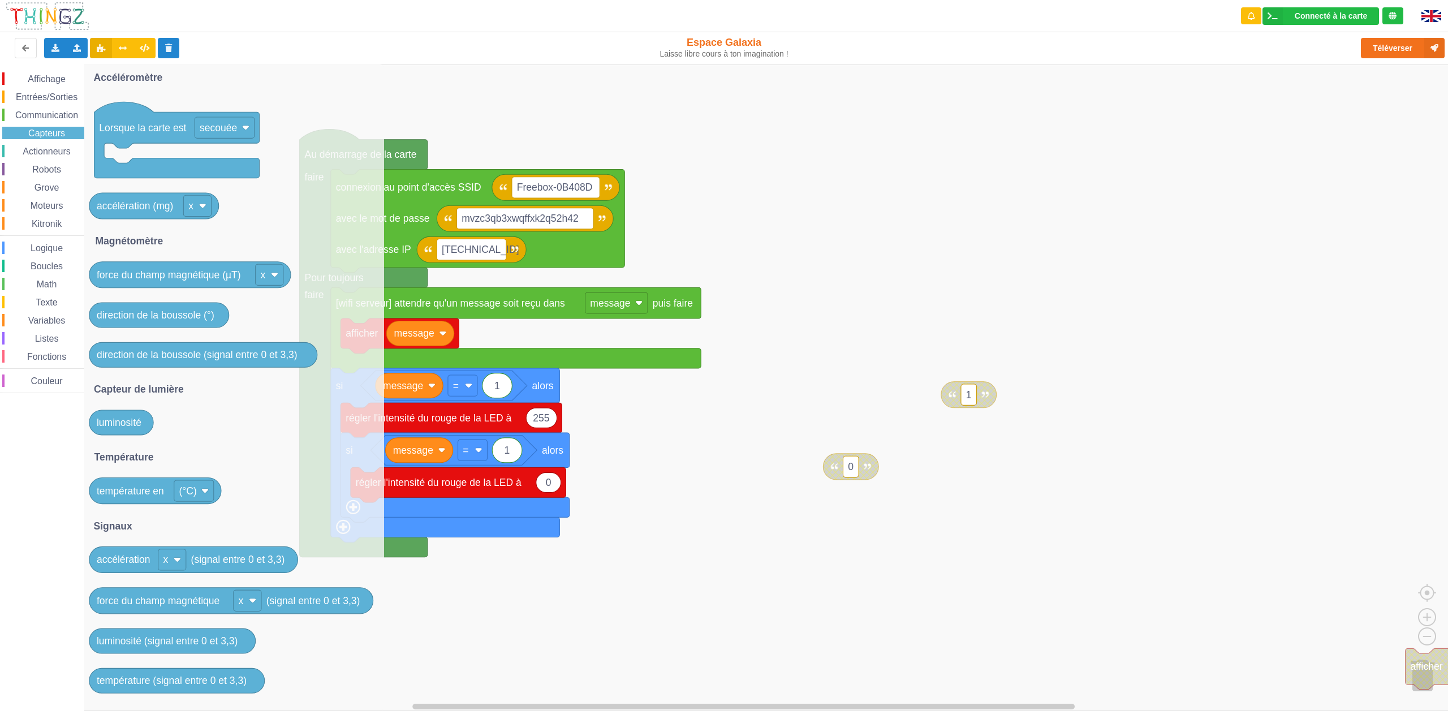
click at [51, 151] on span "Actionneurs" at bounding box center [46, 152] width 51 height 10
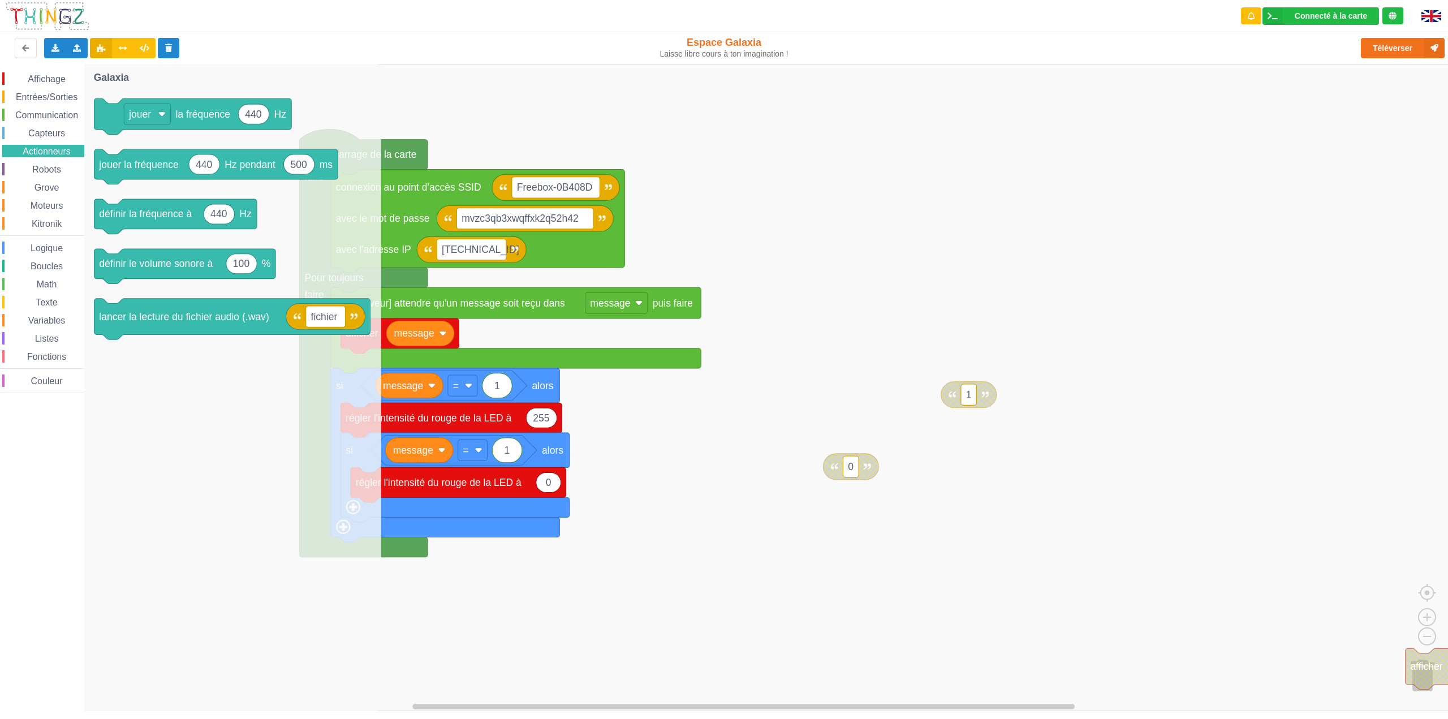
click at [48, 249] on span "Logique" at bounding box center [47, 248] width 36 height 10
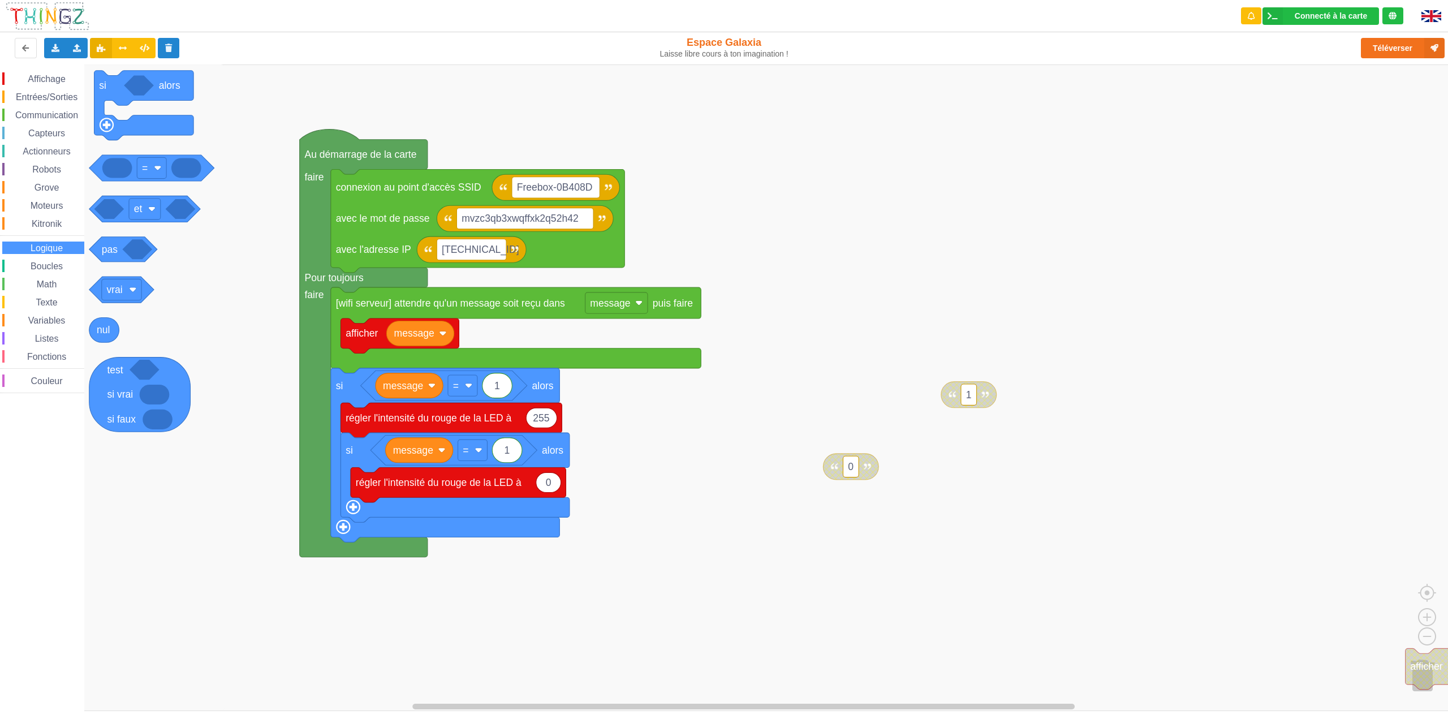
click at [49, 300] on span "Texte" at bounding box center [46, 303] width 25 height 10
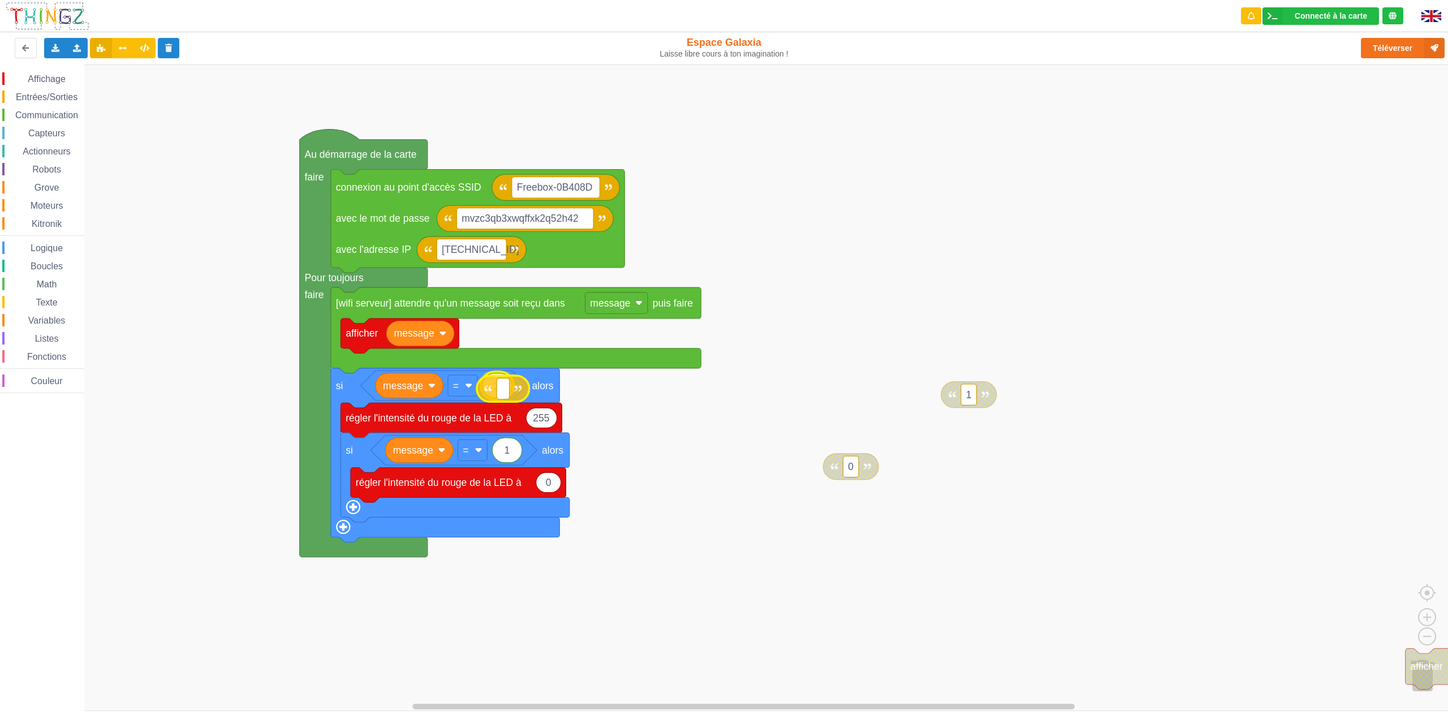
click at [490, 396] on div "Affichage Entrées/Sorties Communication Capteurs Actionneurs Robots Grove Moteu…" at bounding box center [728, 387] width 1456 height 647
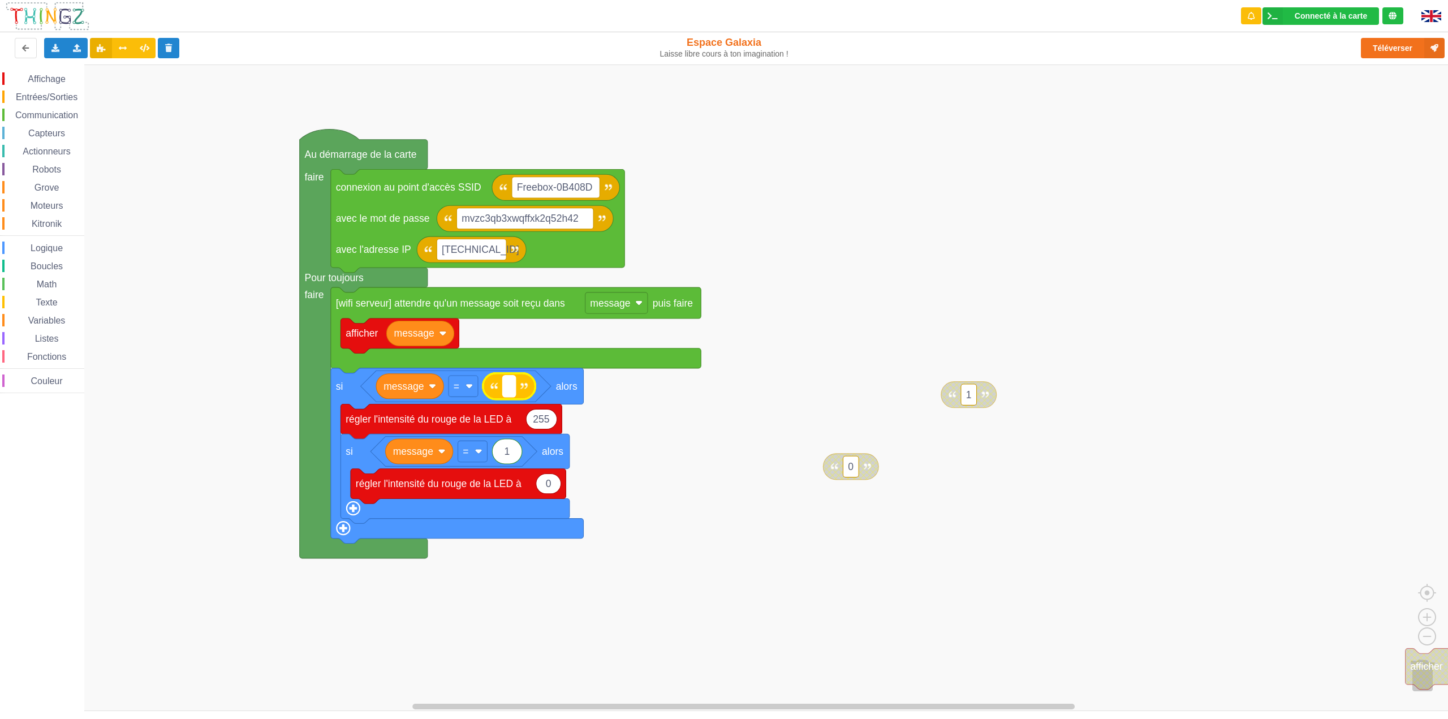
click at [510, 389] on text "Espace de travail de Blocky" at bounding box center [509, 386] width 3 height 11
type input "1"
click at [667, 478] on rect "Espace de travail de Blocky" at bounding box center [728, 387] width 1456 height 647
type input "0"
click at [667, 427] on rect "Espace de travail de Blocky" at bounding box center [728, 387] width 1456 height 647
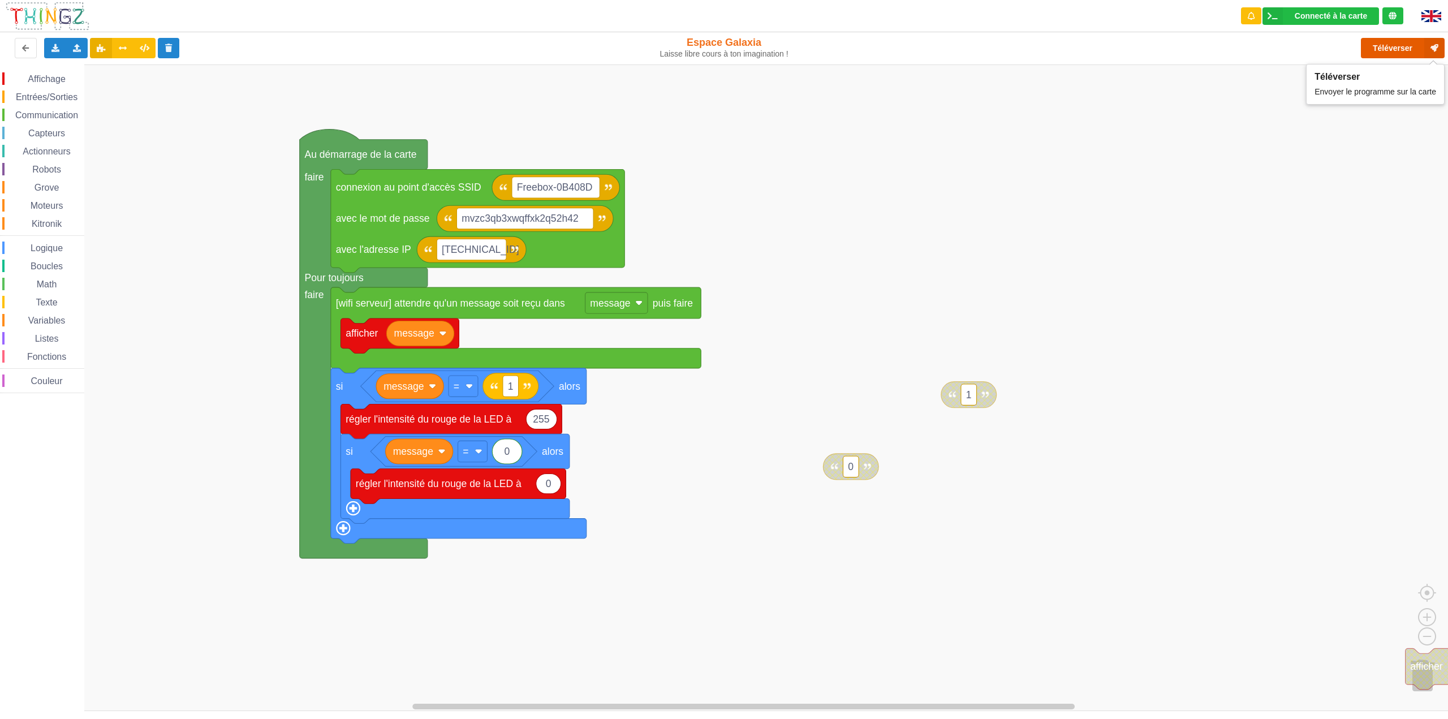
click at [1386, 44] on button "Téléverser" at bounding box center [1403, 48] width 84 height 20
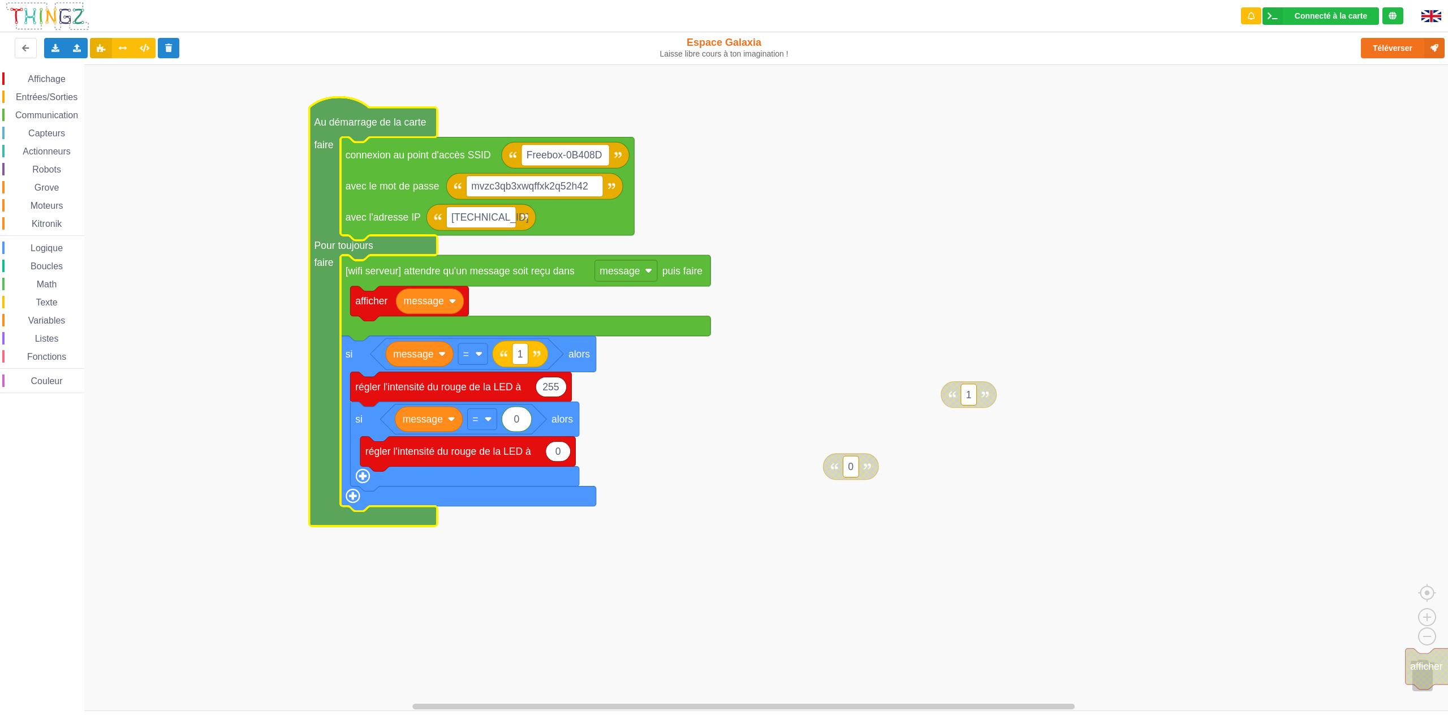
click at [289, 136] on rect "Espace de travail de Blocky" at bounding box center [728, 387] width 1456 height 647
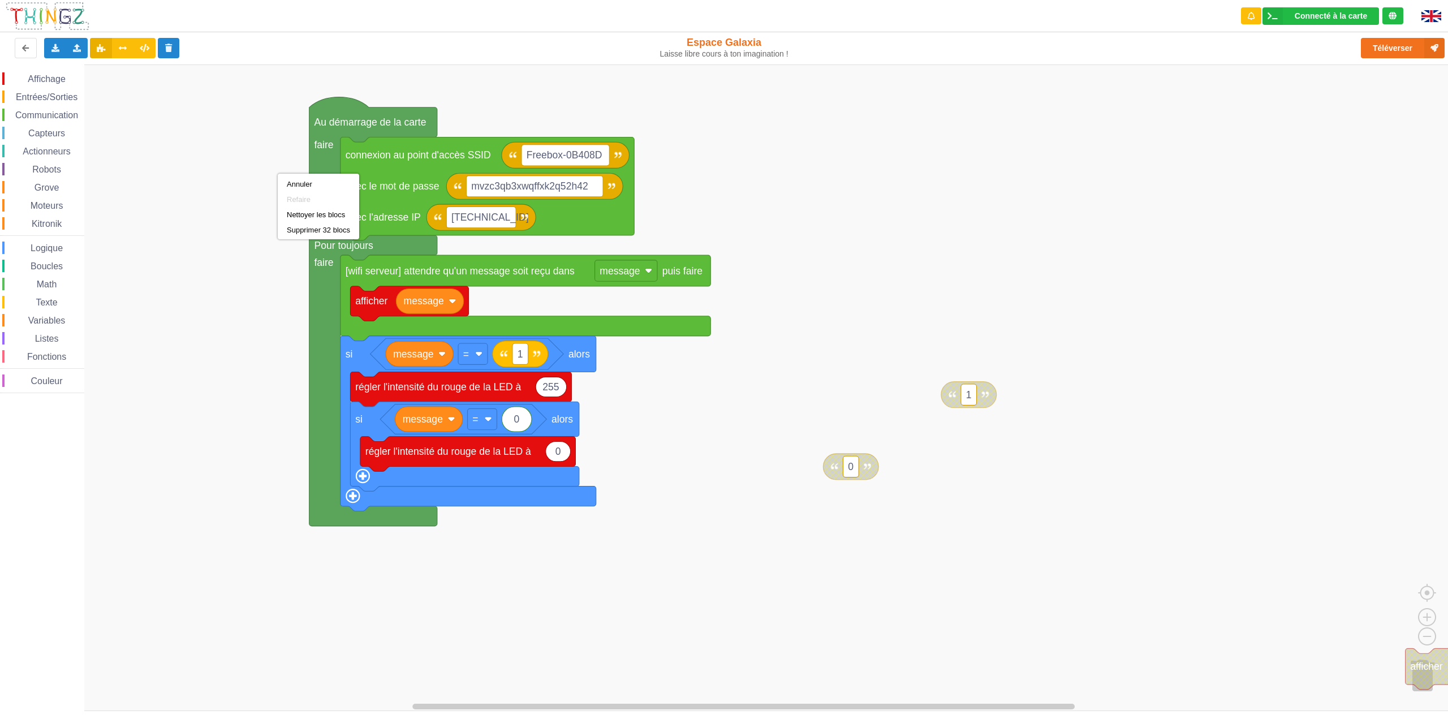
click at [292, 214] on div "Nettoyer les blocs" at bounding box center [318, 214] width 63 height 8
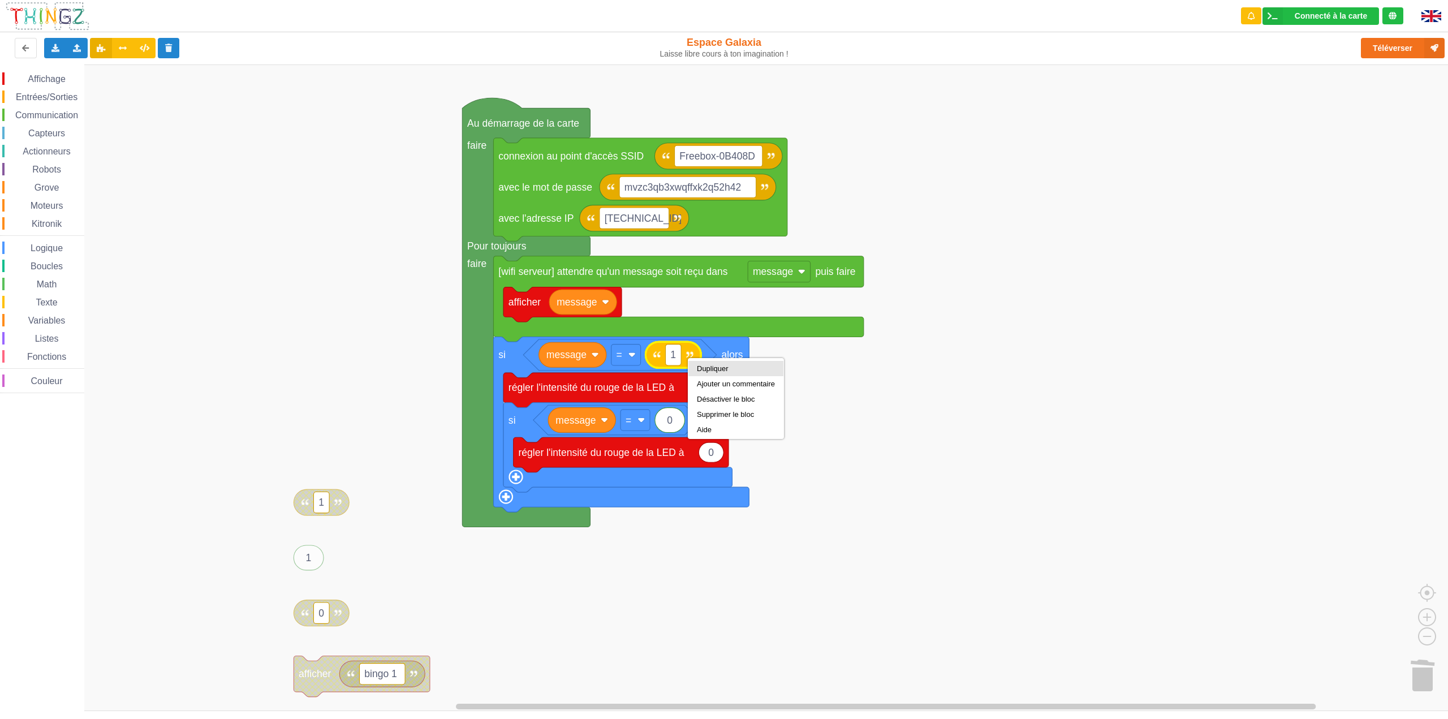
click at [717, 369] on div "Dupliquer" at bounding box center [736, 368] width 78 height 8
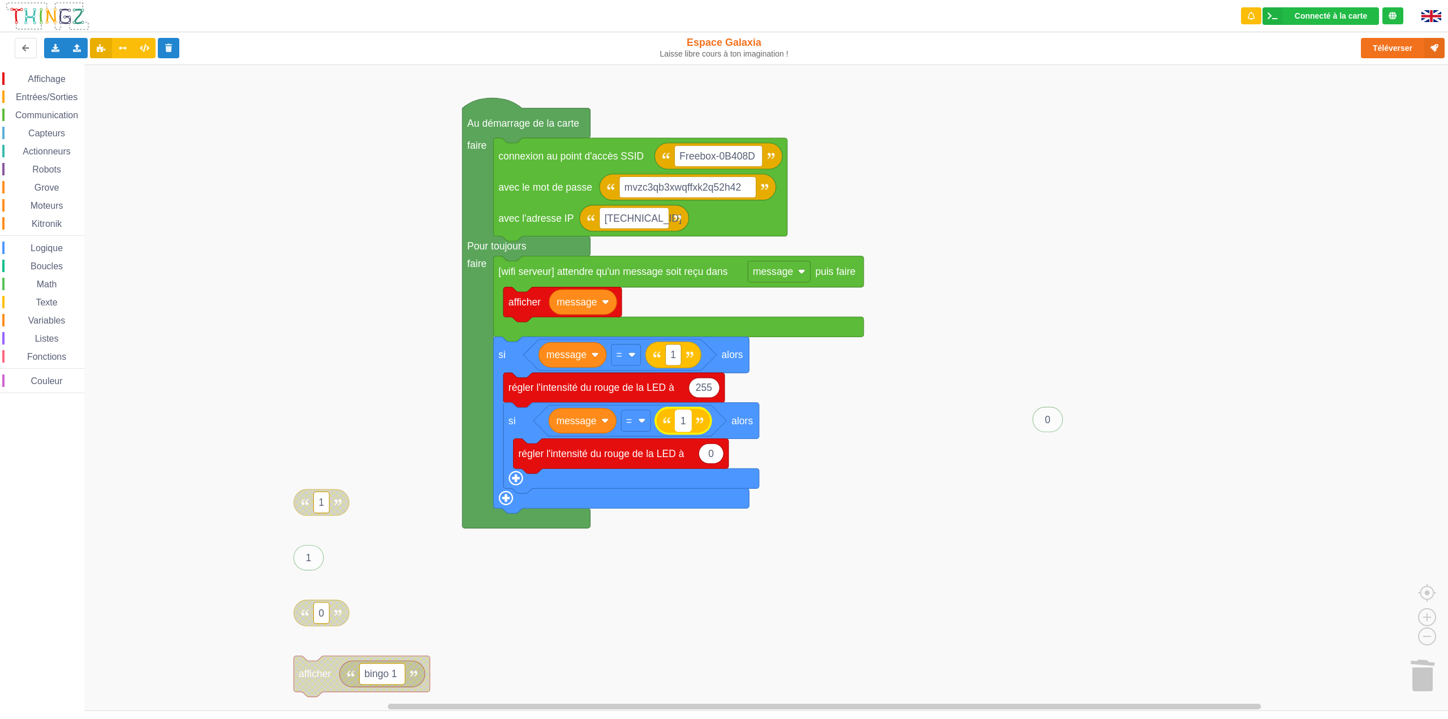
click at [690, 422] on rect "Espace de travail de Blocky" at bounding box center [683, 420] width 16 height 21
type input "2"
click at [690, 423] on input "2" at bounding box center [683, 420] width 16 height 21
click at [952, 245] on rect "Espace de travail de Blocky" at bounding box center [728, 387] width 1456 height 647
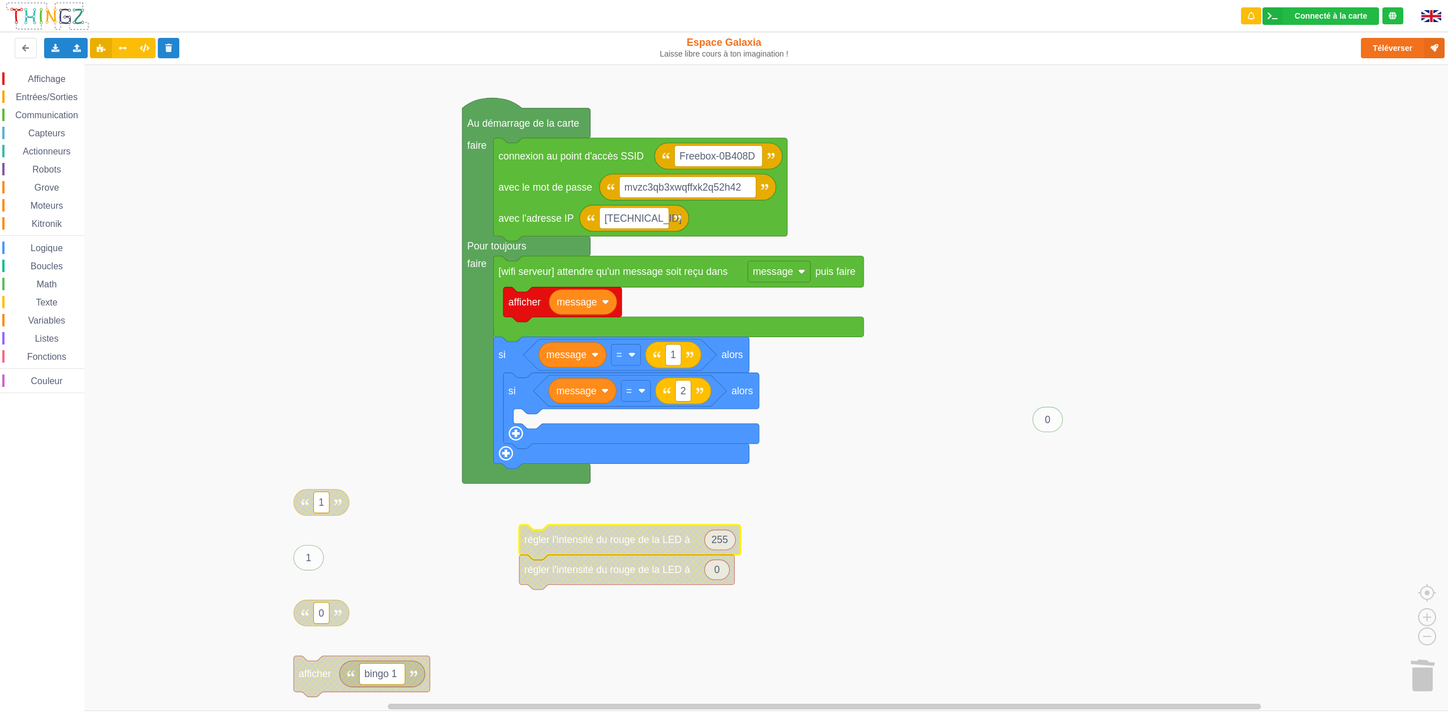
click at [47, 75] on span "Affichage" at bounding box center [46, 79] width 41 height 10
click at [551, 393] on div "Affichage Entrées/Sorties Communication Capteurs Actionneurs Robots Grove Moteu…" at bounding box center [728, 387] width 1456 height 647
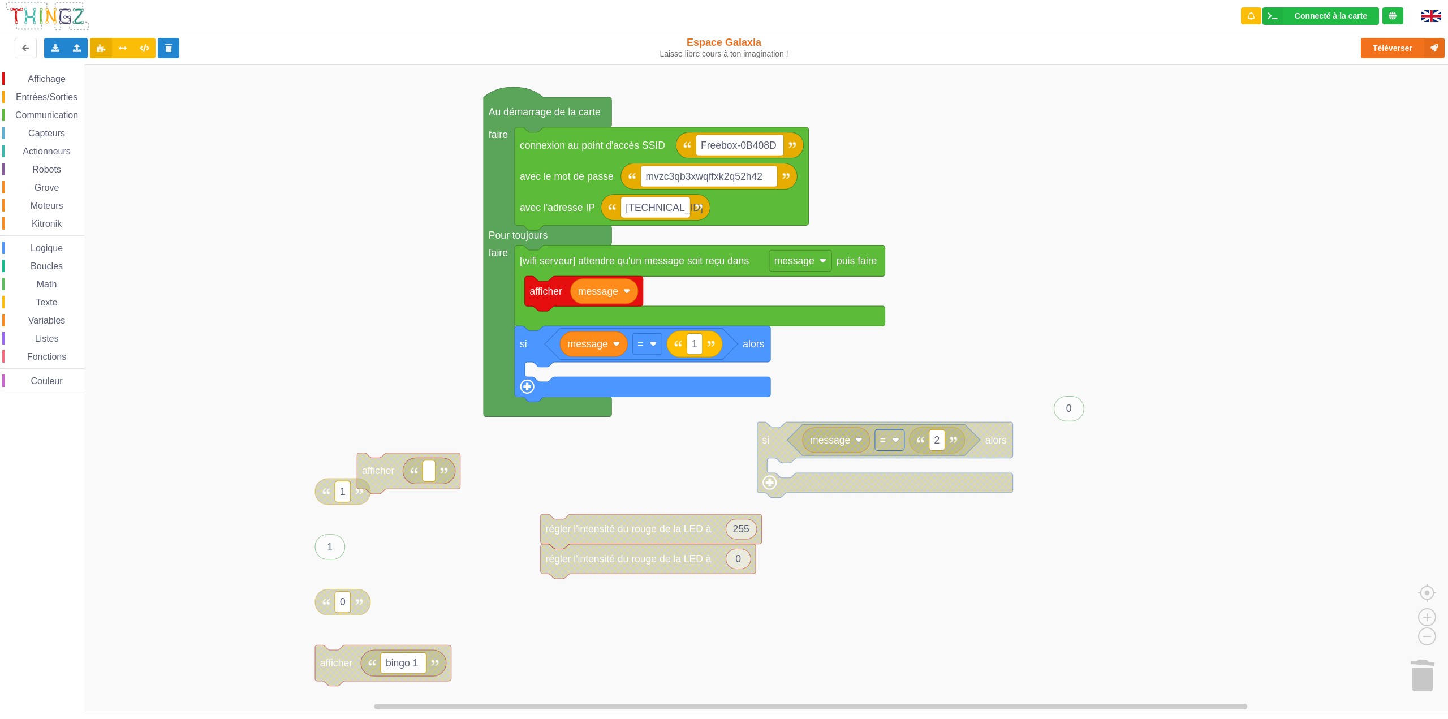
click at [431, 440] on div "Affichage Entrées/Sorties Communication Capteurs Actionneurs Robots Grove Moteu…" at bounding box center [728, 387] width 1456 height 647
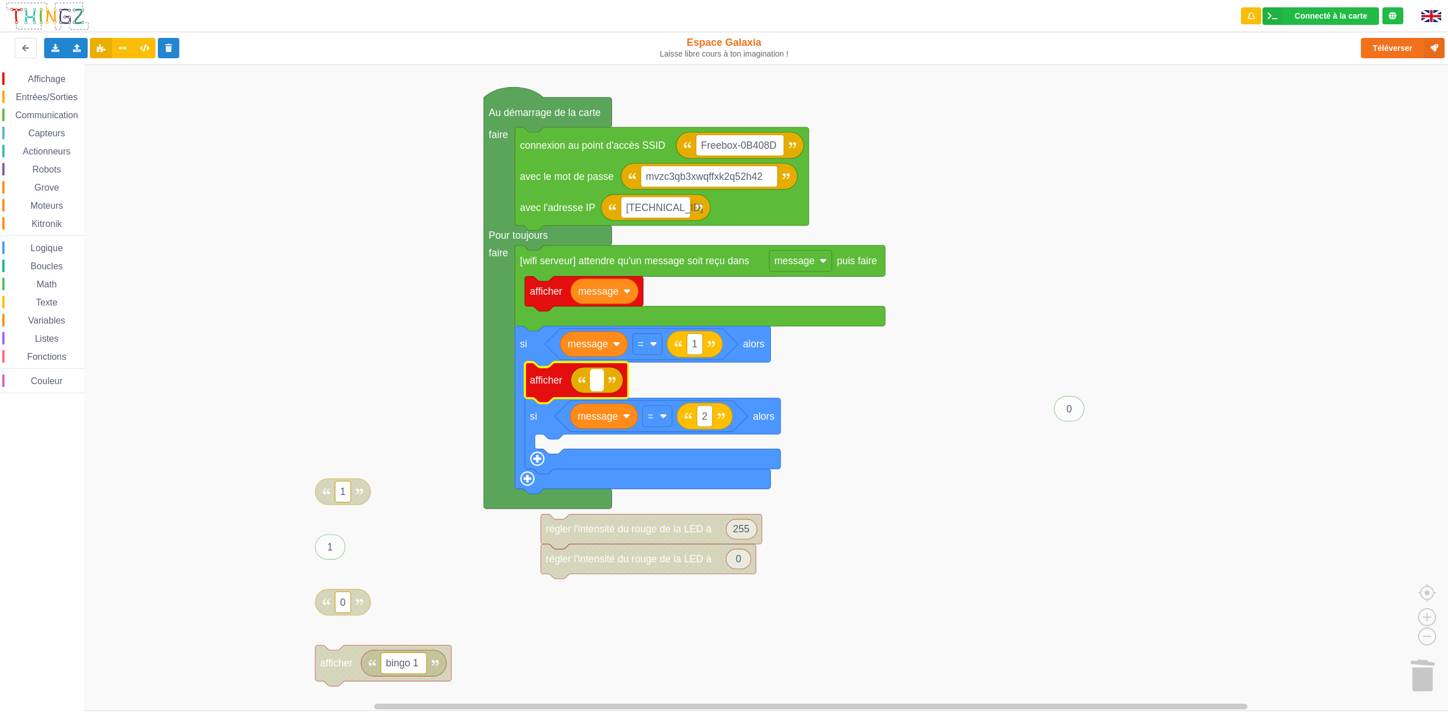
click at [598, 380] on rect "Espace de travail de Blocky" at bounding box center [597, 379] width 12 height 21
type input "message1"
click at [1054, 397] on rect "Espace de travail de Blocky" at bounding box center [728, 387] width 1456 height 647
click at [563, 399] on div "Dupliquer" at bounding box center [598, 402] width 78 height 8
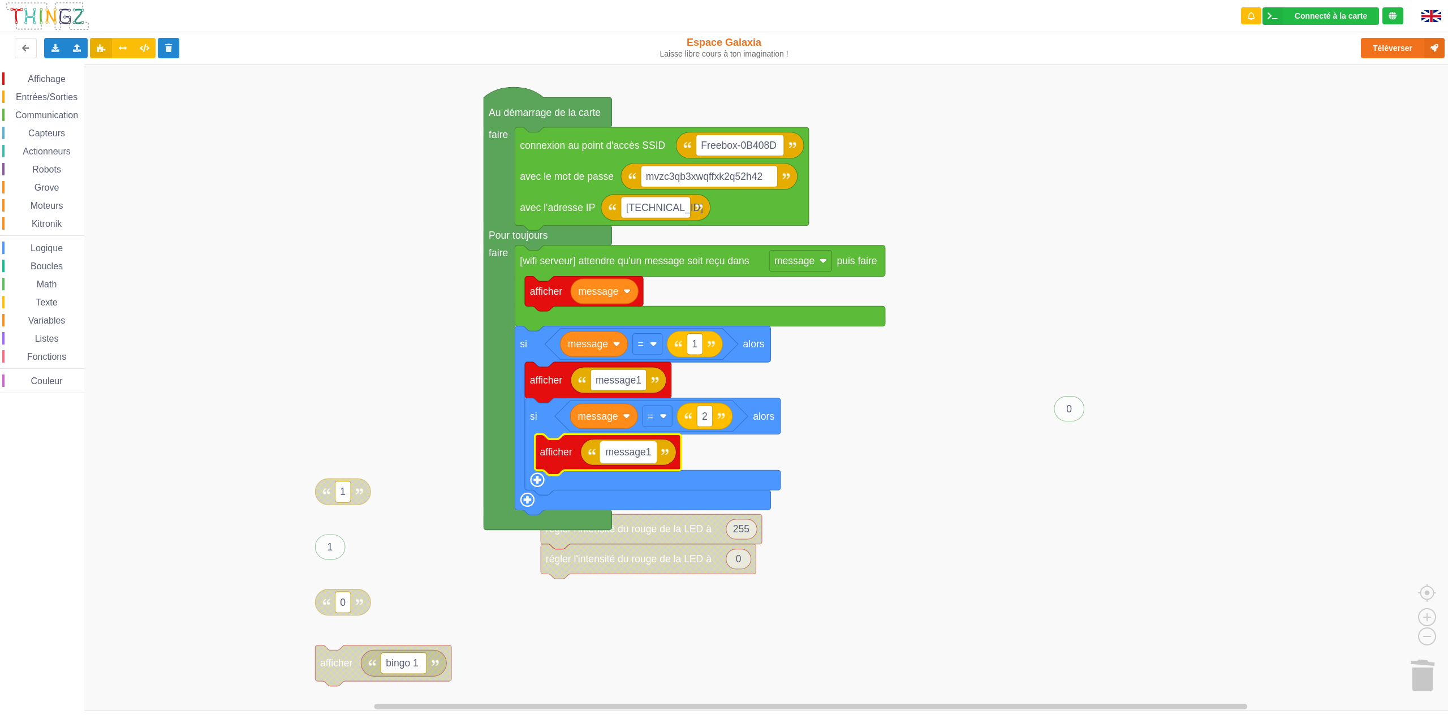
click at [647, 456] on text "message1" at bounding box center [629, 451] width 46 height 11
click at [649, 442] on input "message1" at bounding box center [629, 452] width 56 height 21
type input "message2"
click at [1057, 446] on rect "Espace de travail de Blocky" at bounding box center [728, 387] width 1456 height 647
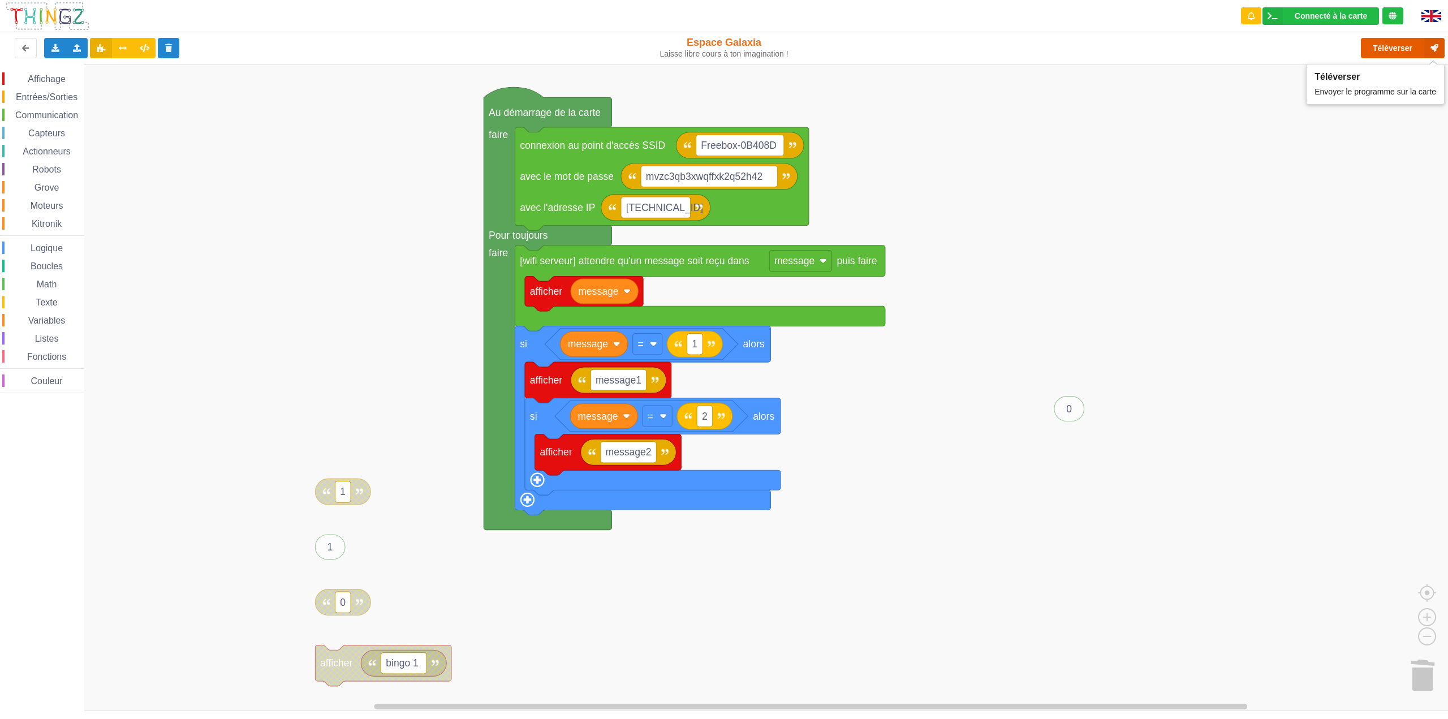
click at [1378, 51] on button "Téléverser" at bounding box center [1403, 48] width 84 height 20
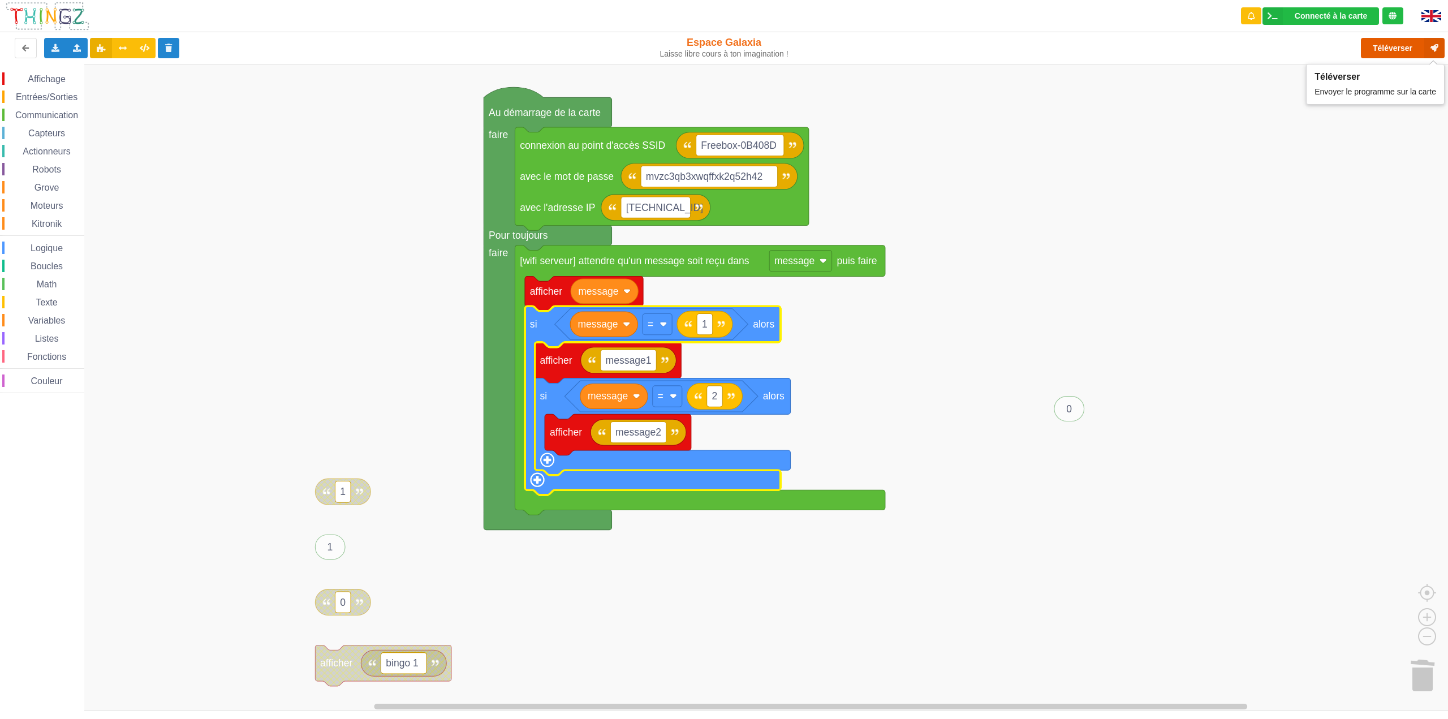
click at [1403, 43] on button "Téléverser" at bounding box center [1403, 48] width 84 height 20
click at [1119, 368] on rect "Espace de travail de Blocky" at bounding box center [728, 387] width 1456 height 647
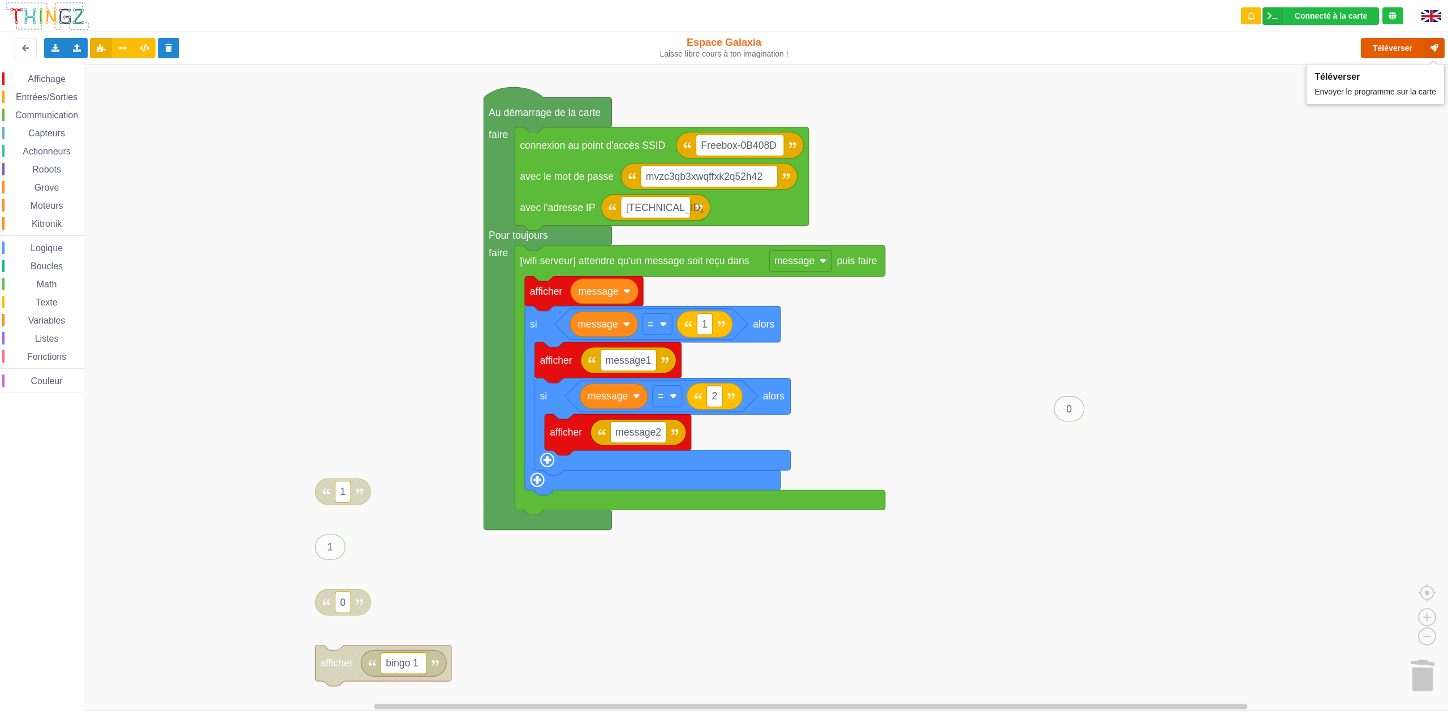
click at [1386, 47] on button "Téléverser" at bounding box center [1403, 48] width 84 height 20
click at [1392, 55] on button "Téléverser" at bounding box center [1403, 48] width 84 height 20
click at [1265, 475] on rect "Espace de travail de Blocky" at bounding box center [728, 387] width 1456 height 647
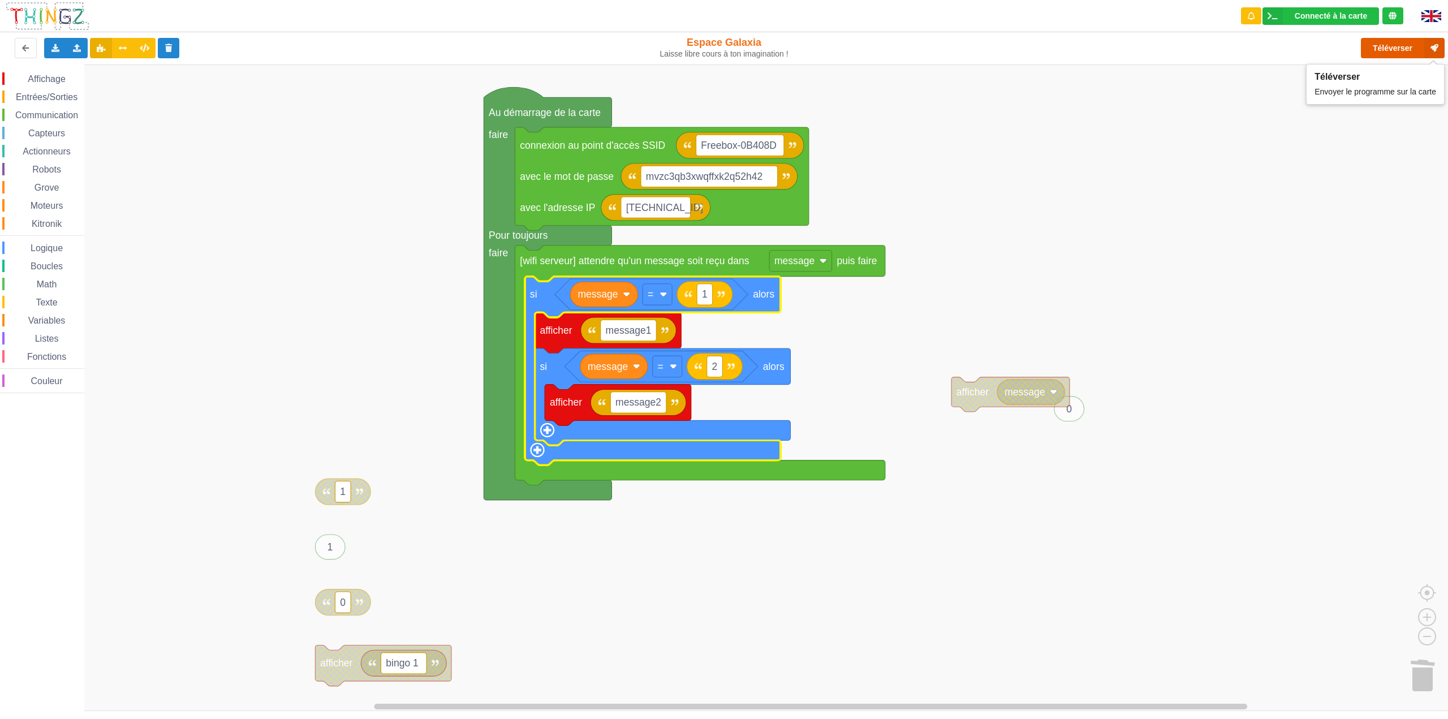
click at [1379, 51] on button "Téléverser" at bounding box center [1403, 48] width 84 height 20
click at [1239, 436] on rect "Espace de travail de Blocky" at bounding box center [728, 387] width 1456 height 647
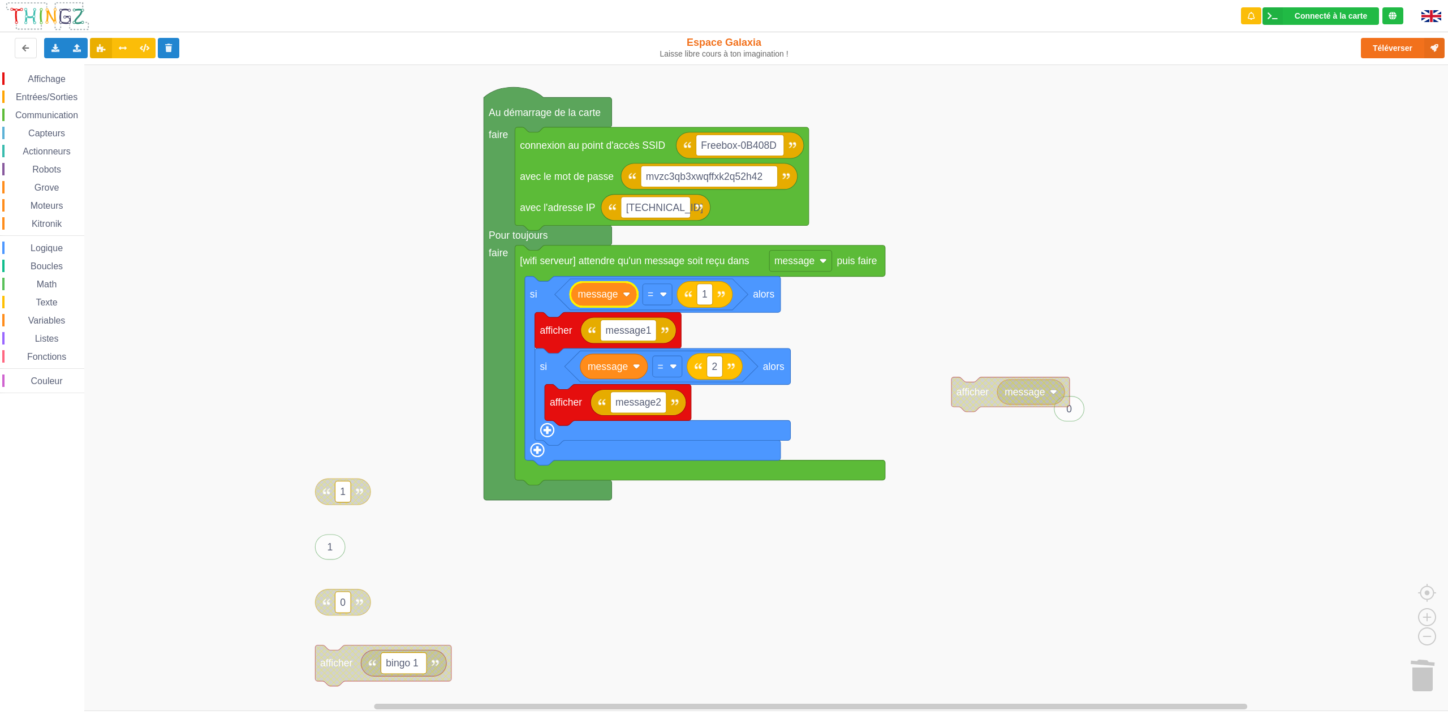
click at [910, 320] on rect "Espace de travail de Blocky" at bounding box center [728, 387] width 1456 height 647
click at [662, 292] on image "Espace de travail de Blocky" at bounding box center [663, 294] width 7 height 7
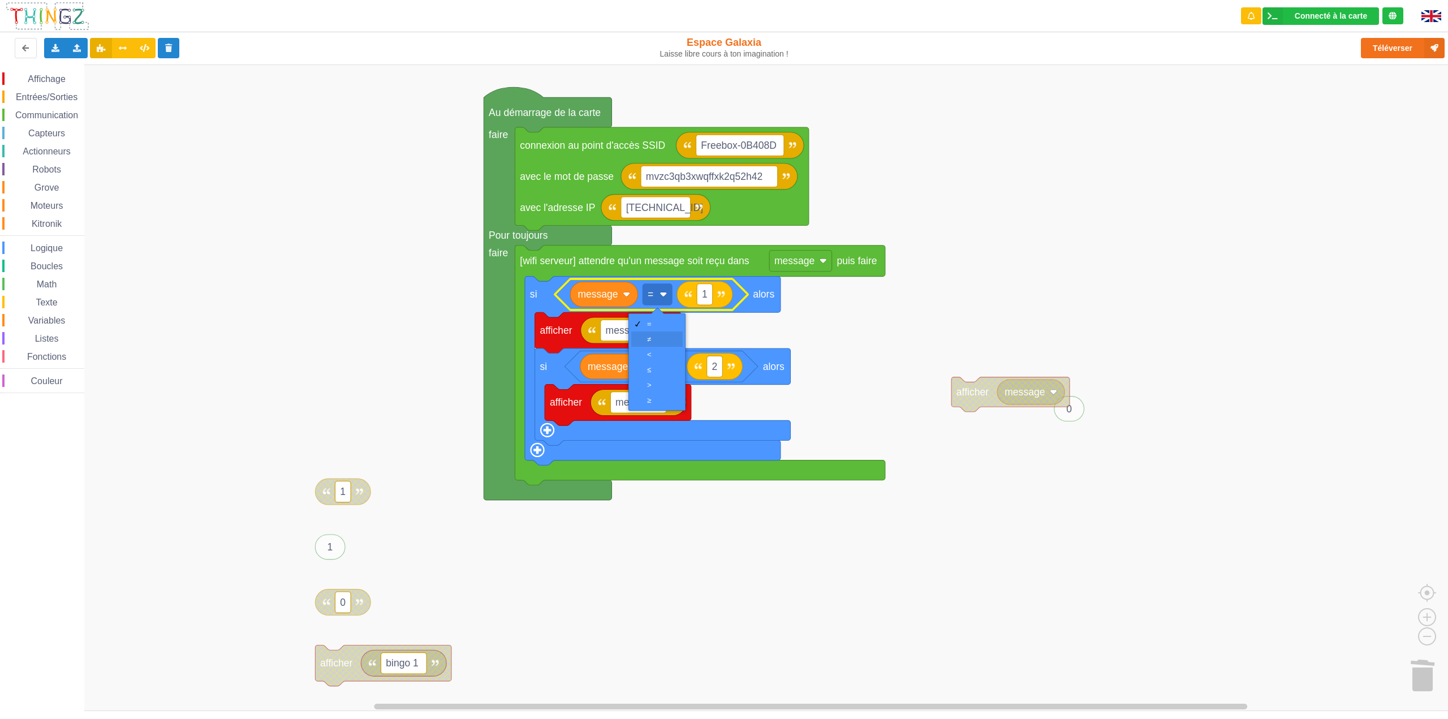
click at [651, 338] on div "≠" at bounding box center [660, 339] width 27 height 8
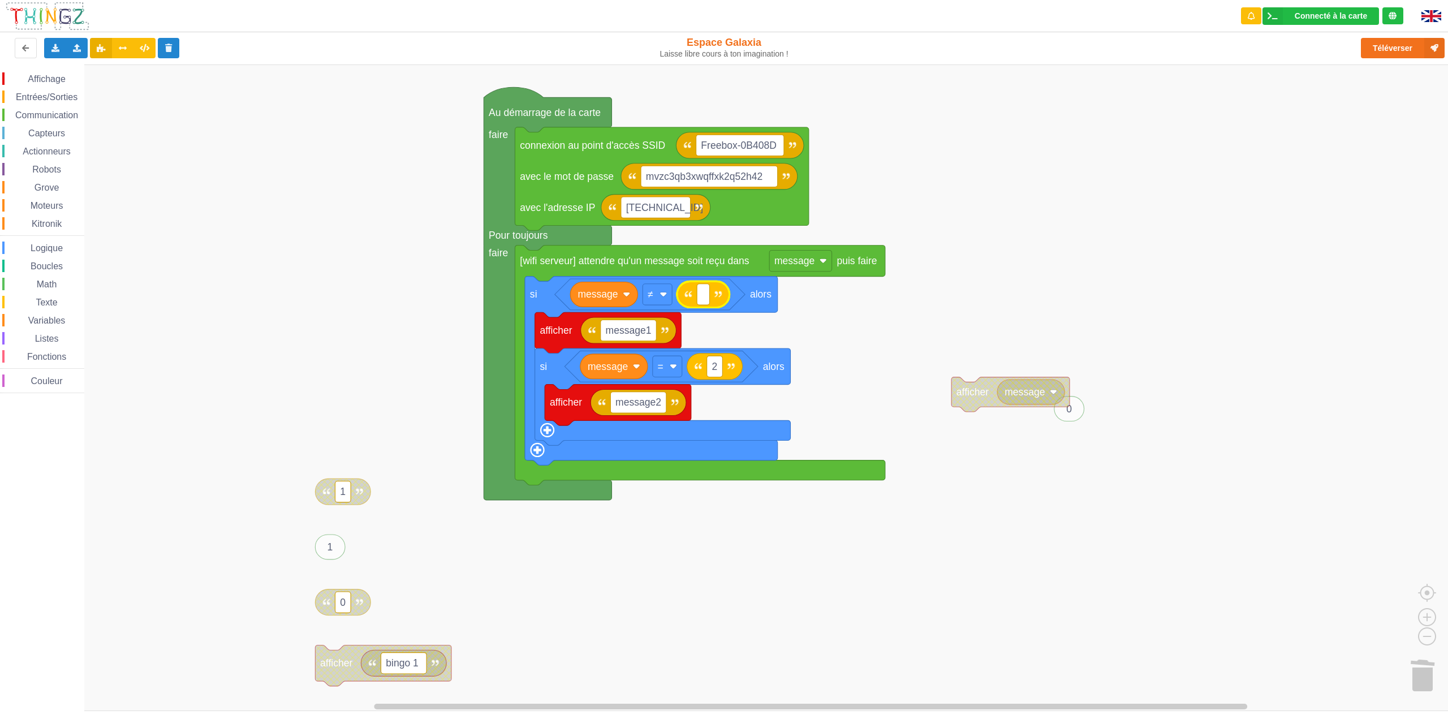
click at [859, 339] on rect "Espace de travail de Blocky" at bounding box center [728, 387] width 1456 height 647
click at [1398, 50] on button "Téléverser" at bounding box center [1403, 48] width 84 height 20
